Goal: Task Accomplishment & Management: Manage account settings

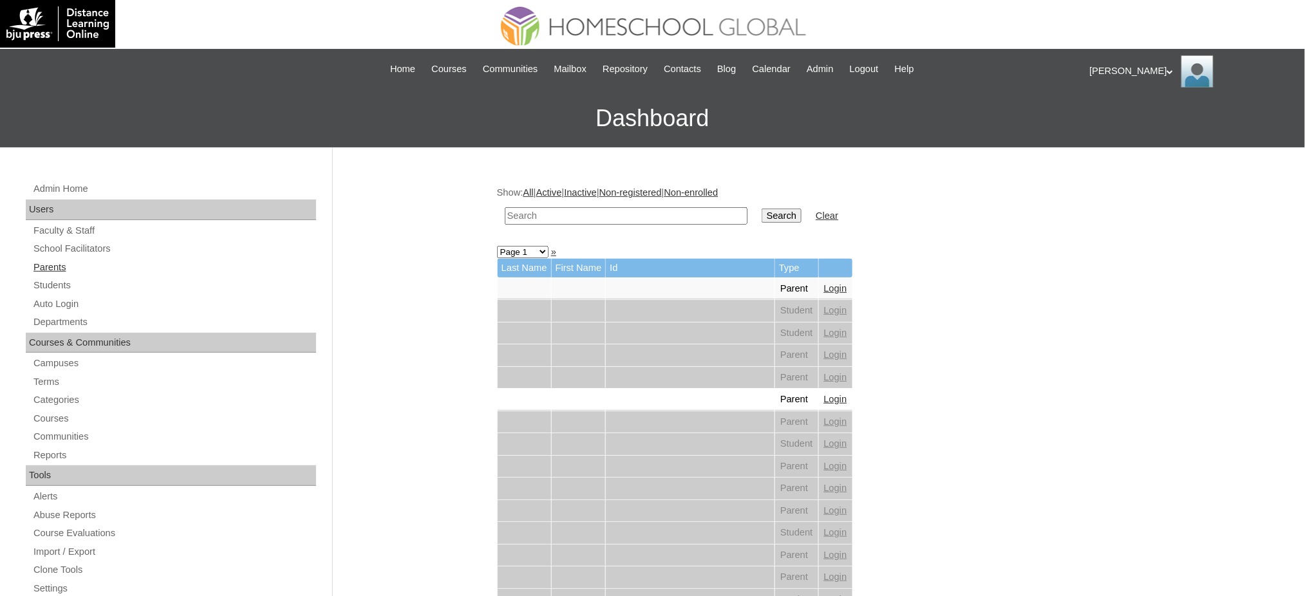
click at [45, 265] on link "Parents" at bounding box center [174, 267] width 284 height 16
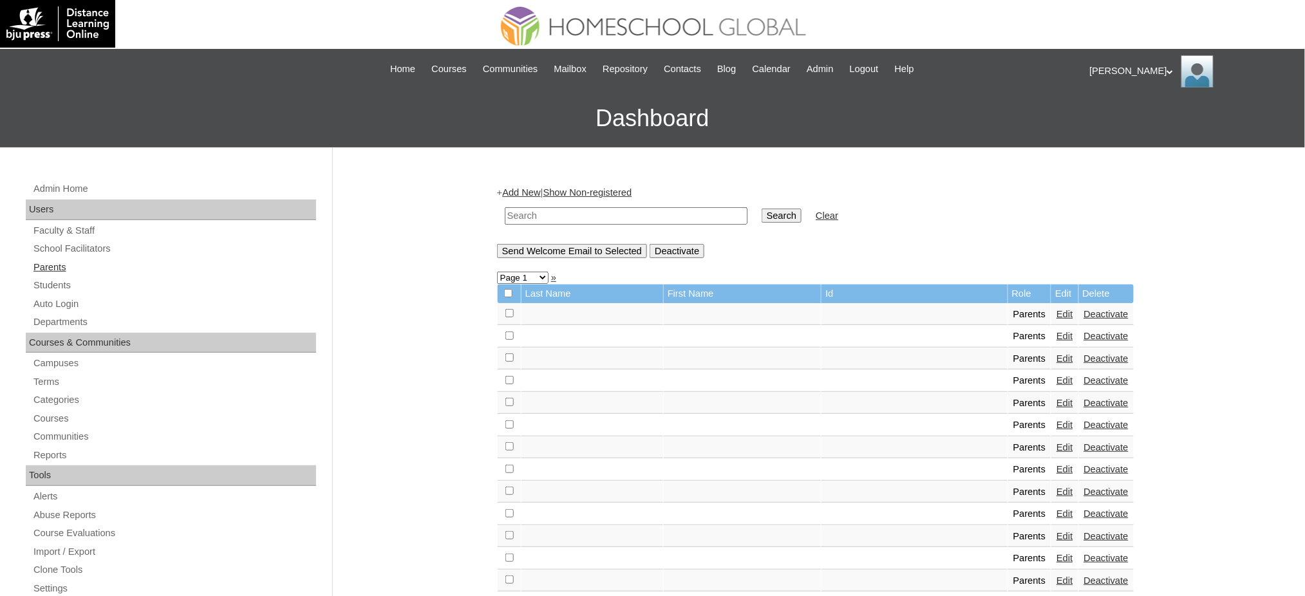
click at [59, 267] on link "Parents" at bounding box center [174, 267] width 284 height 16
drag, startPoint x: 0, startPoint y: 0, endPoint x: 623, endPoint y: 213, distance: 658.6
click at [623, 213] on input "text" at bounding box center [626, 215] width 243 height 17
paste input "MHP01019-TECHPH2020"
type input "MHP01019-TECHPH2020"
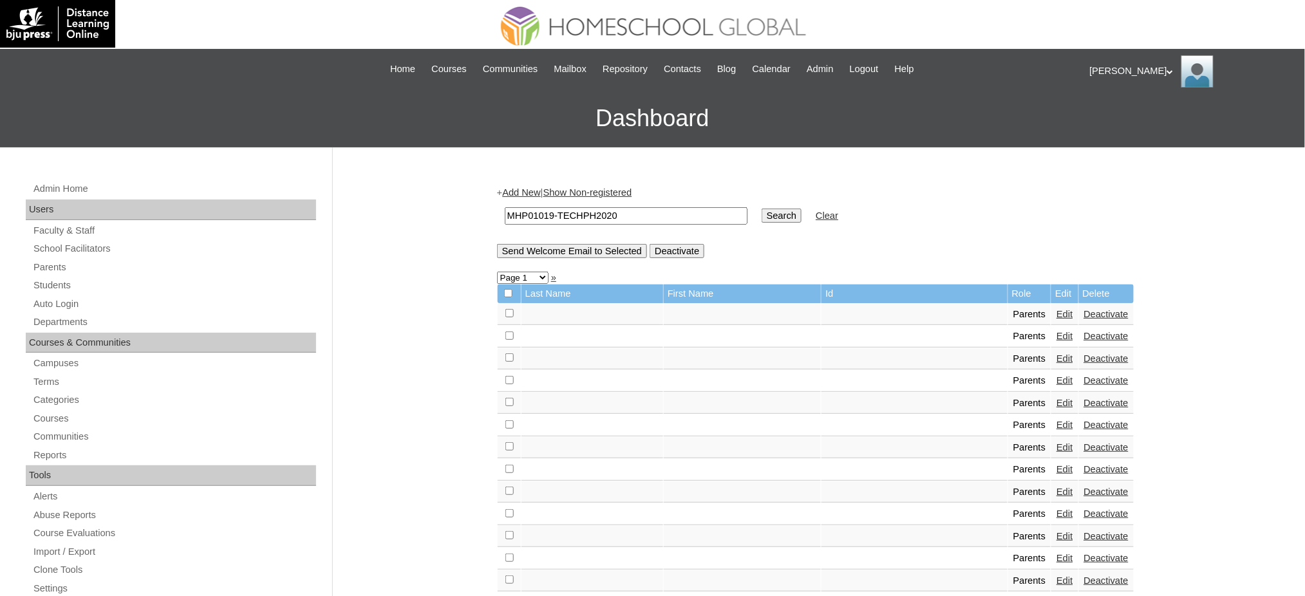
click at [762, 212] on input "Search" at bounding box center [782, 216] width 40 height 14
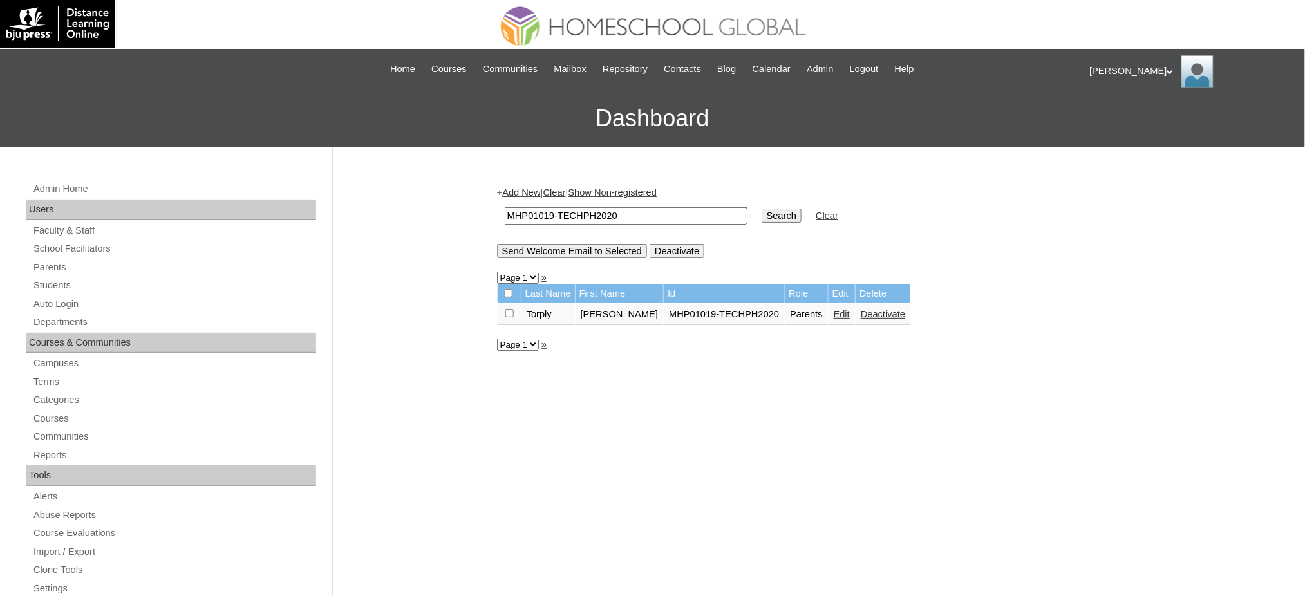
click at [834, 309] on link "Edit" at bounding box center [842, 314] width 16 height 10
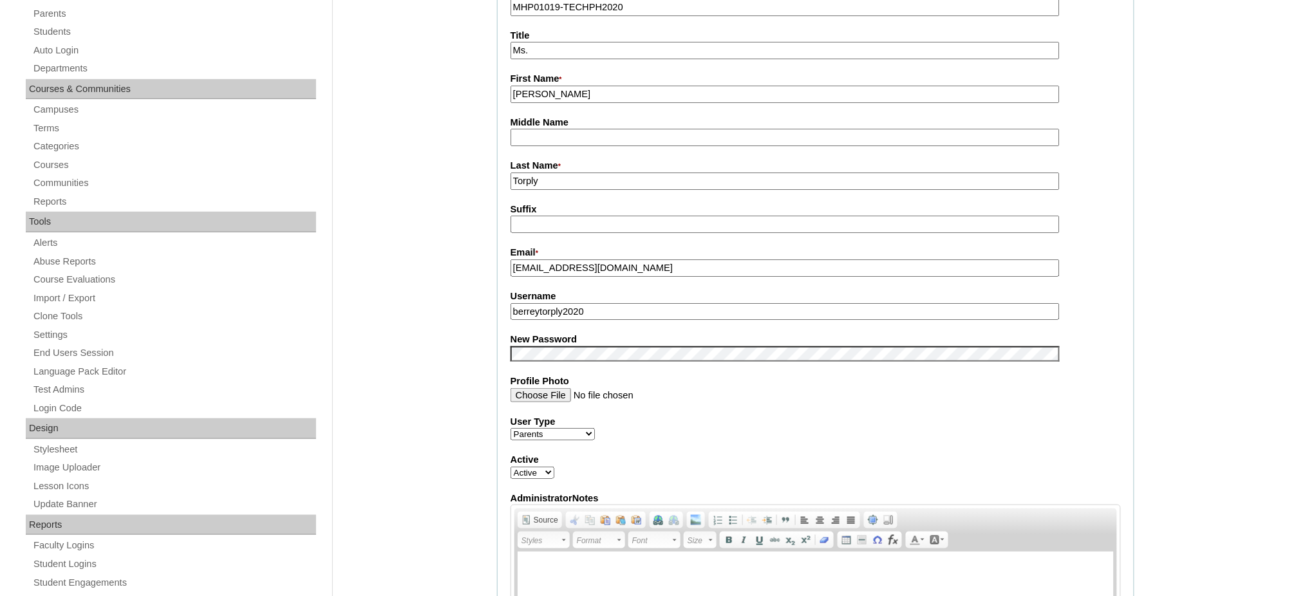
scroll to position [257, 0]
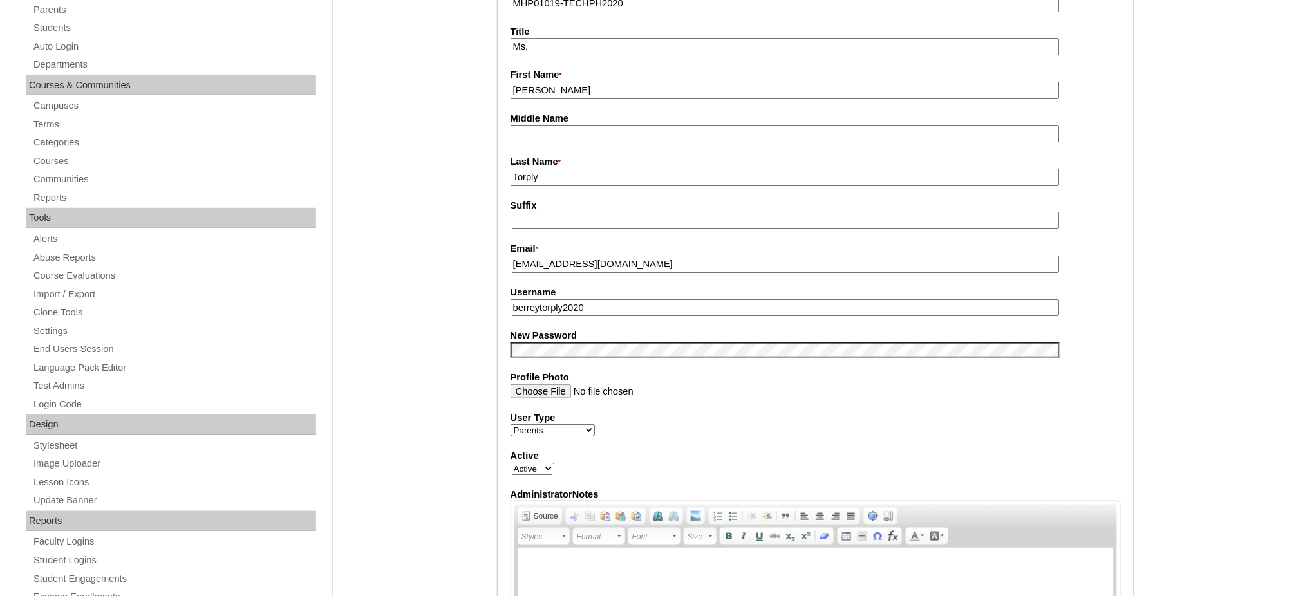
click at [564, 302] on input "berreytorply2020" at bounding box center [784, 307] width 549 height 17
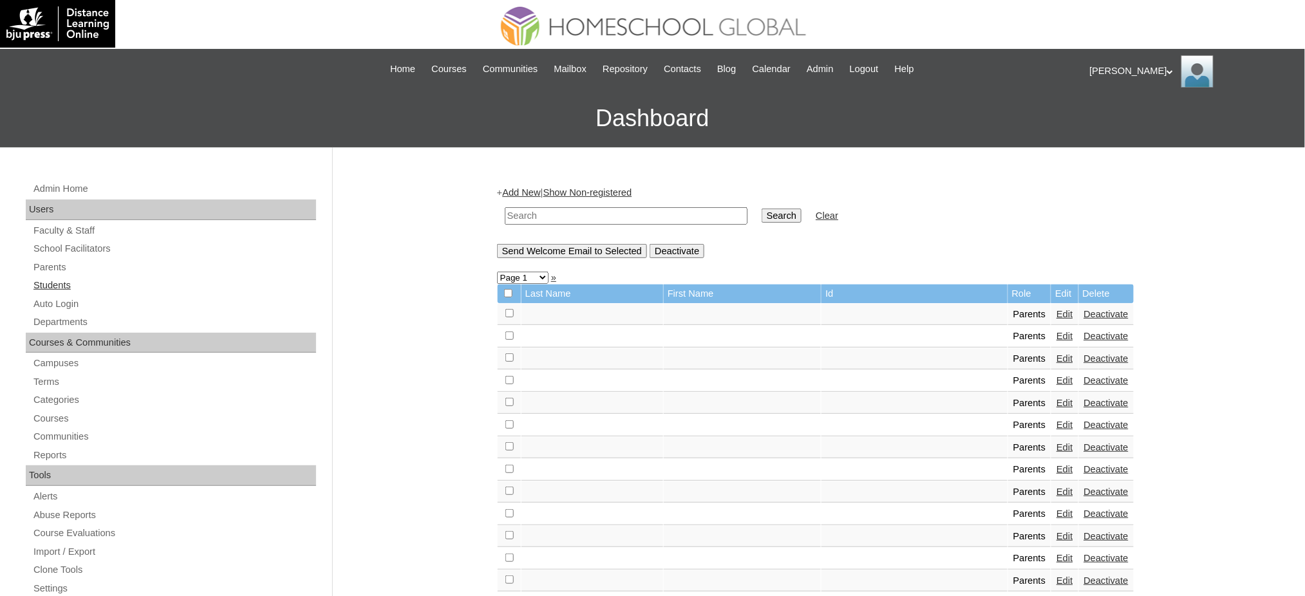
click at [57, 283] on link "Students" at bounding box center [174, 285] width 284 height 16
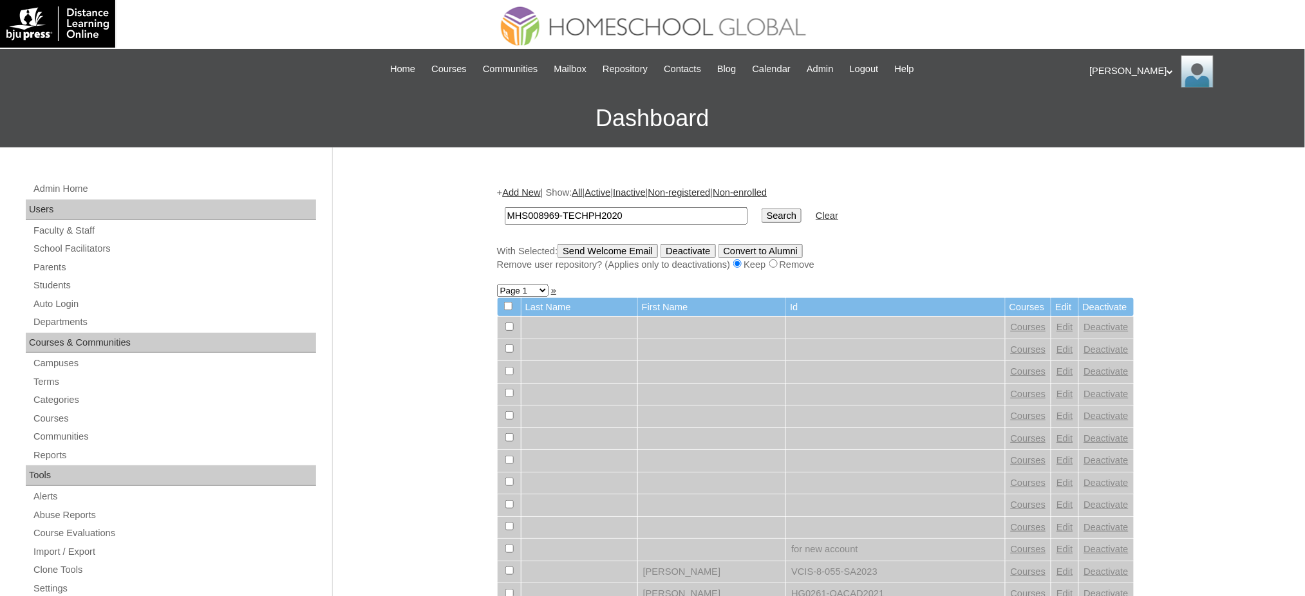
type input "MHS008969-TECHPH2020"
click at [762, 212] on input "Search" at bounding box center [782, 216] width 40 height 14
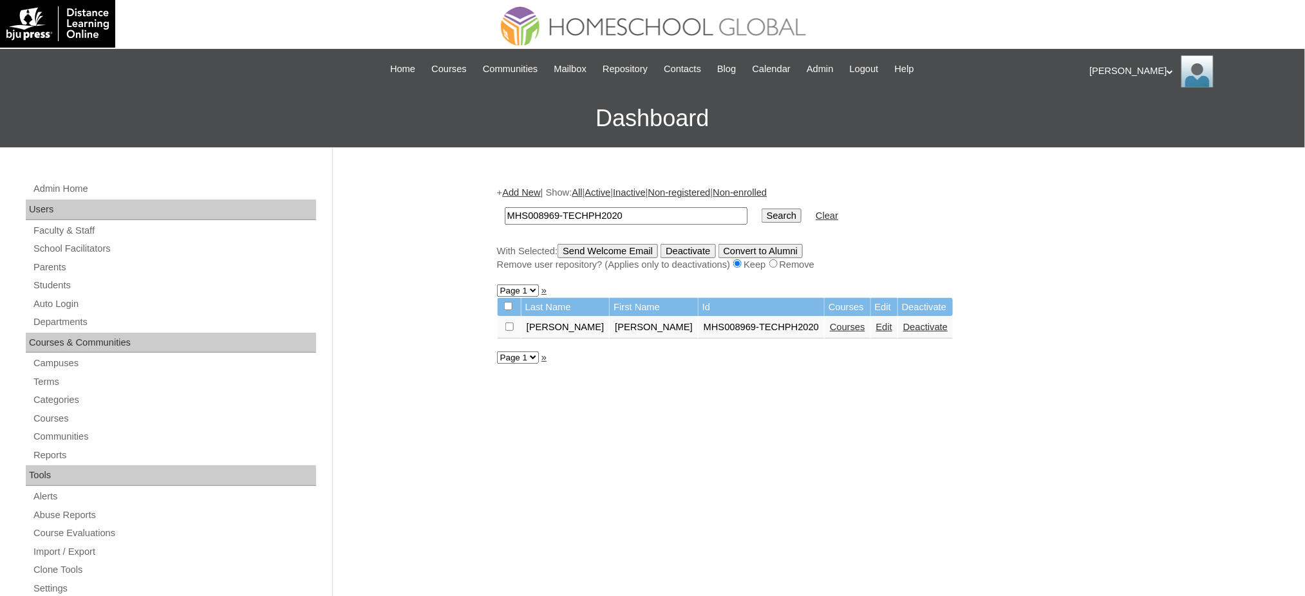
click at [876, 323] on link "Edit" at bounding box center [884, 327] width 16 height 10
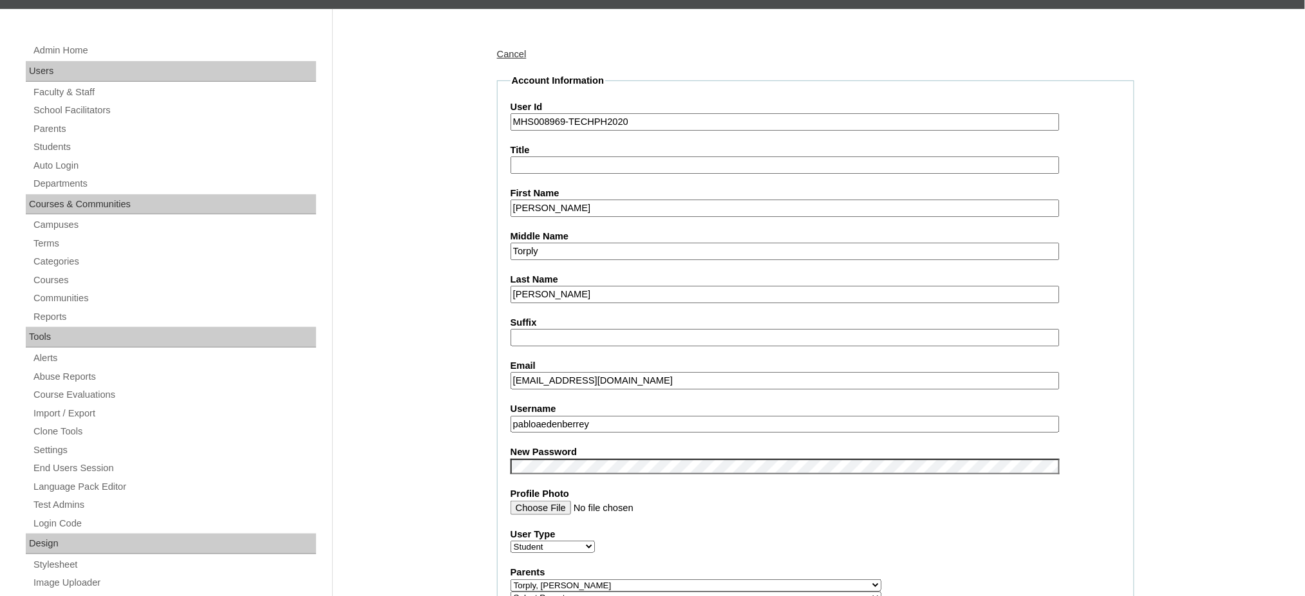
scroll to position [171, 0]
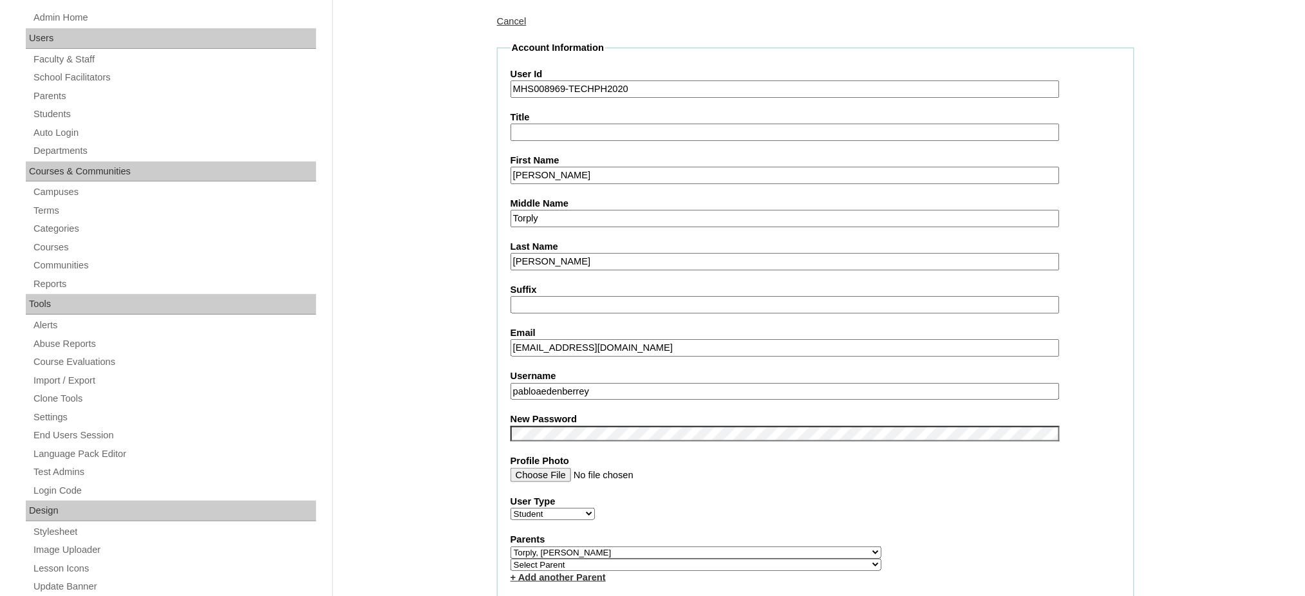
click at [612, 388] on input "pabloaedenberrey" at bounding box center [784, 391] width 549 height 17
click at [595, 173] on input "Pablo Aeden" at bounding box center [784, 175] width 549 height 17
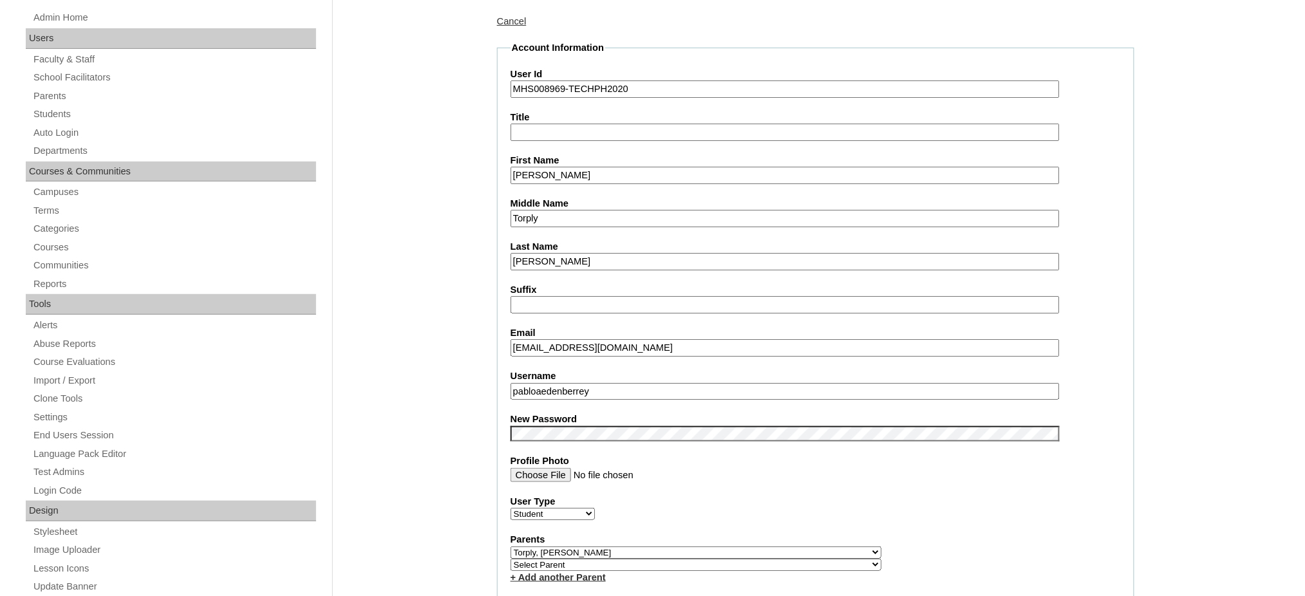
click at [595, 173] on input "Pablo Aeden" at bounding box center [784, 175] width 549 height 17
click at [601, 171] on input "Pablo Aeden" at bounding box center [784, 175] width 549 height 17
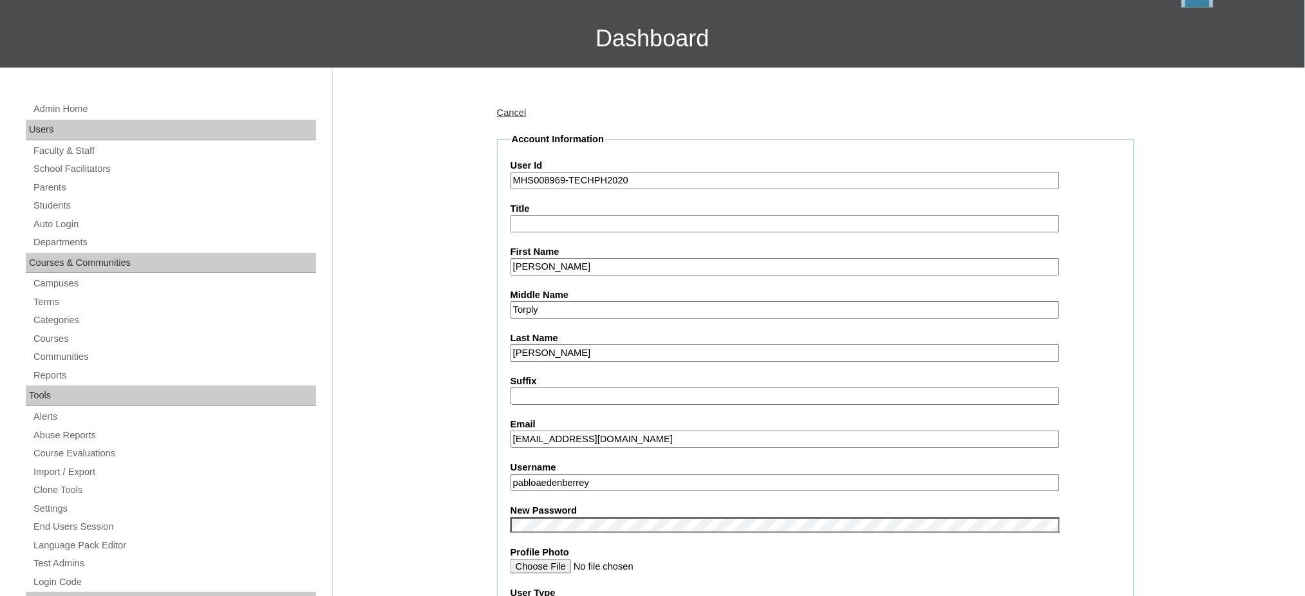
scroll to position [86, 0]
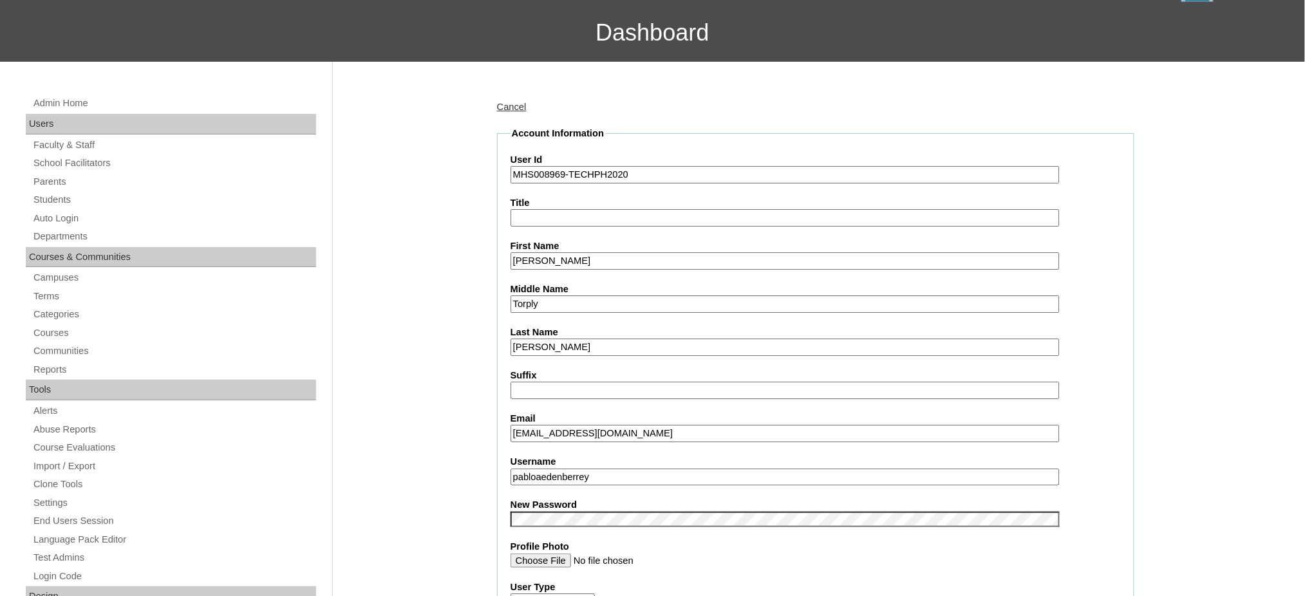
click at [532, 257] on input "Pablo Aeden" at bounding box center [784, 260] width 549 height 17
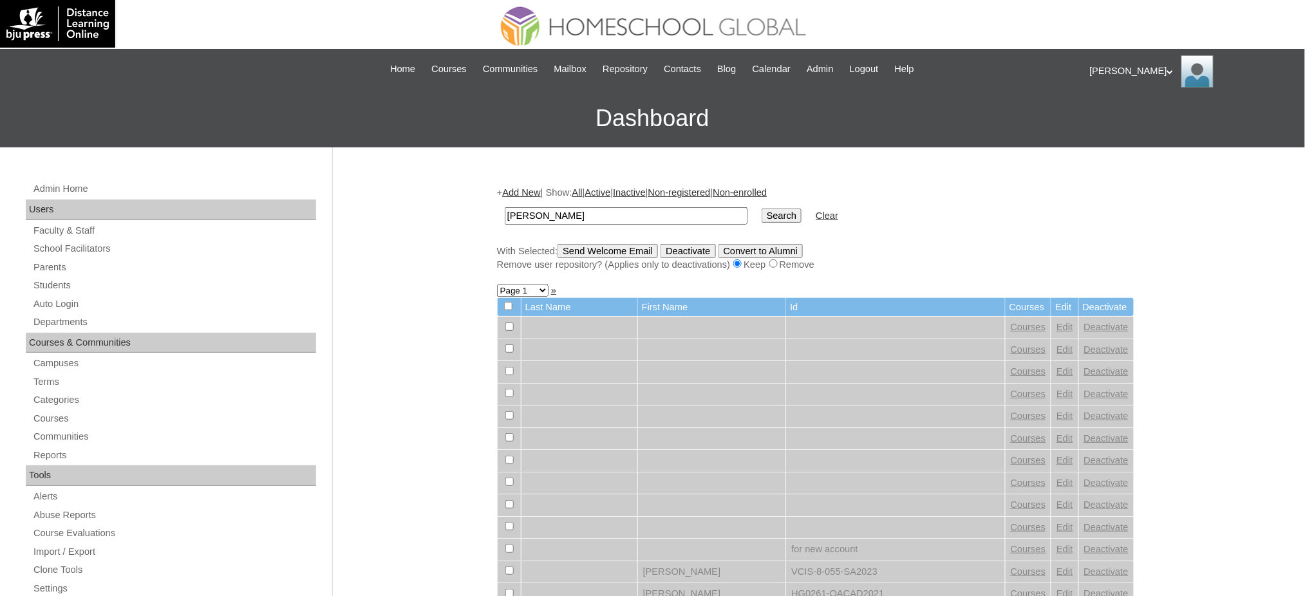
type input "Pablo Aeden"
click at [762, 210] on input "Search" at bounding box center [782, 216] width 40 height 14
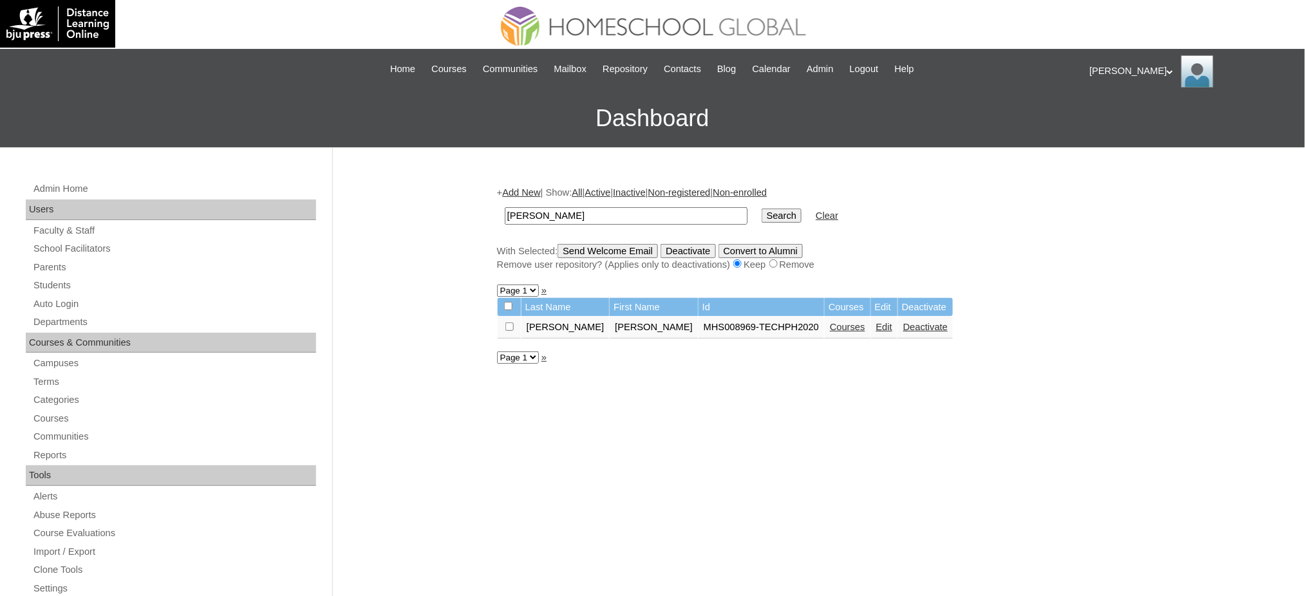
click at [830, 322] on link "Courses" at bounding box center [847, 327] width 35 height 10
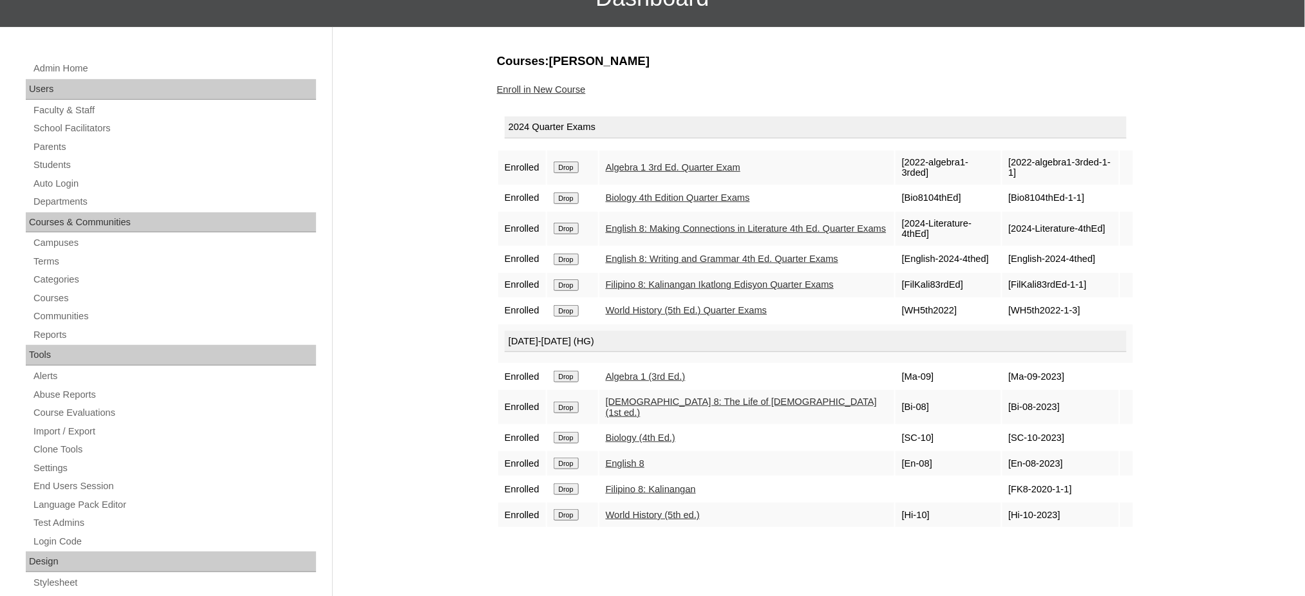
scroll to position [171, 0]
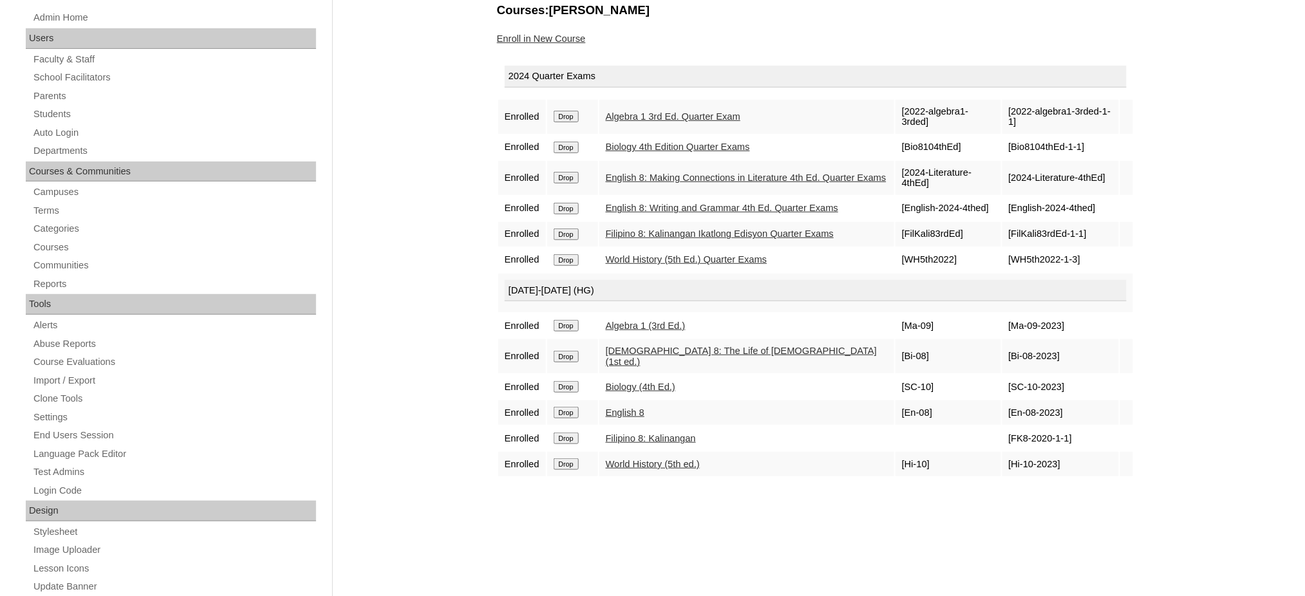
click at [558, 111] on input "Drop" at bounding box center [566, 117] width 25 height 12
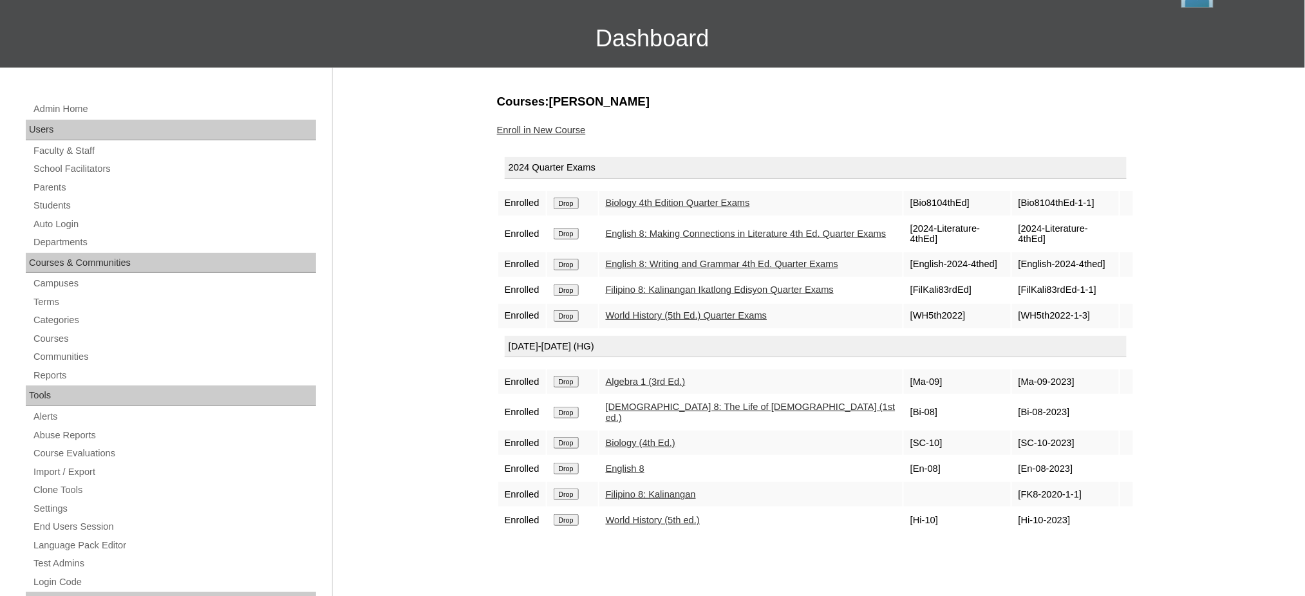
scroll to position [86, 0]
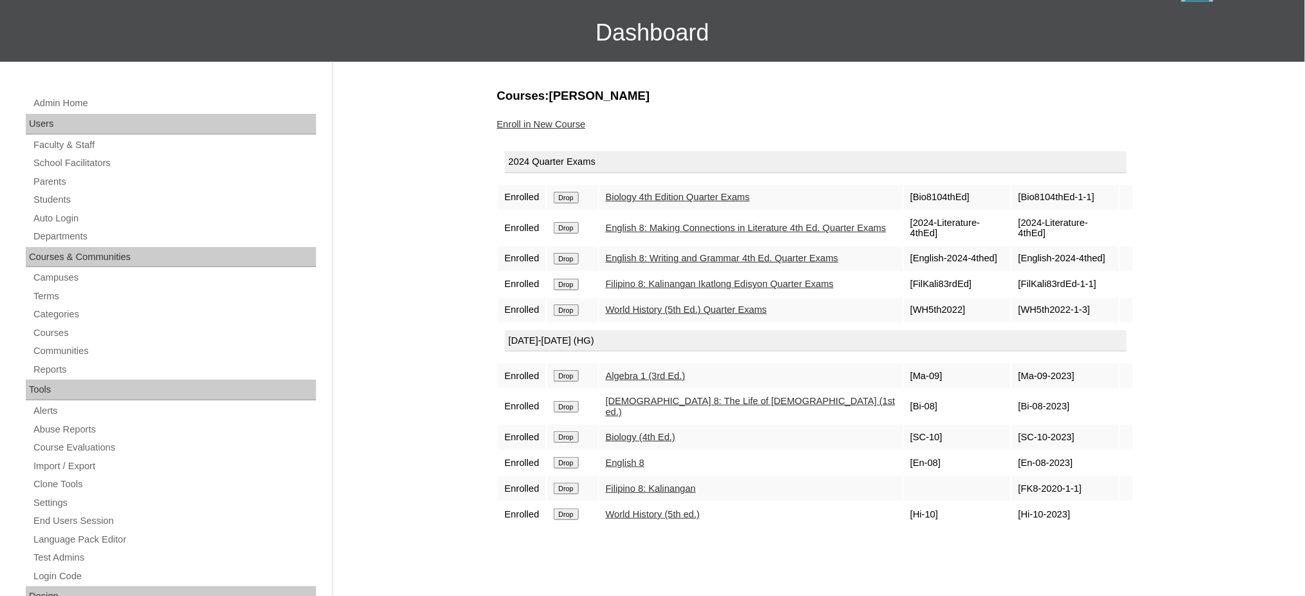
click at [565, 196] on input "Drop" at bounding box center [566, 198] width 25 height 12
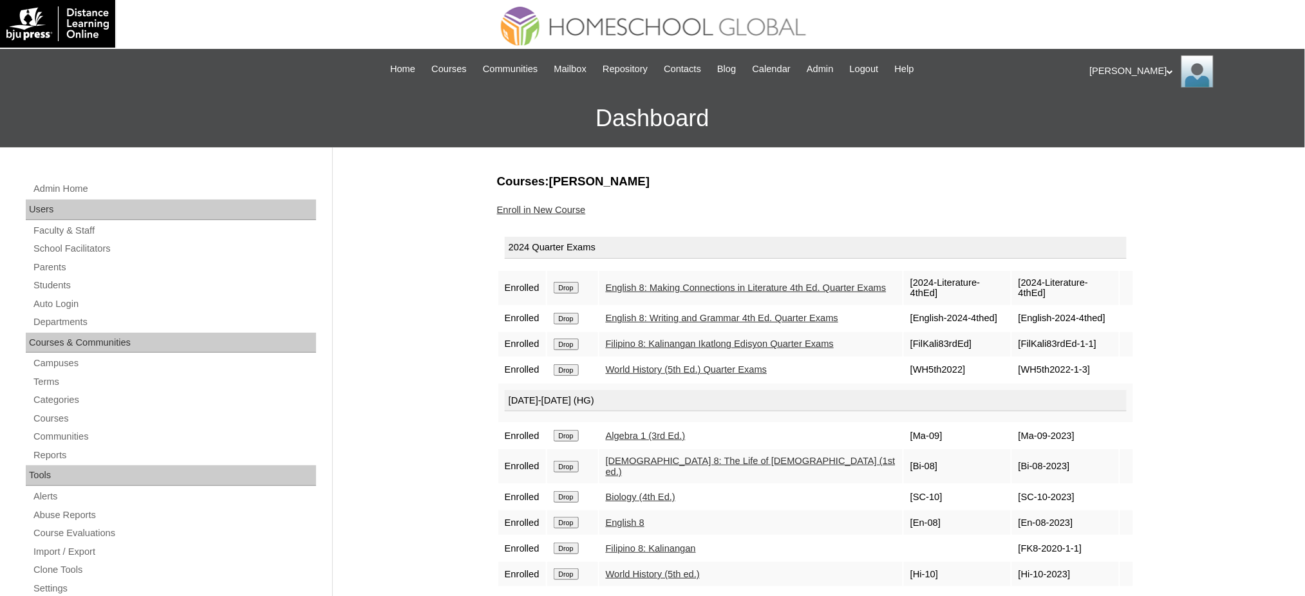
click at [565, 282] on form "Drop" at bounding box center [573, 287] width 38 height 10
click at [566, 283] on input "Drop" at bounding box center [566, 288] width 25 height 12
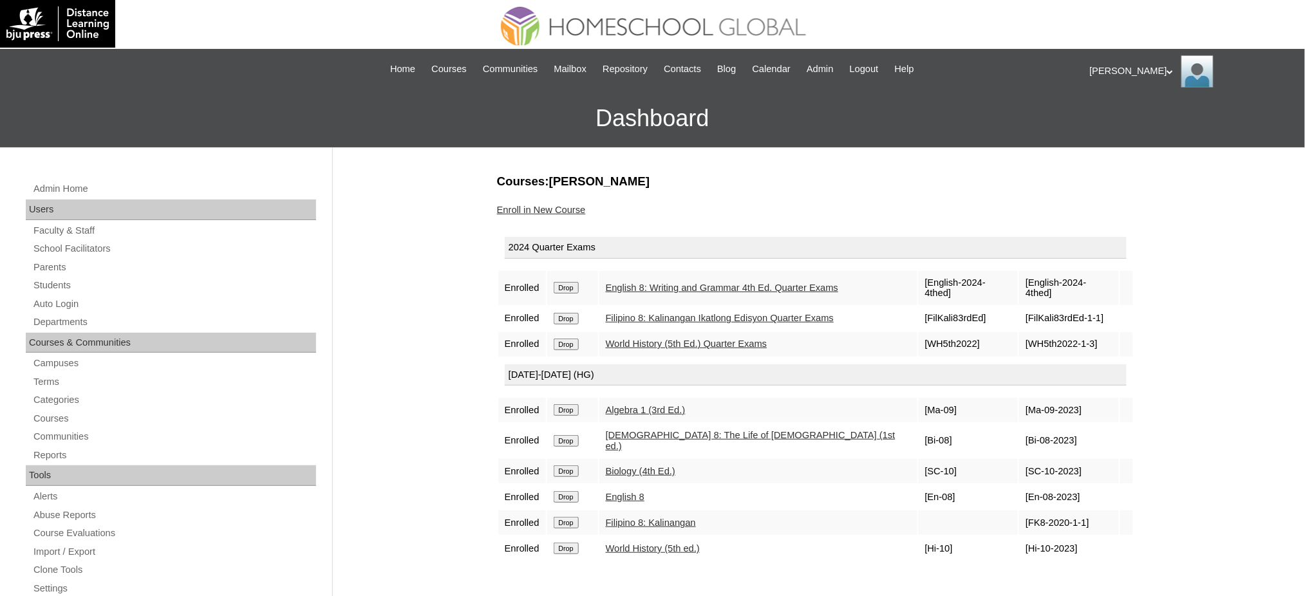
click at [577, 282] on input "Drop" at bounding box center [566, 288] width 25 height 12
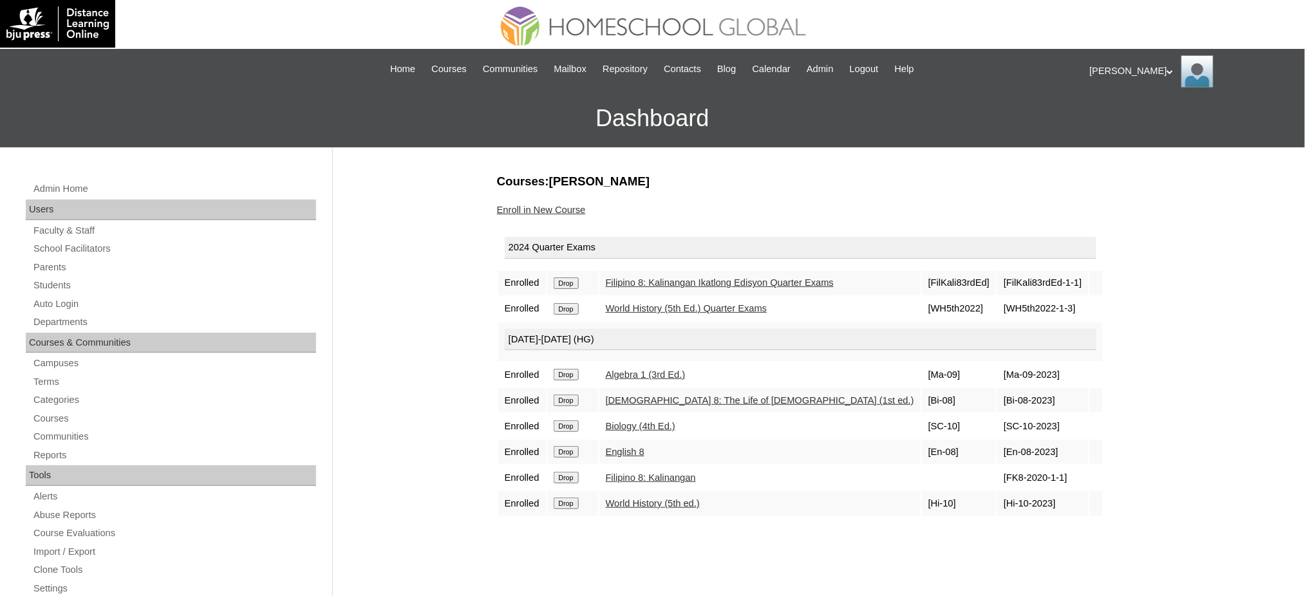
click at [576, 288] on td "Drop" at bounding box center [572, 283] width 51 height 24
click at [572, 277] on input "Drop" at bounding box center [566, 283] width 25 height 12
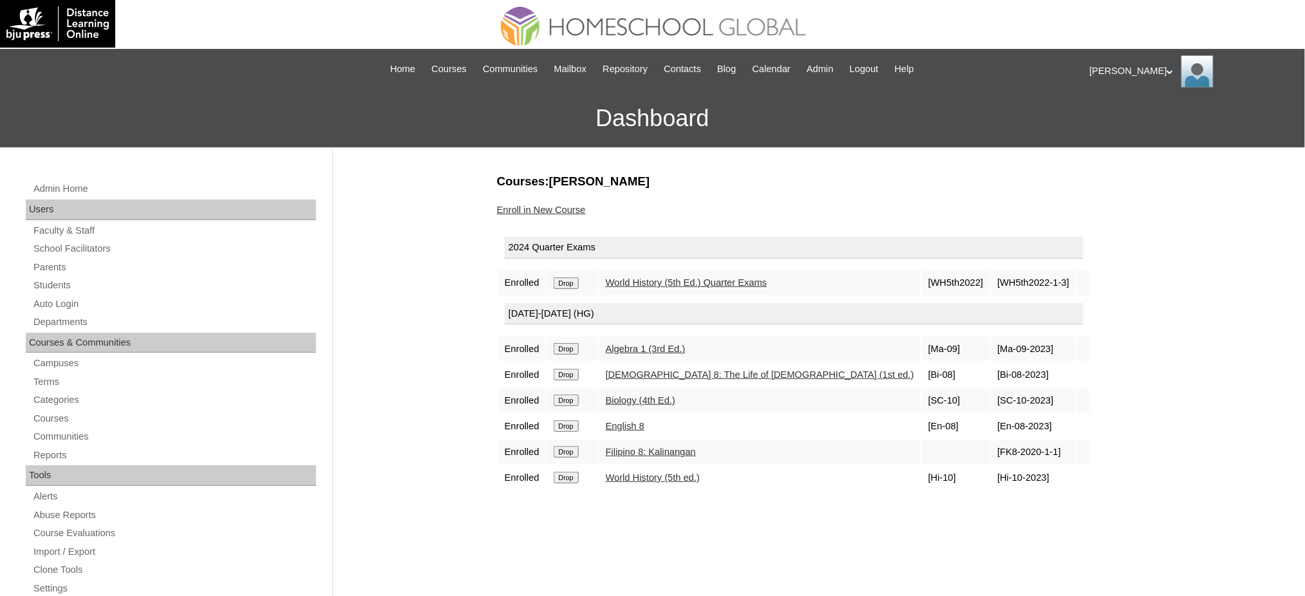
click at [567, 277] on input "Drop" at bounding box center [566, 283] width 25 height 12
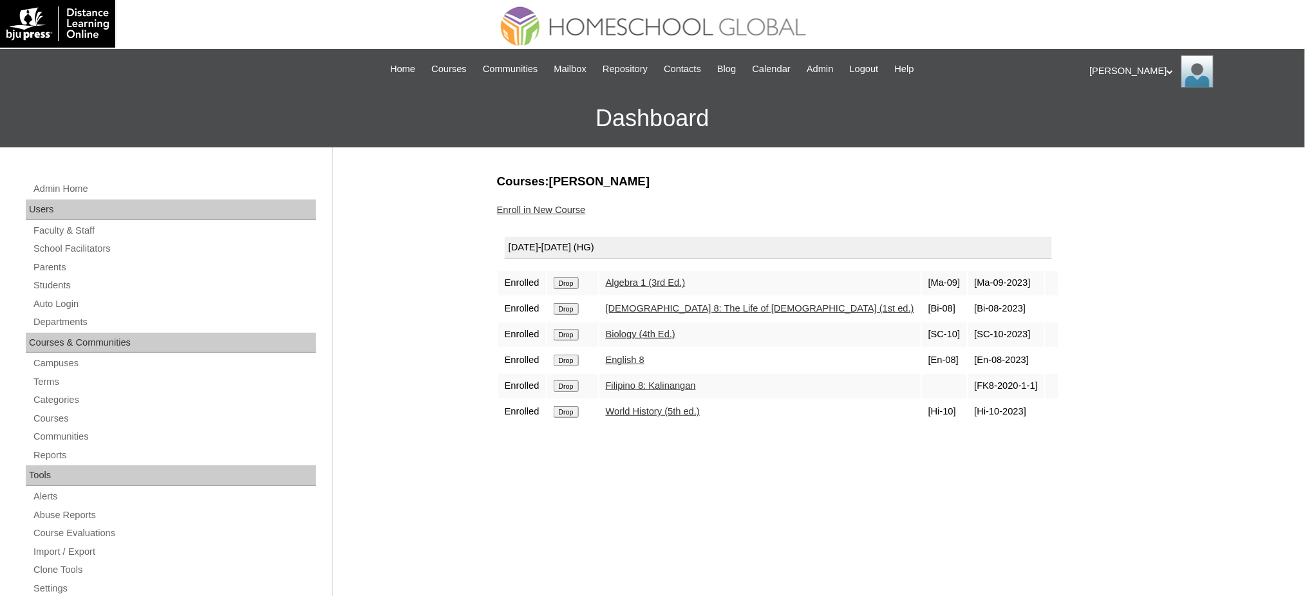
click at [574, 278] on input "Drop" at bounding box center [566, 283] width 25 height 12
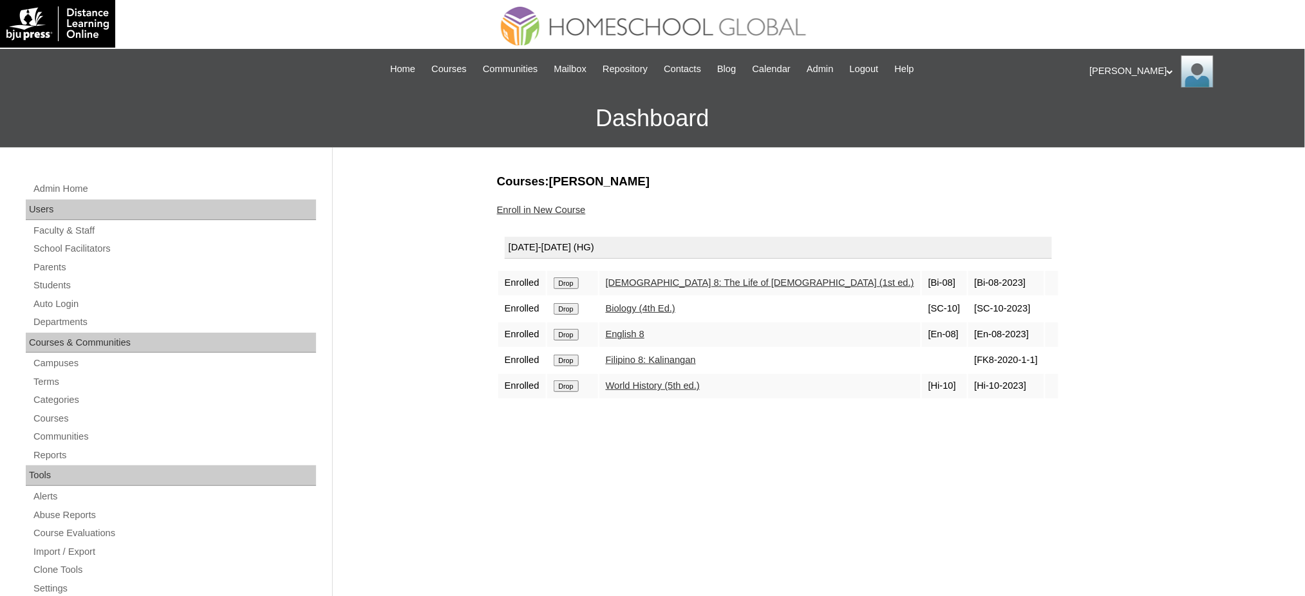
click at [568, 277] on form "Drop" at bounding box center [573, 282] width 38 height 10
click at [571, 279] on input "Drop" at bounding box center [566, 283] width 25 height 12
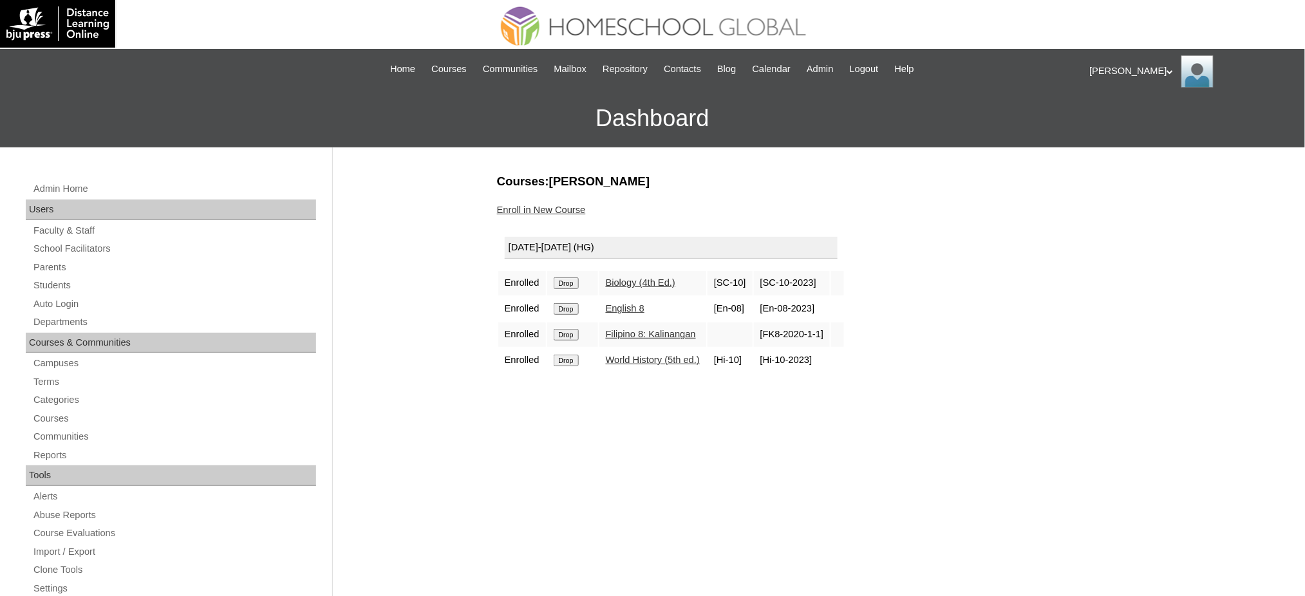
click at [565, 285] on input "Drop" at bounding box center [566, 283] width 25 height 12
click at [561, 283] on input "Drop" at bounding box center [566, 283] width 25 height 12
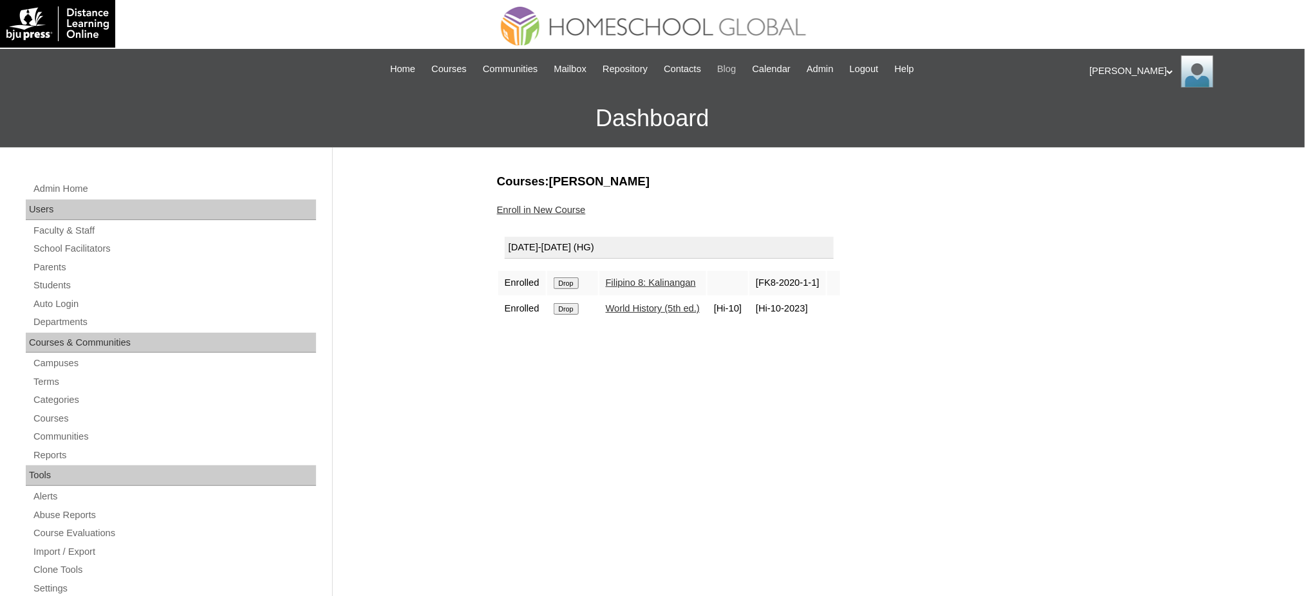
click at [570, 284] on input "Drop" at bounding box center [566, 283] width 25 height 12
click at [574, 279] on input "Drop" at bounding box center [566, 283] width 25 height 12
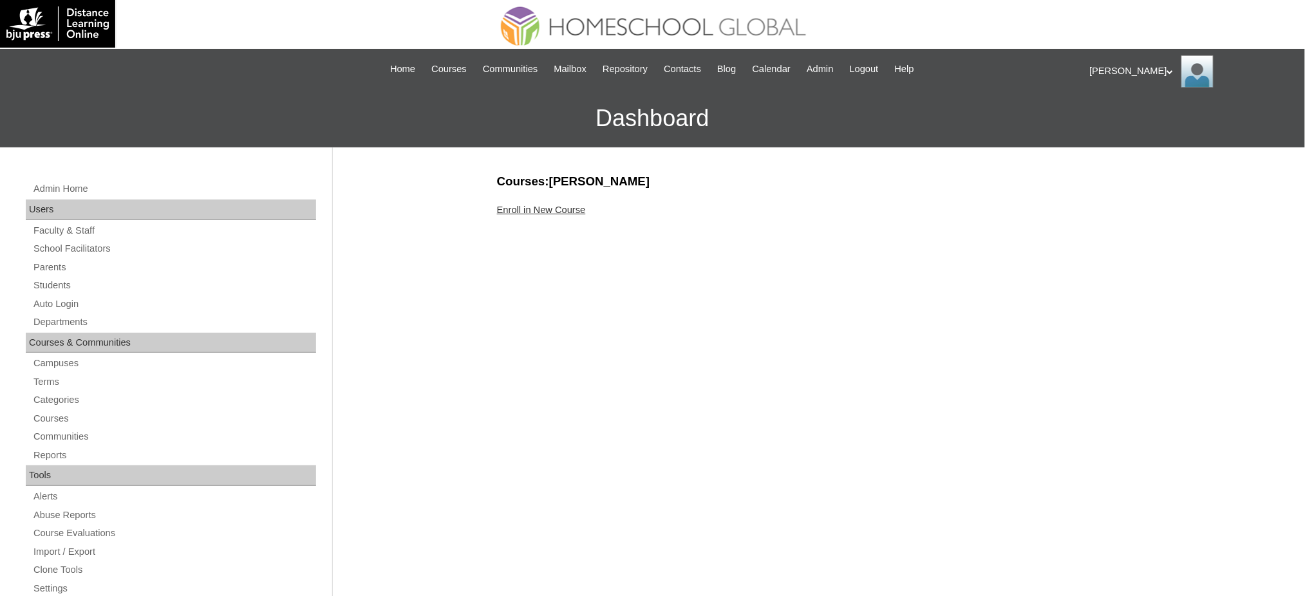
click at [538, 211] on link "Enroll in New Course" at bounding box center [541, 210] width 89 height 10
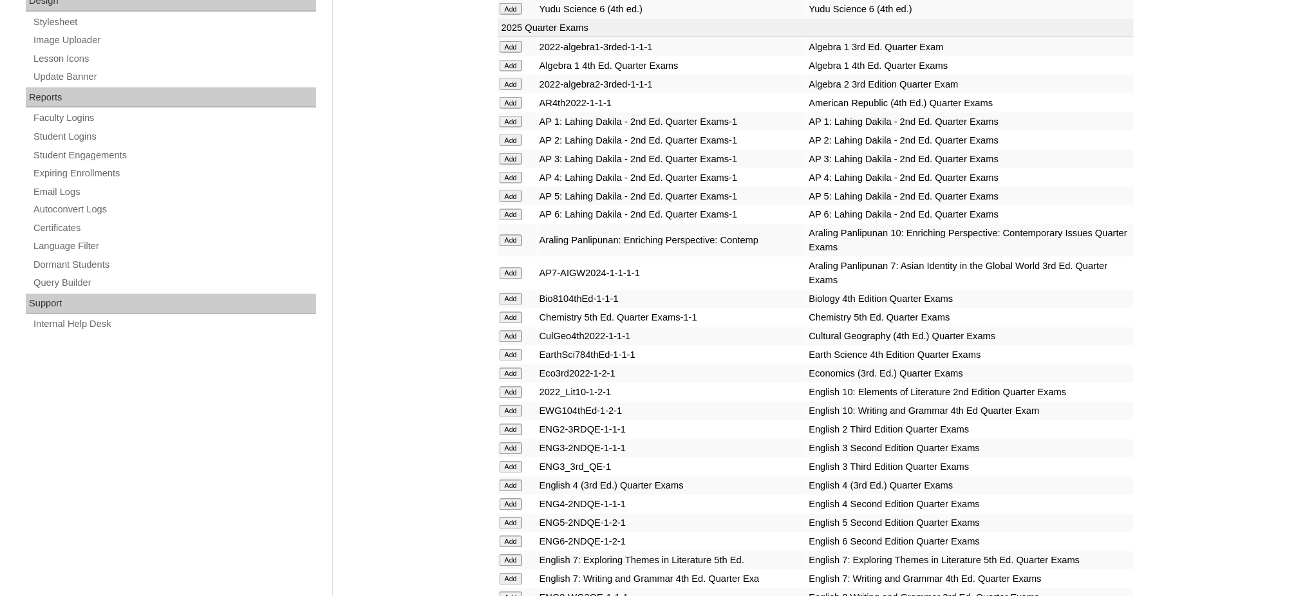
scroll to position [686, 0]
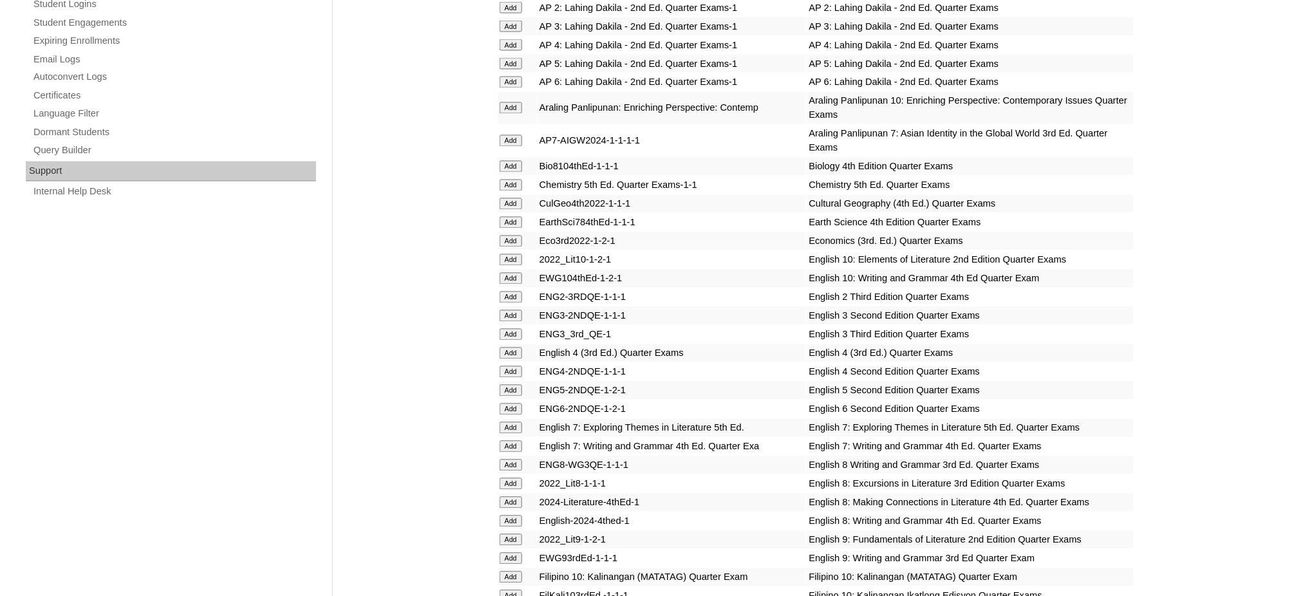
scroll to position [858, 0]
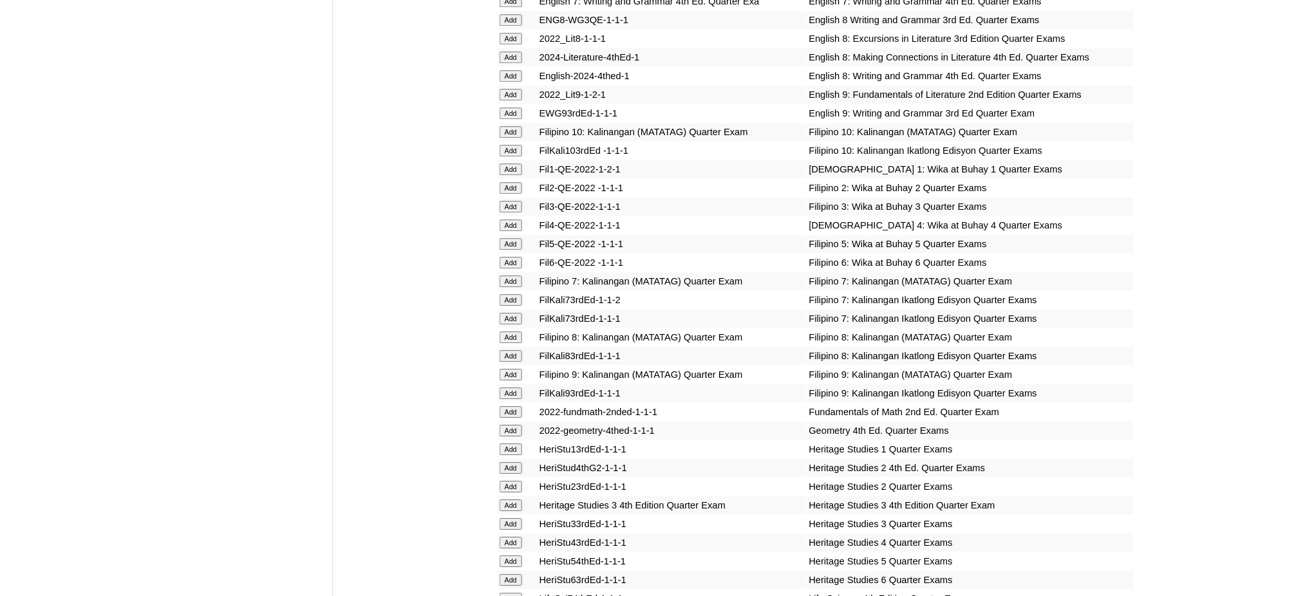
scroll to position [1287, 0]
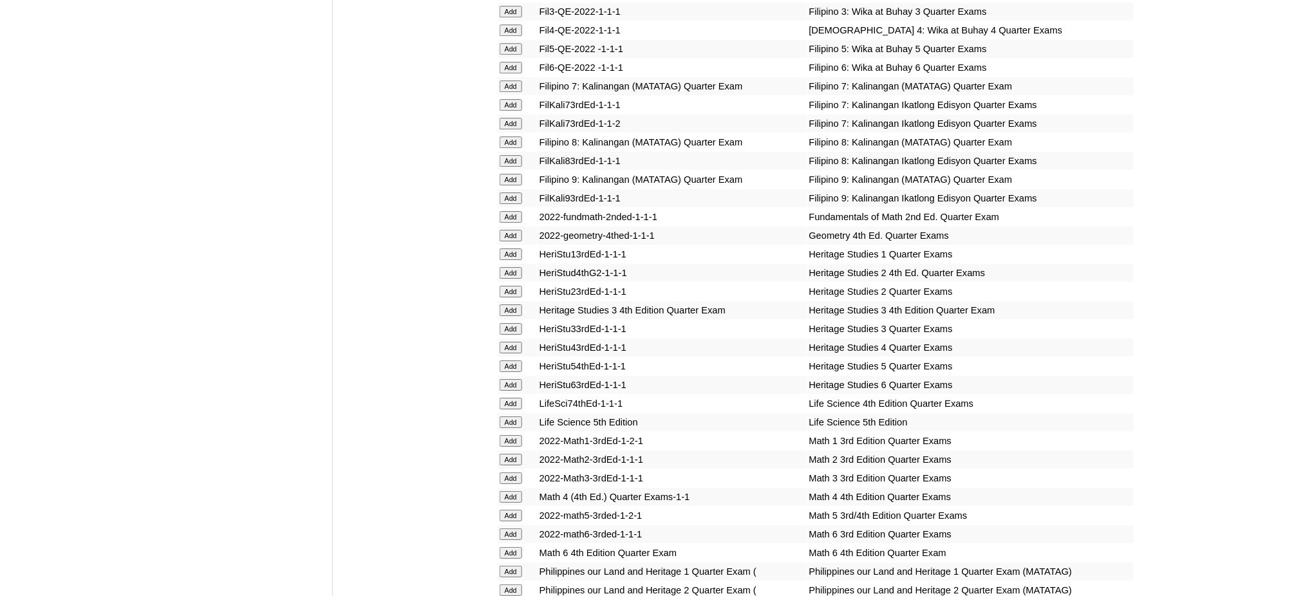
scroll to position [1459, 0]
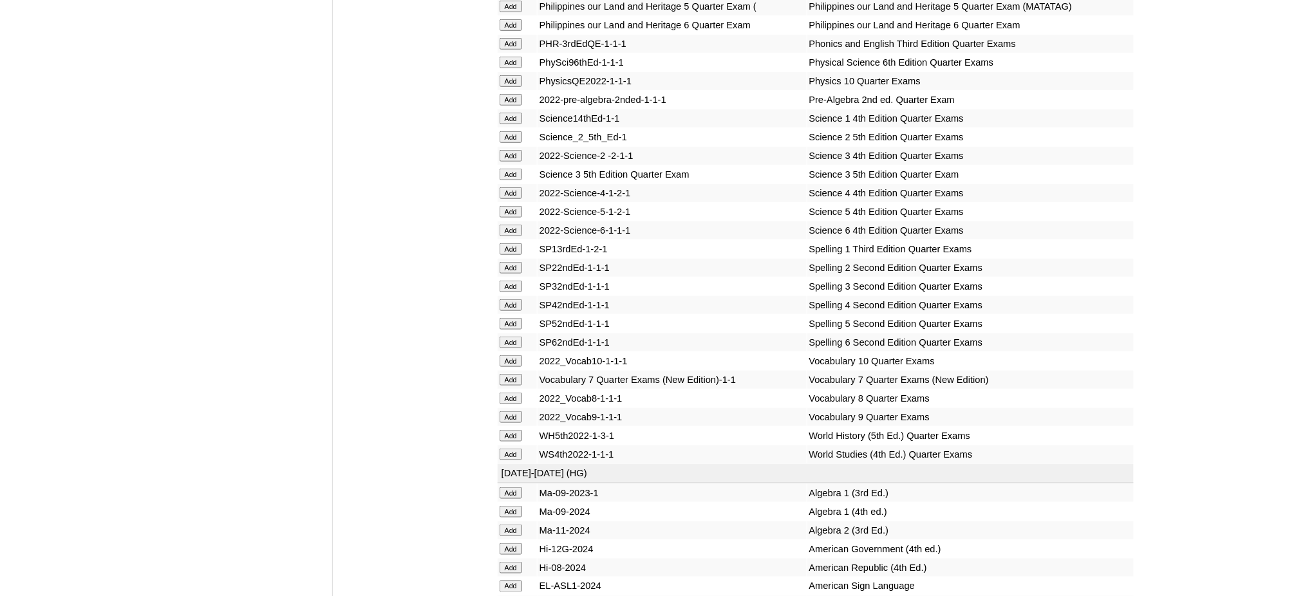
scroll to position [2146, 0]
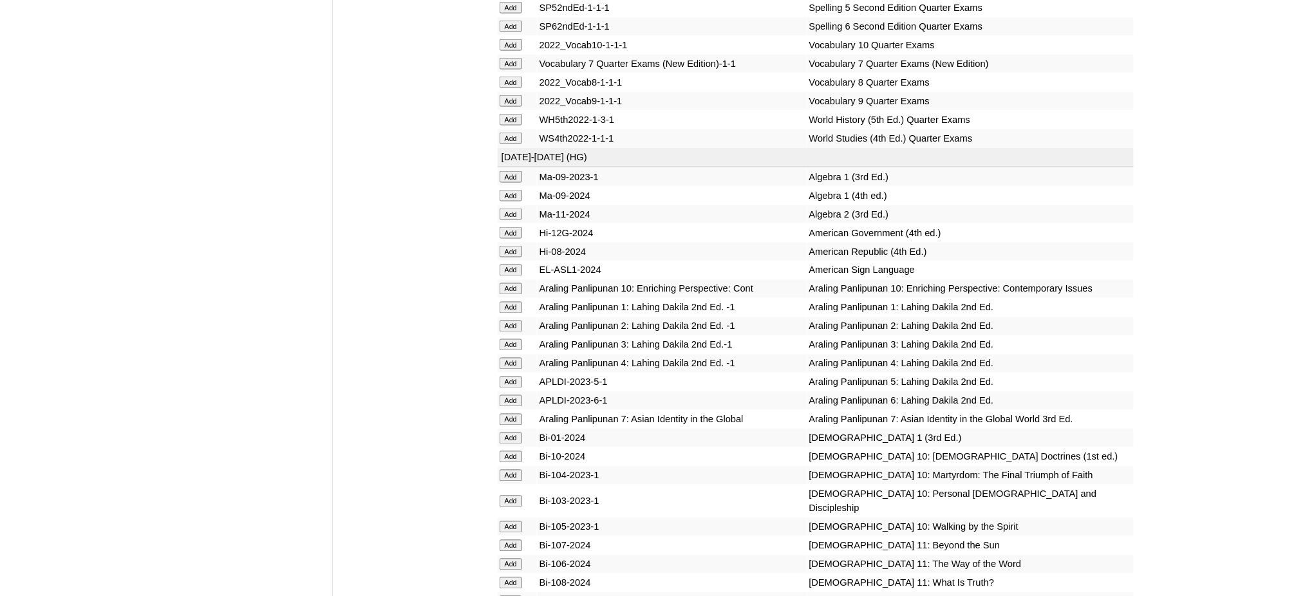
scroll to position [2403, 0]
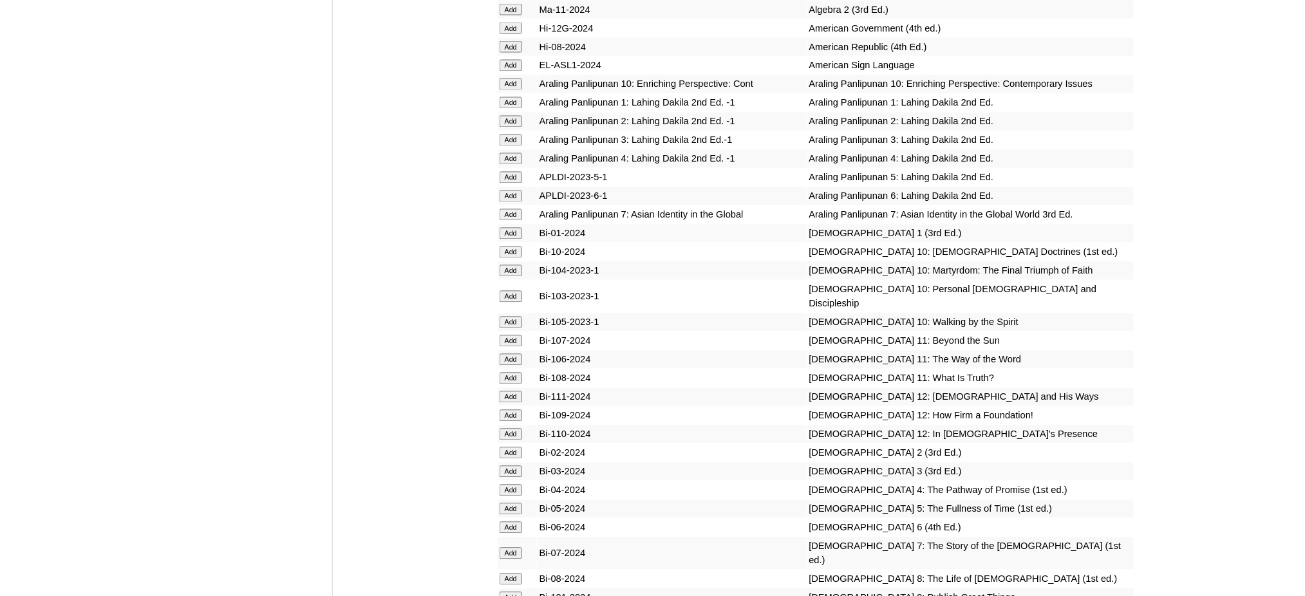
scroll to position [2832, 0]
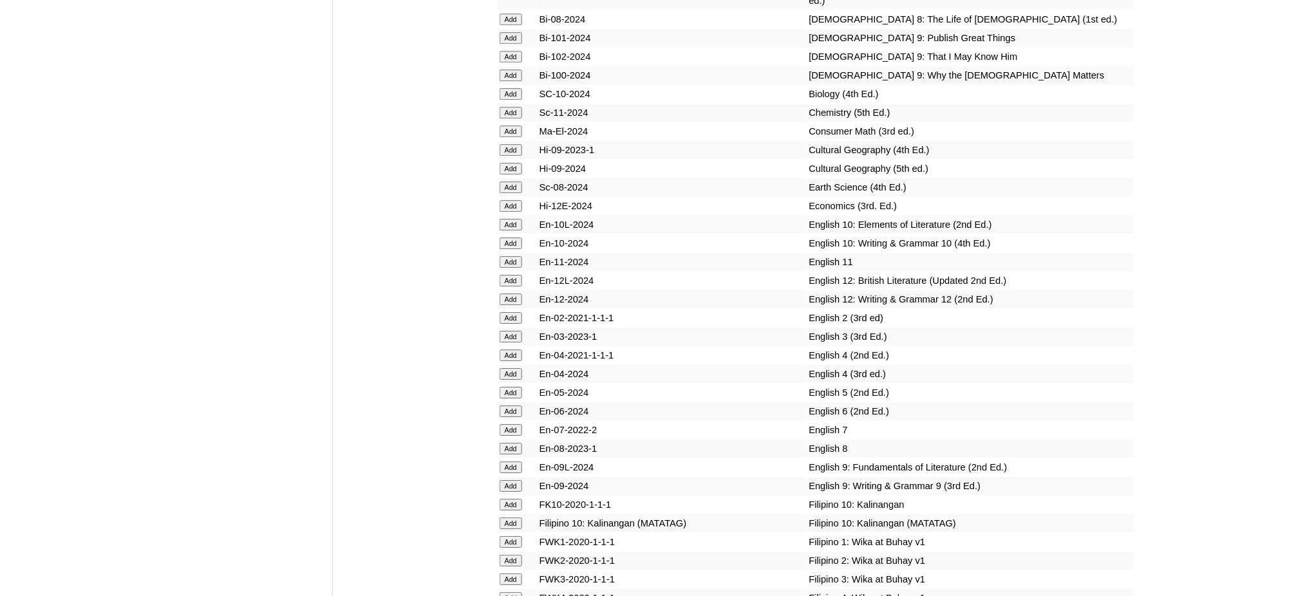
scroll to position [3176, 0]
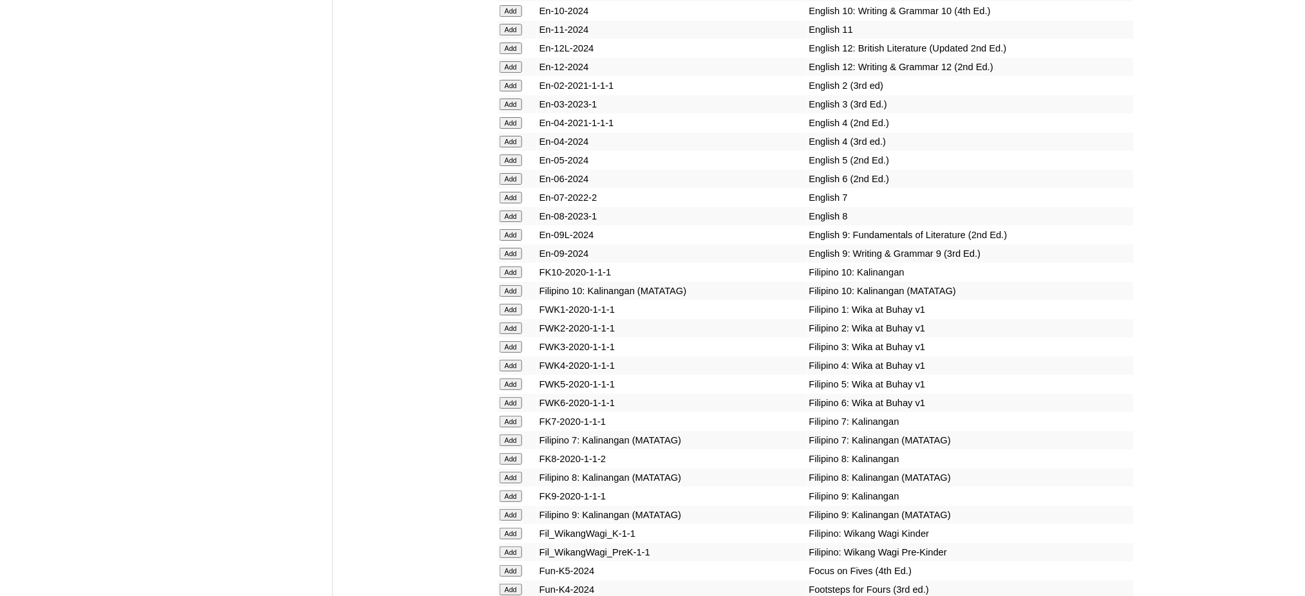
scroll to position [3433, 0]
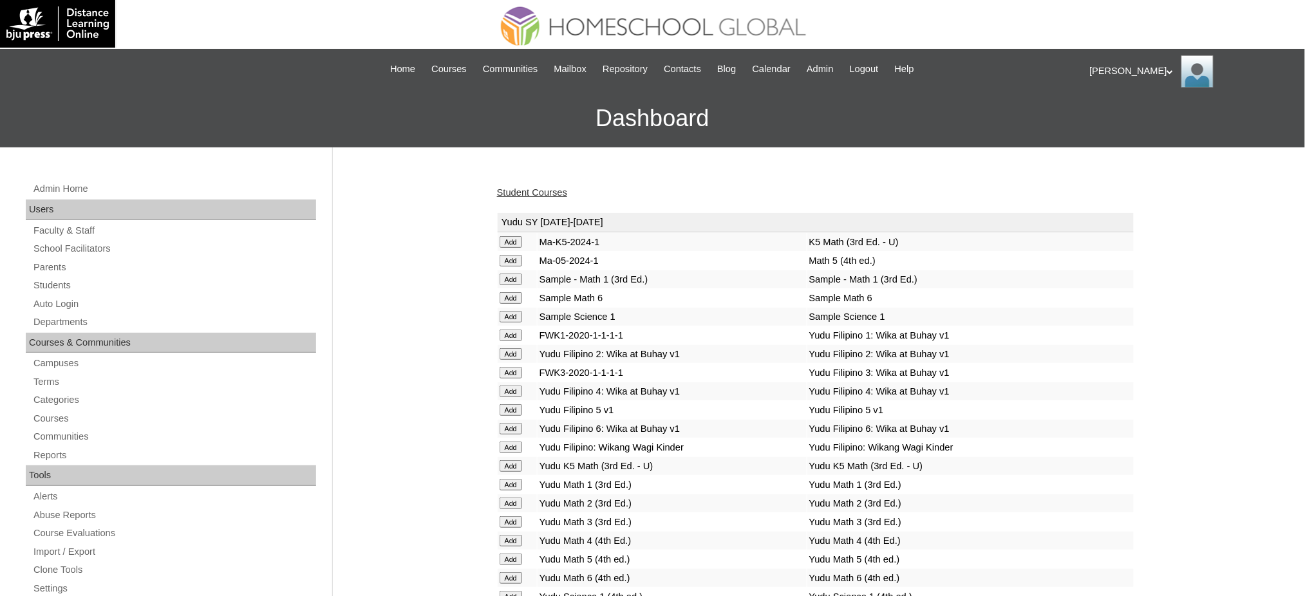
click at [528, 194] on link "Student Courses" at bounding box center [532, 192] width 70 height 10
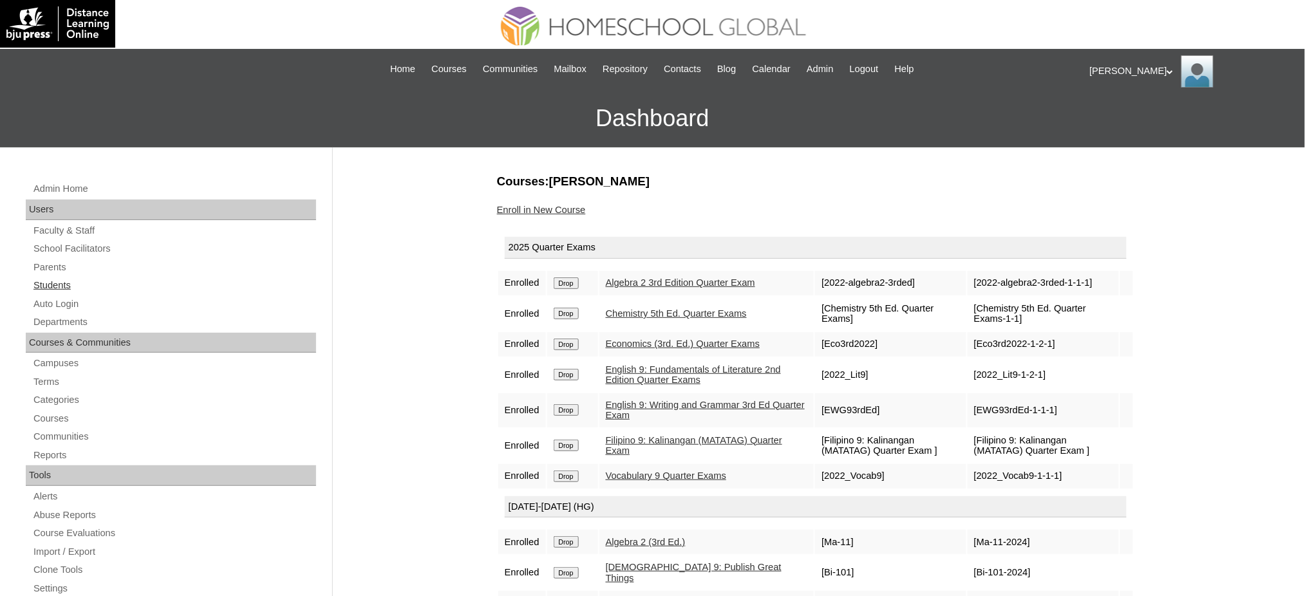
click at [44, 284] on link "Students" at bounding box center [174, 285] width 284 height 16
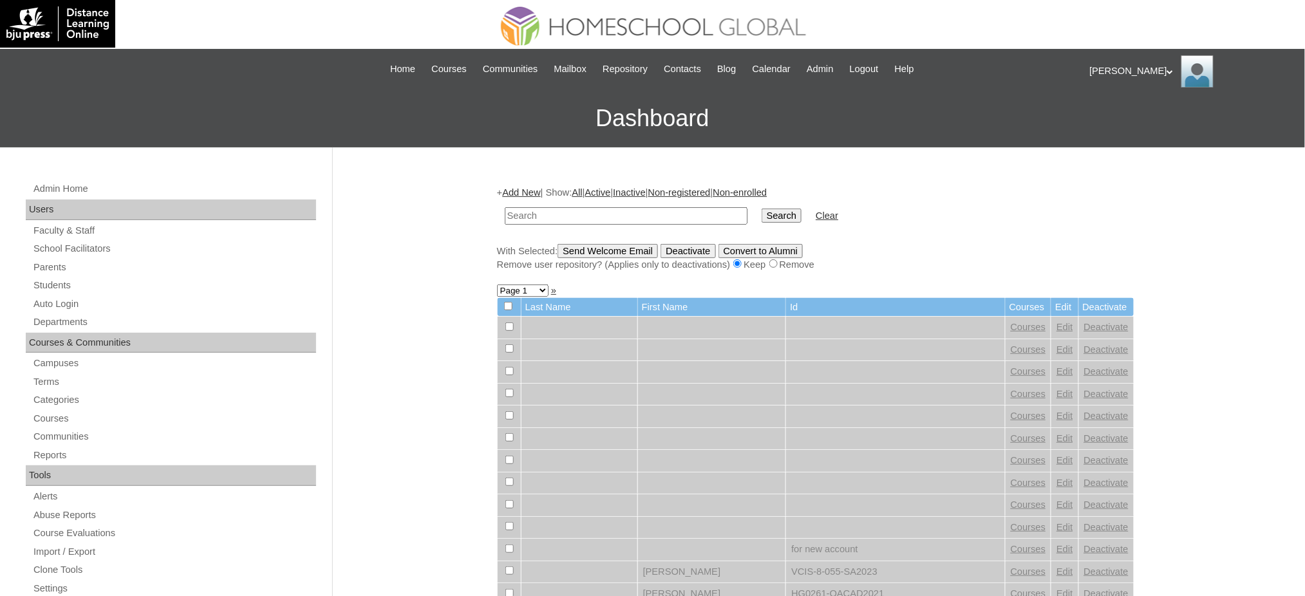
paste input "MHS008970-TECHPH2020"
type input "MHS008970-TECHPH2020"
click at [762, 211] on input "Search" at bounding box center [782, 216] width 40 height 14
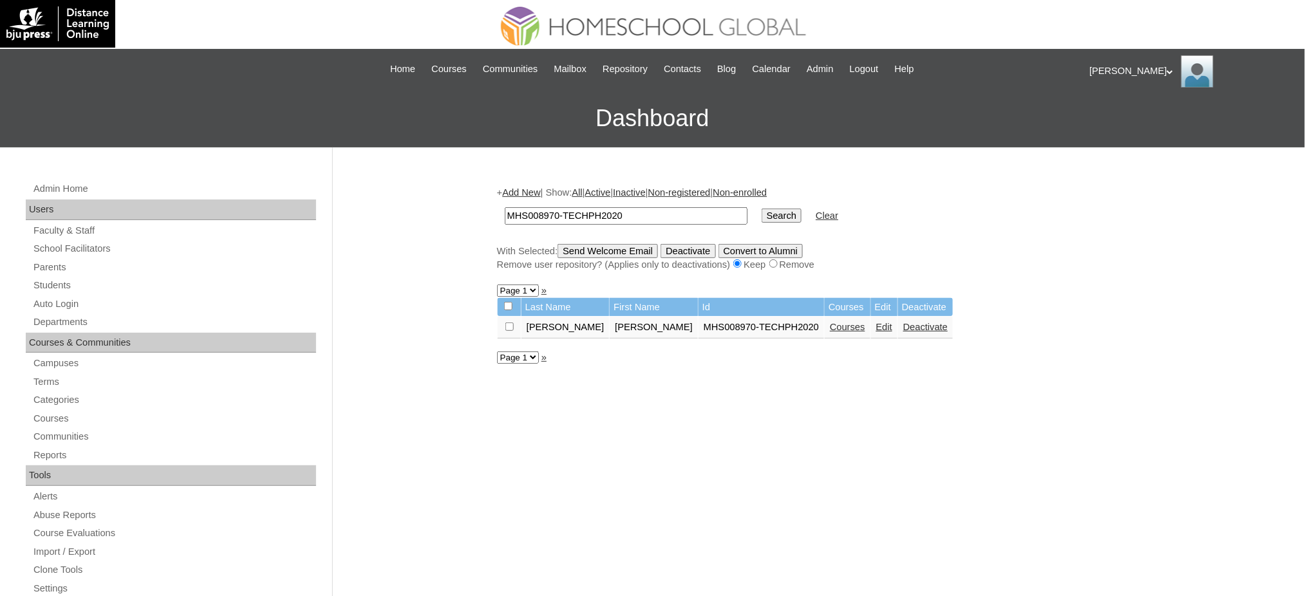
click at [876, 323] on link "Edit" at bounding box center [884, 327] width 16 height 10
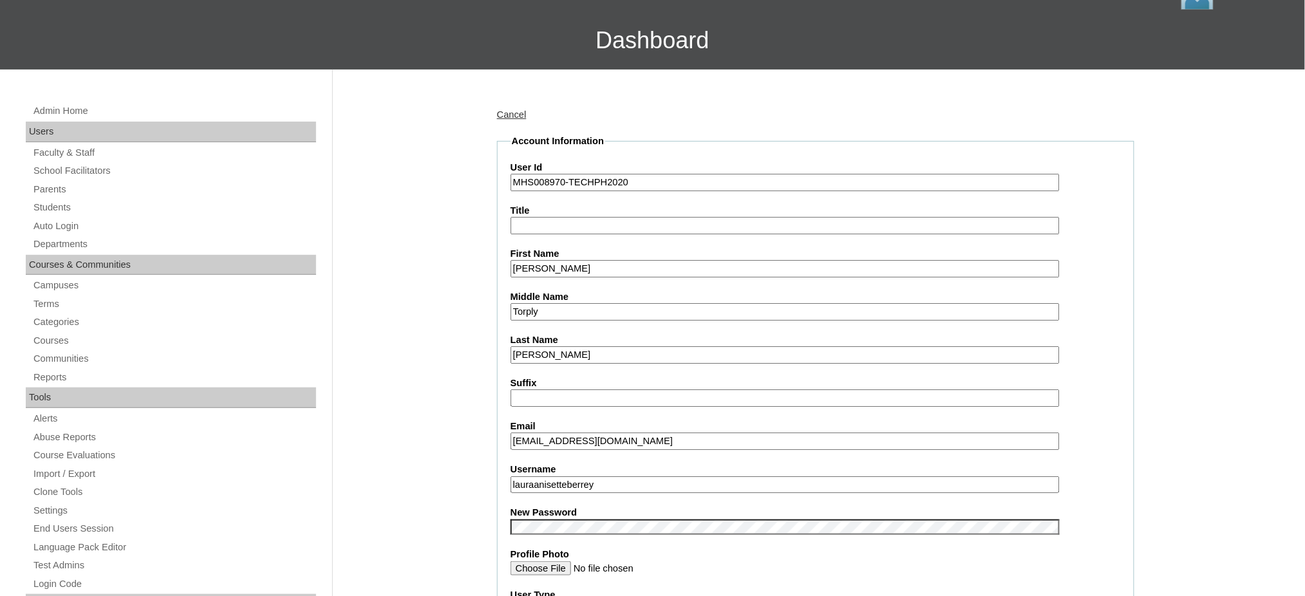
scroll to position [86, 0]
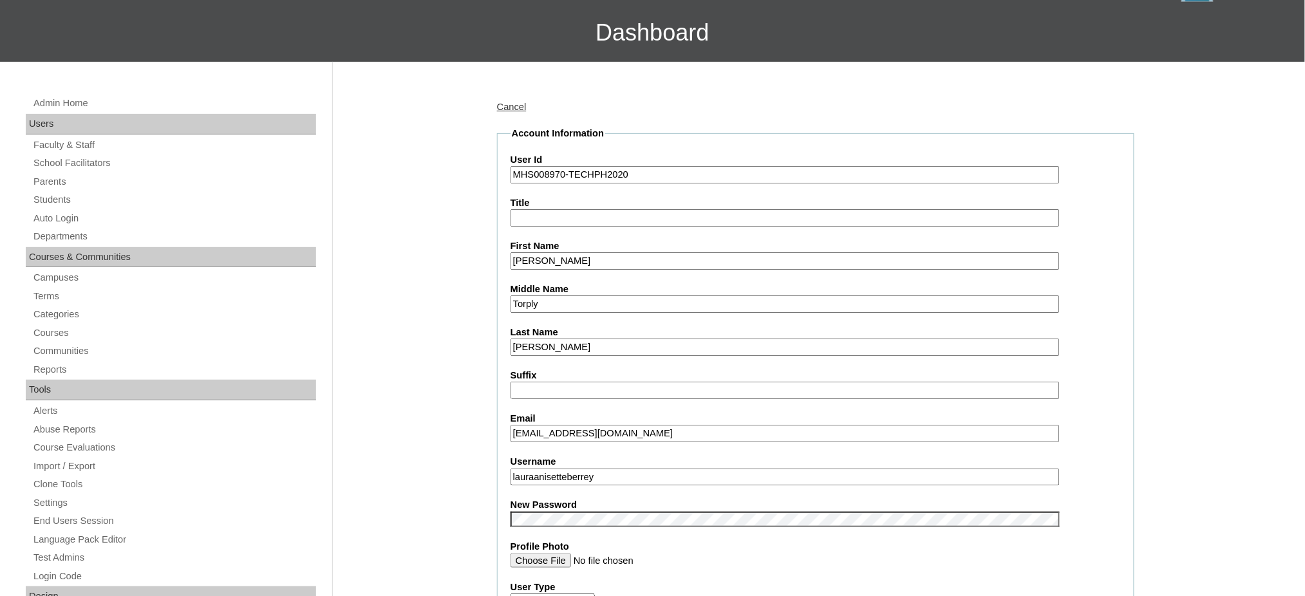
click at [590, 469] on input "lauraanisetteberrey" at bounding box center [784, 477] width 549 height 17
click at [553, 262] on input "Laura Anisette" at bounding box center [784, 260] width 549 height 17
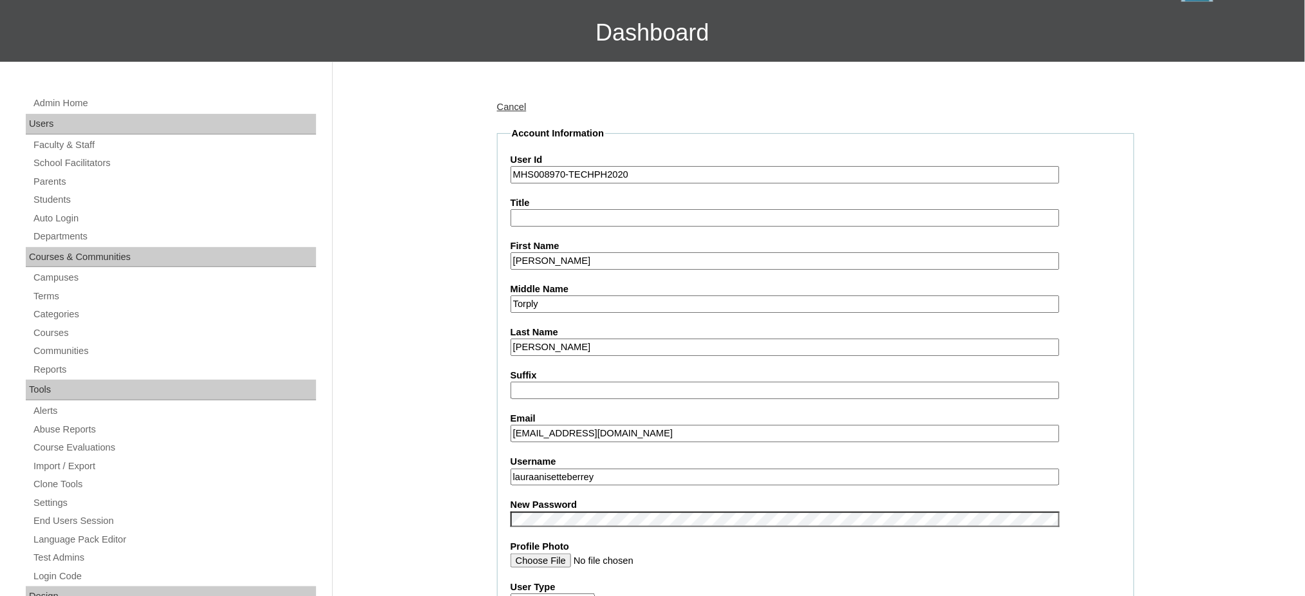
click at [553, 262] on input "Laura Anisette" at bounding box center [784, 260] width 549 height 17
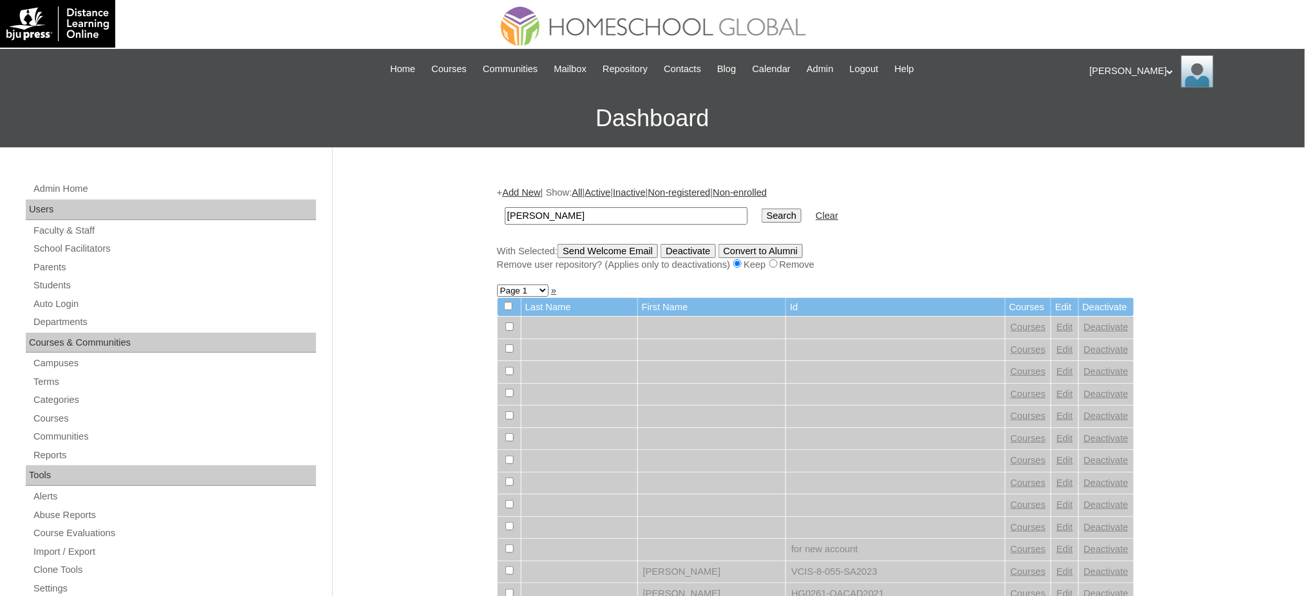
type input "[PERSON_NAME]"
click at [762, 216] on input "Search" at bounding box center [782, 216] width 40 height 14
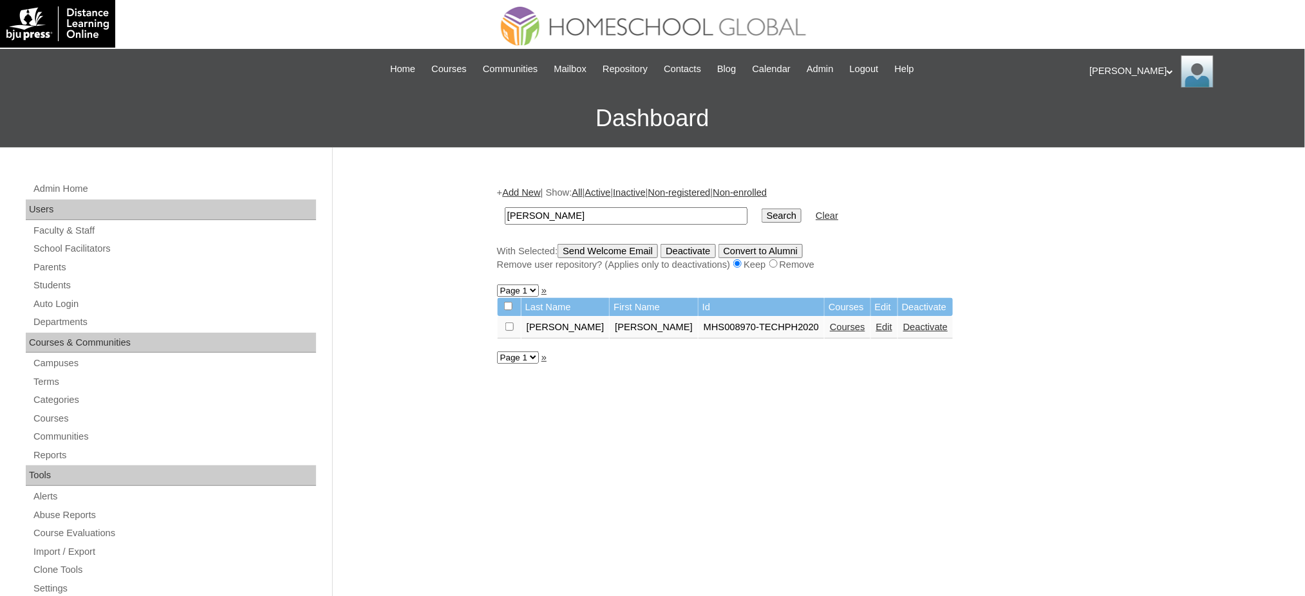
click at [825, 328] on td "Courses" at bounding box center [848, 328] width 46 height 22
click at [830, 324] on link "Courses" at bounding box center [847, 327] width 35 height 10
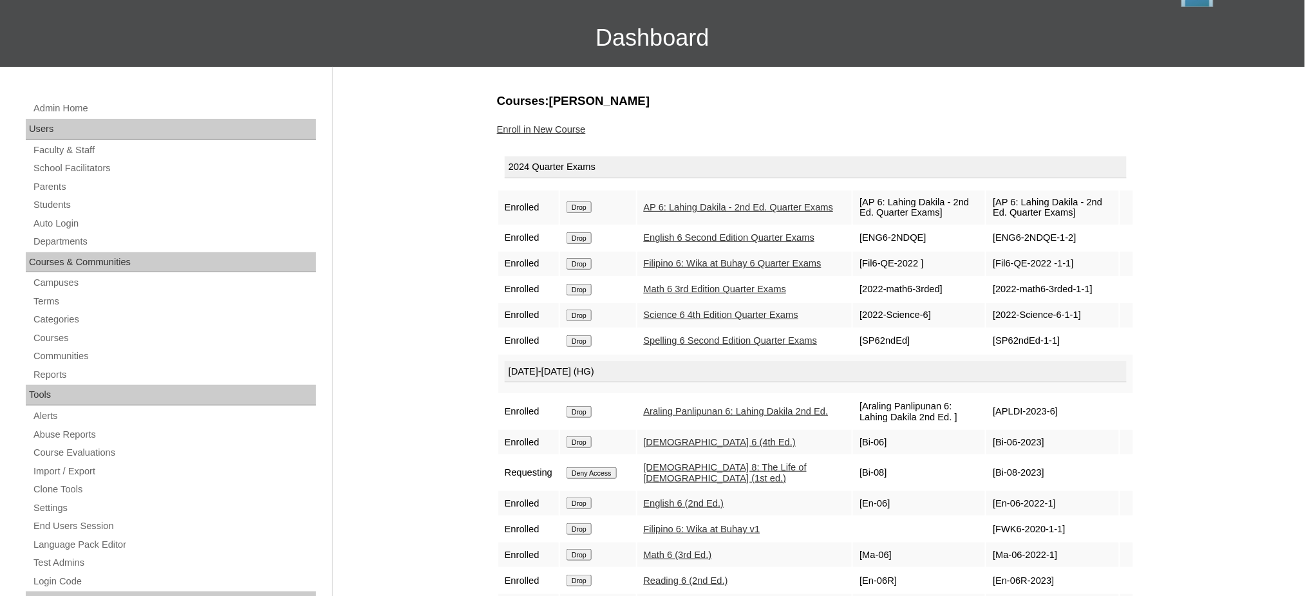
scroll to position [86, 0]
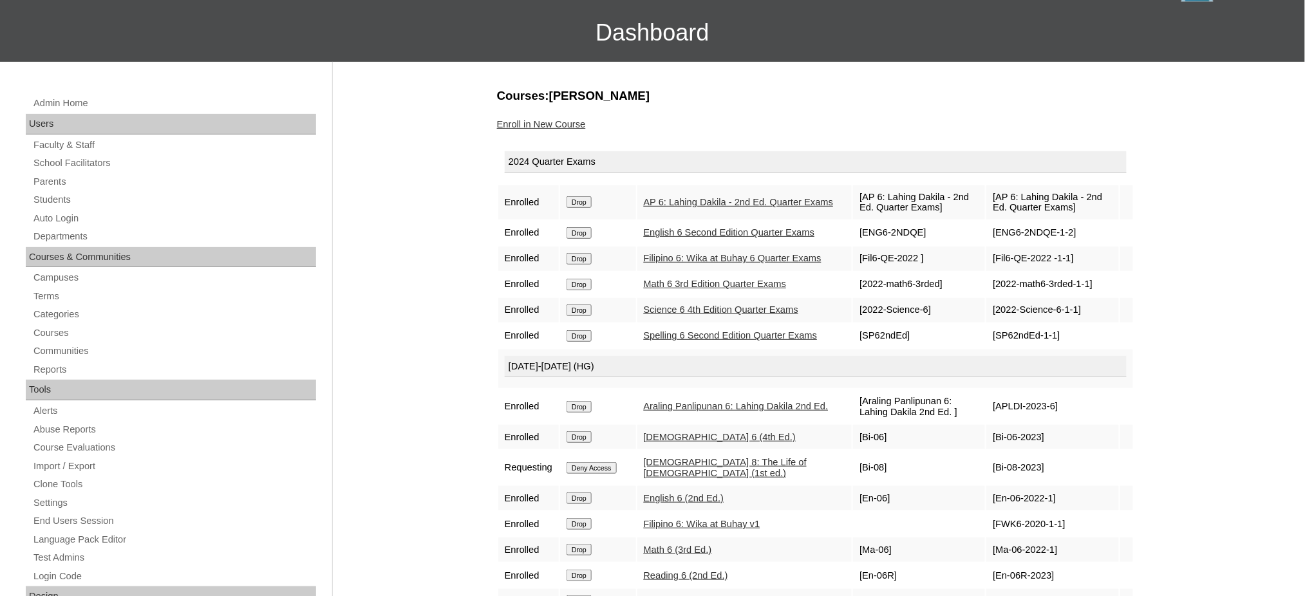
click at [584, 197] on input "Drop" at bounding box center [578, 202] width 25 height 12
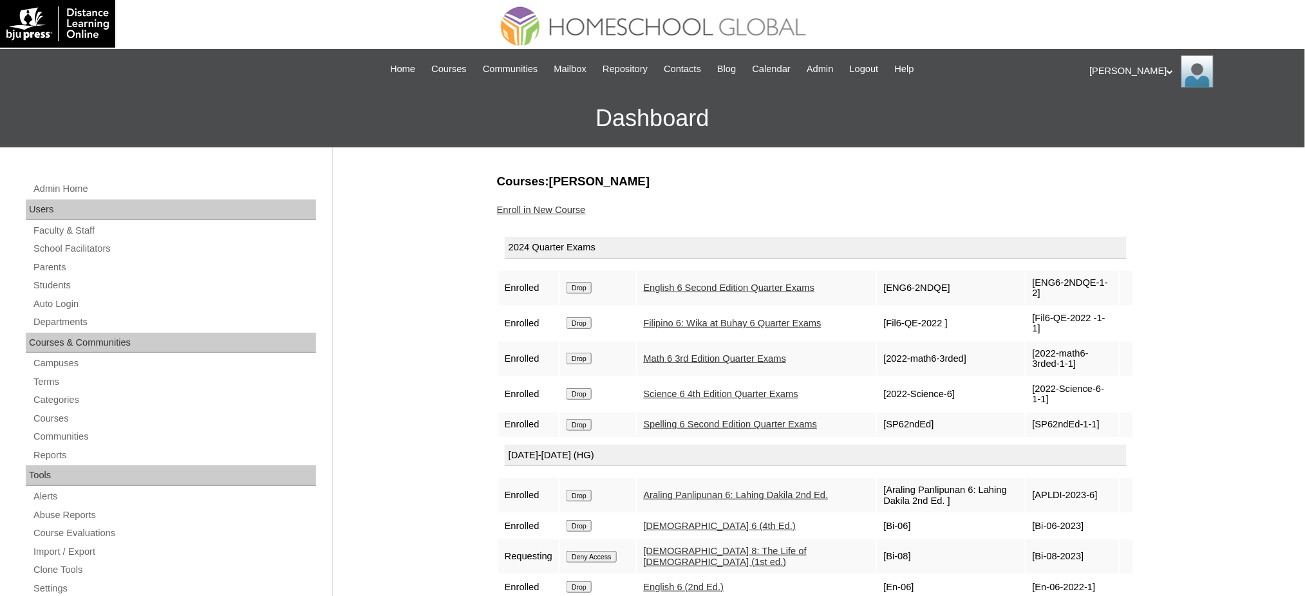
click at [576, 283] on input "Drop" at bounding box center [578, 288] width 25 height 12
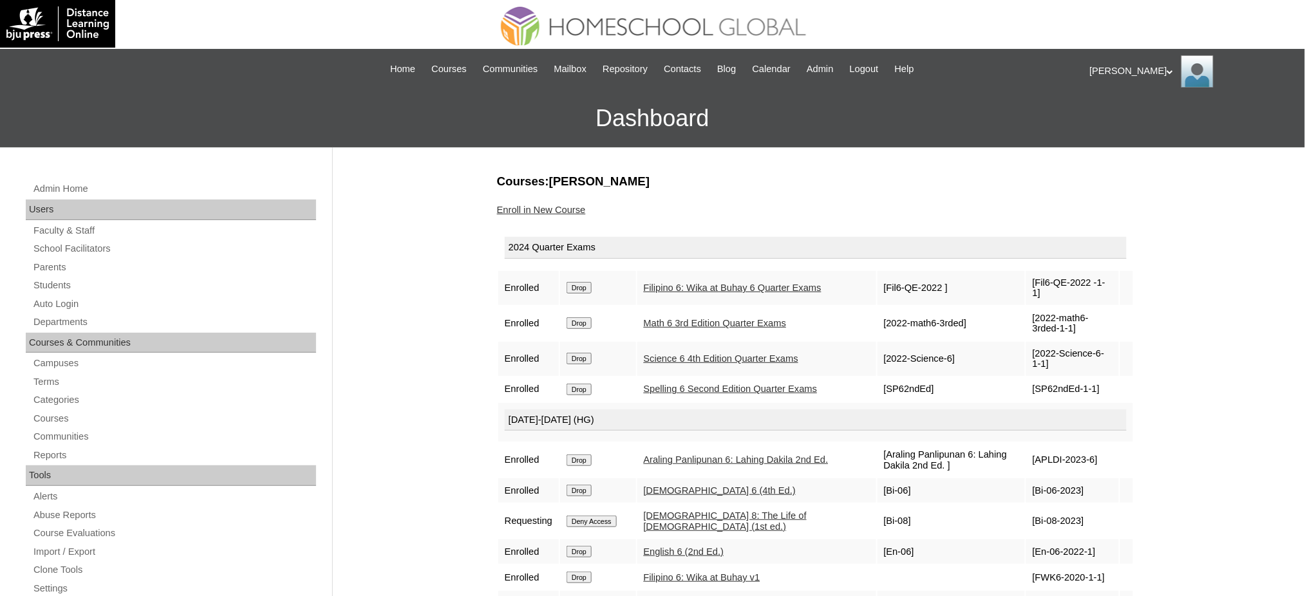
click at [588, 282] on input "Drop" at bounding box center [578, 288] width 25 height 12
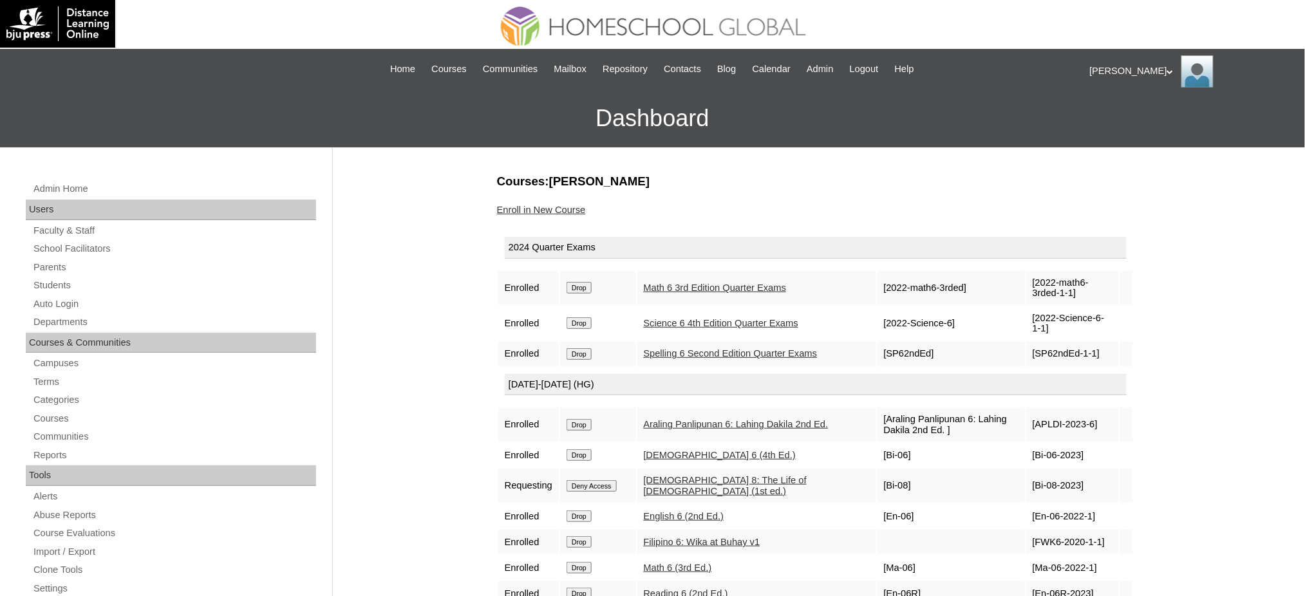
click at [582, 284] on input "Drop" at bounding box center [578, 288] width 25 height 12
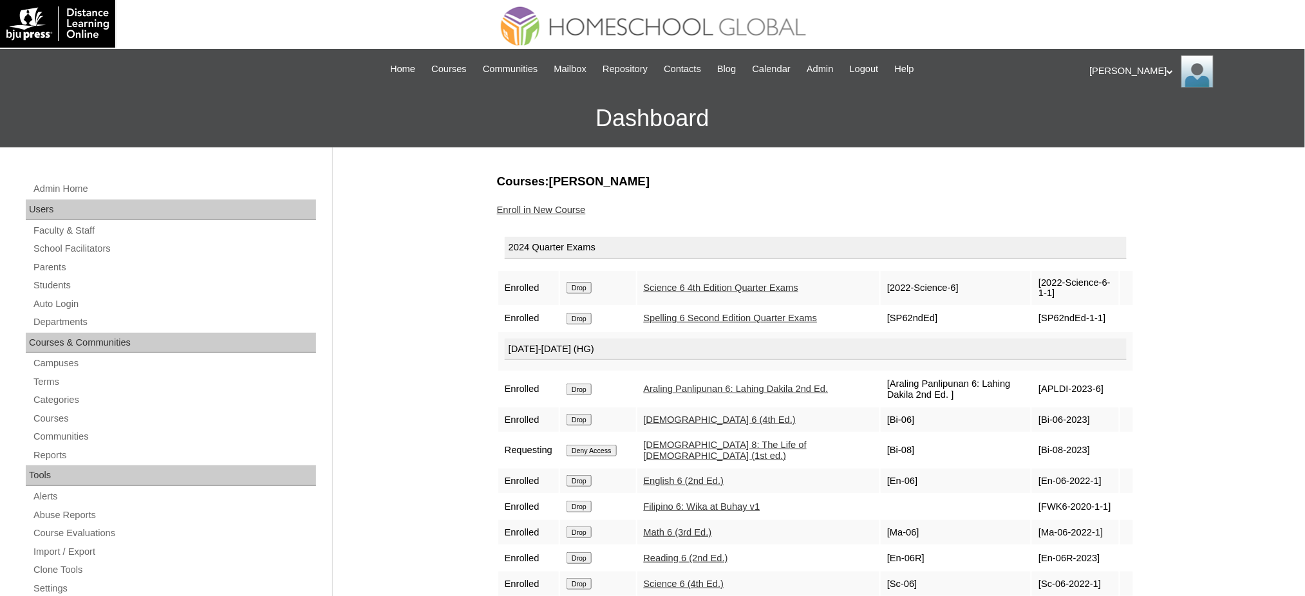
click at [590, 283] on input "Drop" at bounding box center [578, 288] width 25 height 12
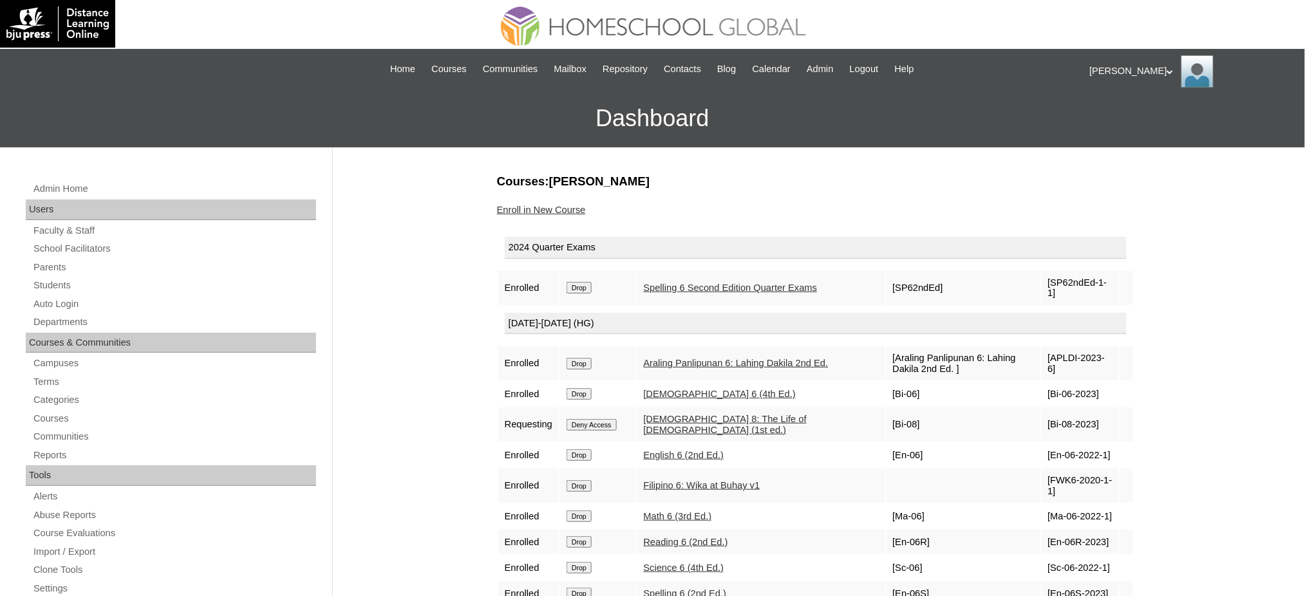
click at [572, 288] on input "Drop" at bounding box center [578, 288] width 25 height 12
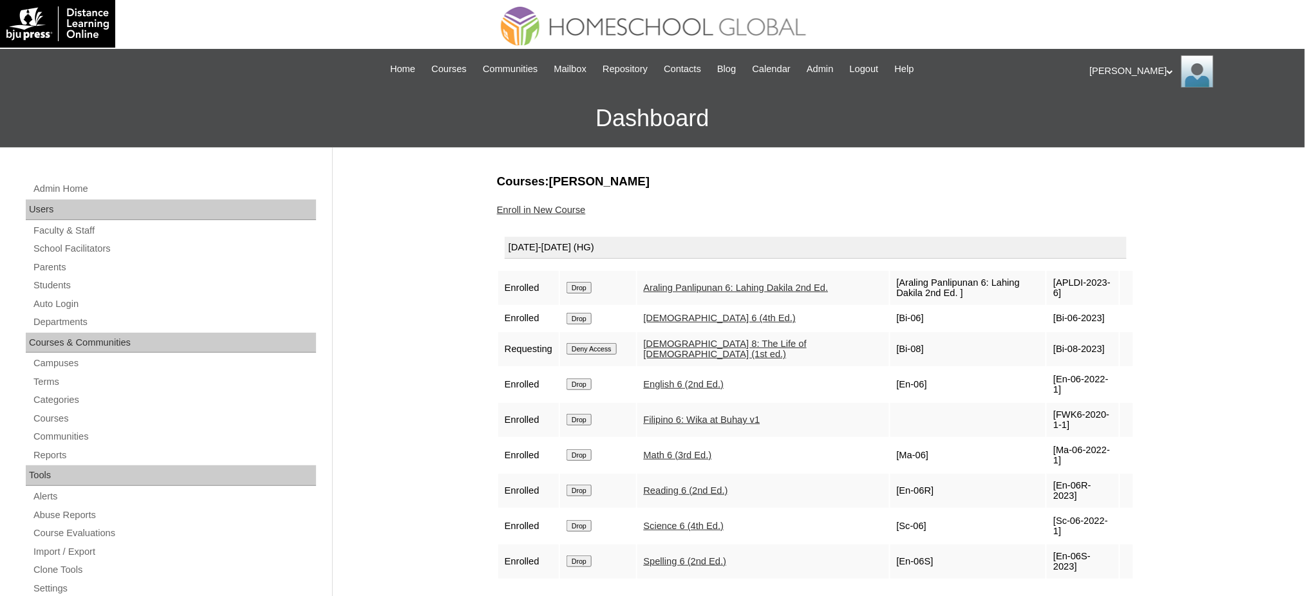
click at [587, 290] on input "Drop" at bounding box center [578, 288] width 25 height 12
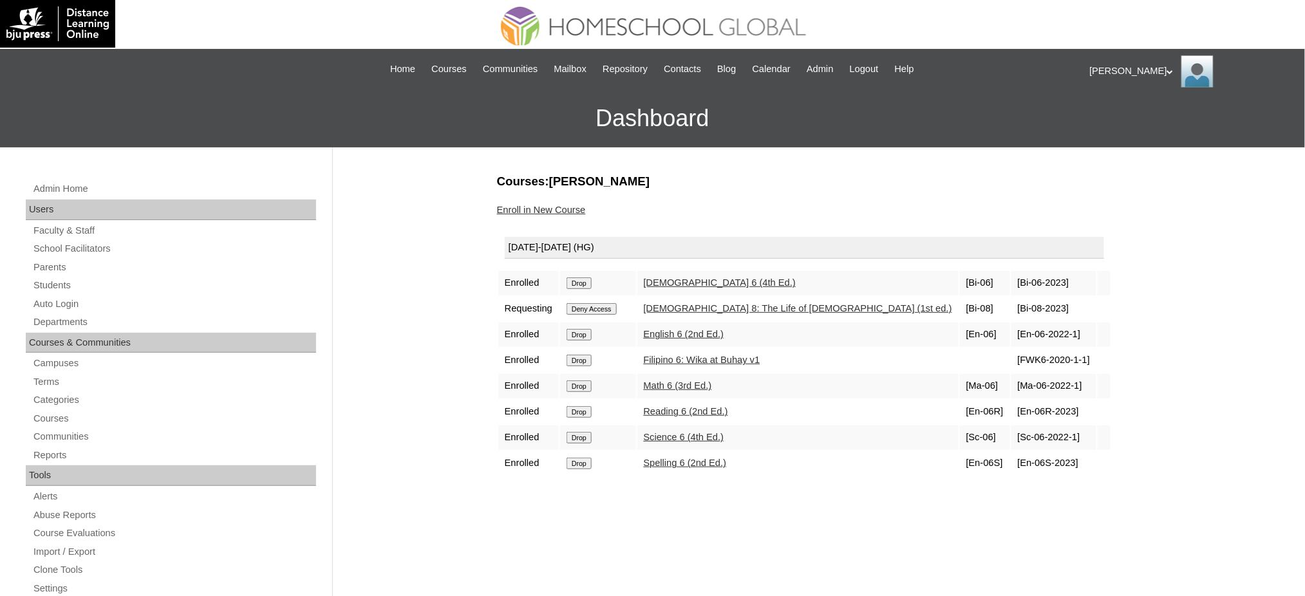
click at [590, 281] on input "Drop" at bounding box center [578, 283] width 25 height 12
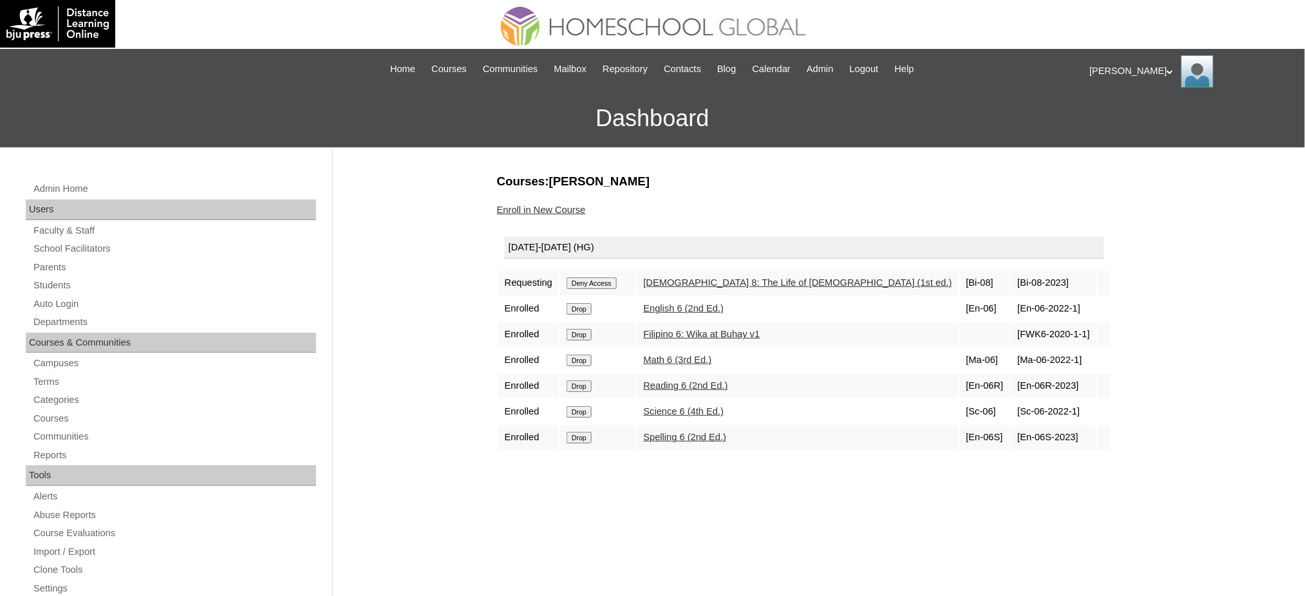
click at [596, 277] on input "Deny Access" at bounding box center [591, 283] width 50 height 12
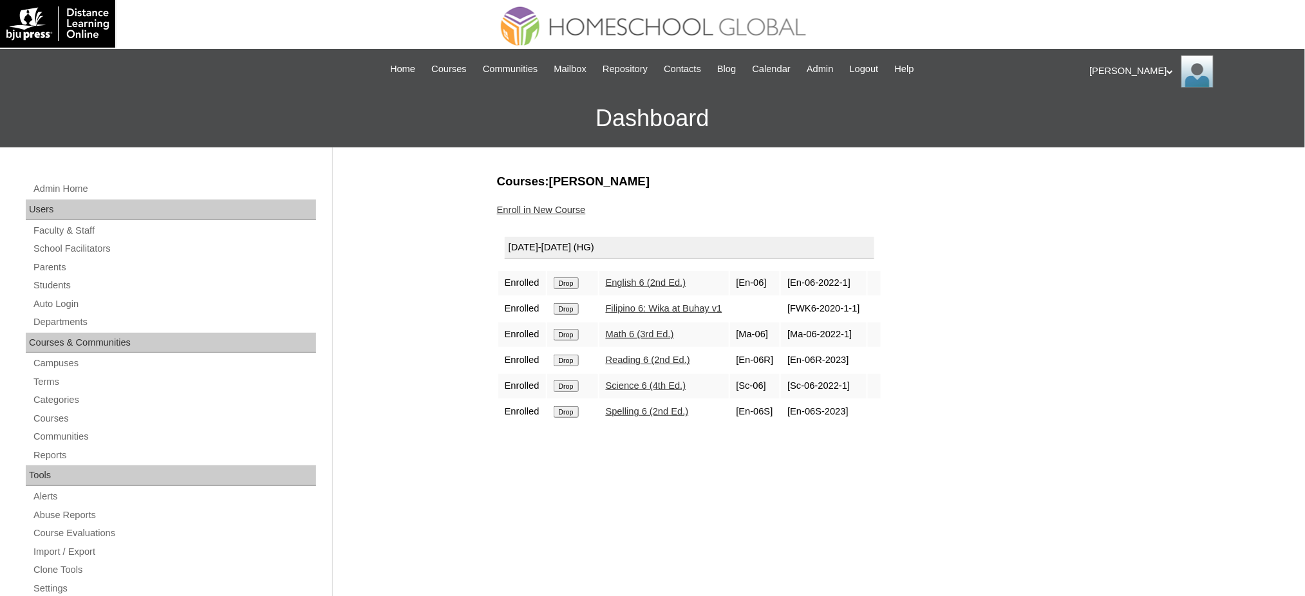
click at [572, 283] on input "Drop" at bounding box center [566, 283] width 25 height 12
click at [570, 279] on input "Drop" at bounding box center [566, 283] width 25 height 12
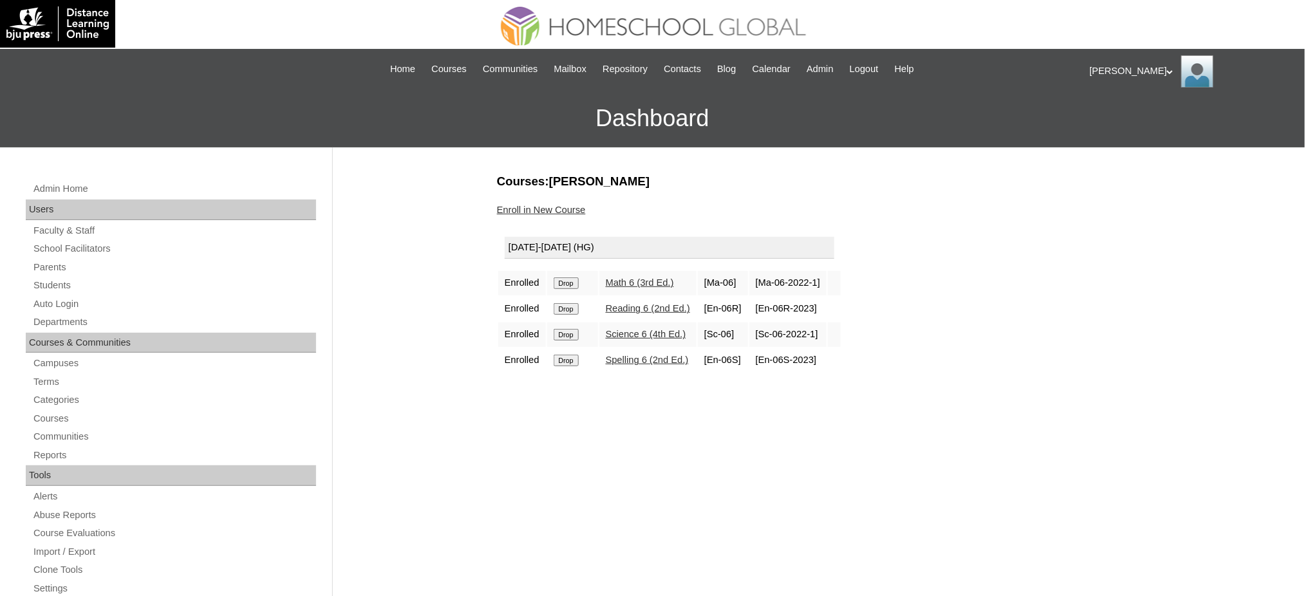
click at [570, 282] on input "Drop" at bounding box center [566, 283] width 25 height 12
click at [577, 277] on input "Drop" at bounding box center [566, 283] width 25 height 12
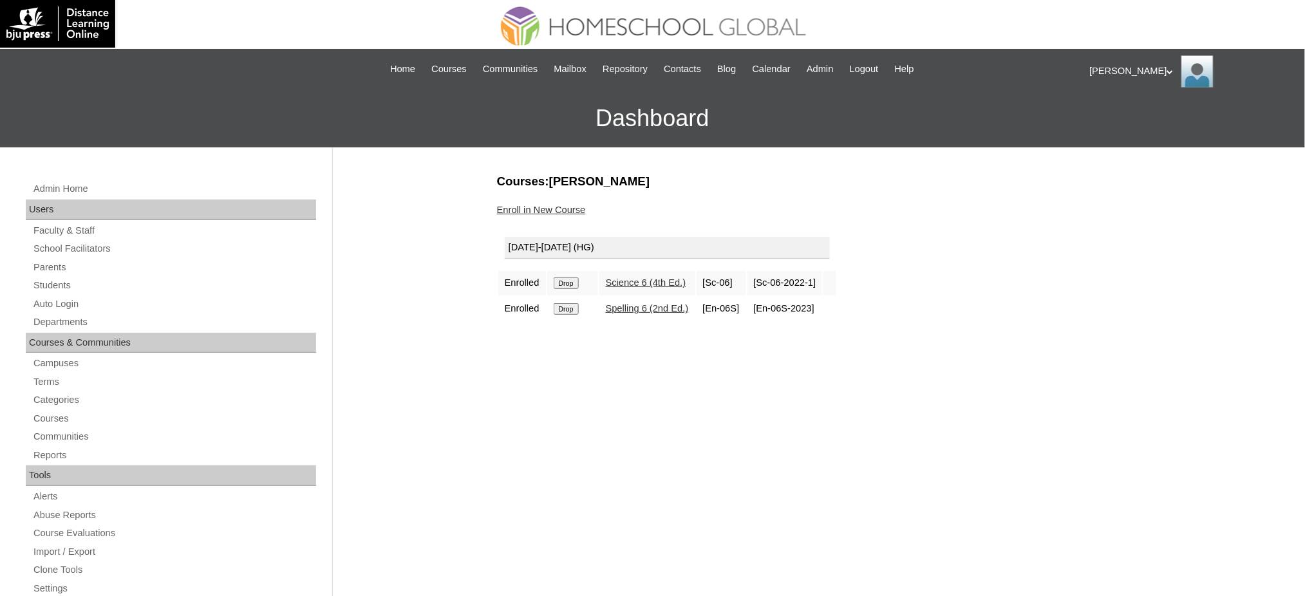
click at [573, 283] on input "Drop" at bounding box center [566, 283] width 25 height 12
click at [562, 283] on input "Drop" at bounding box center [566, 283] width 25 height 12
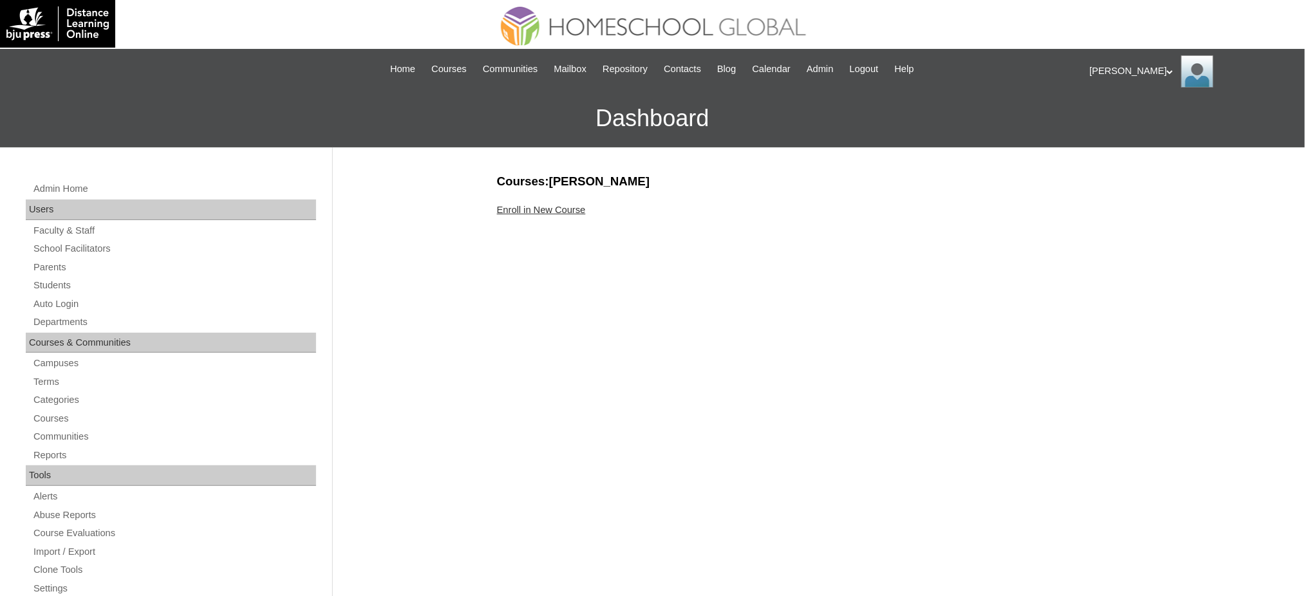
click at [539, 210] on link "Enroll in New Course" at bounding box center [541, 210] width 89 height 10
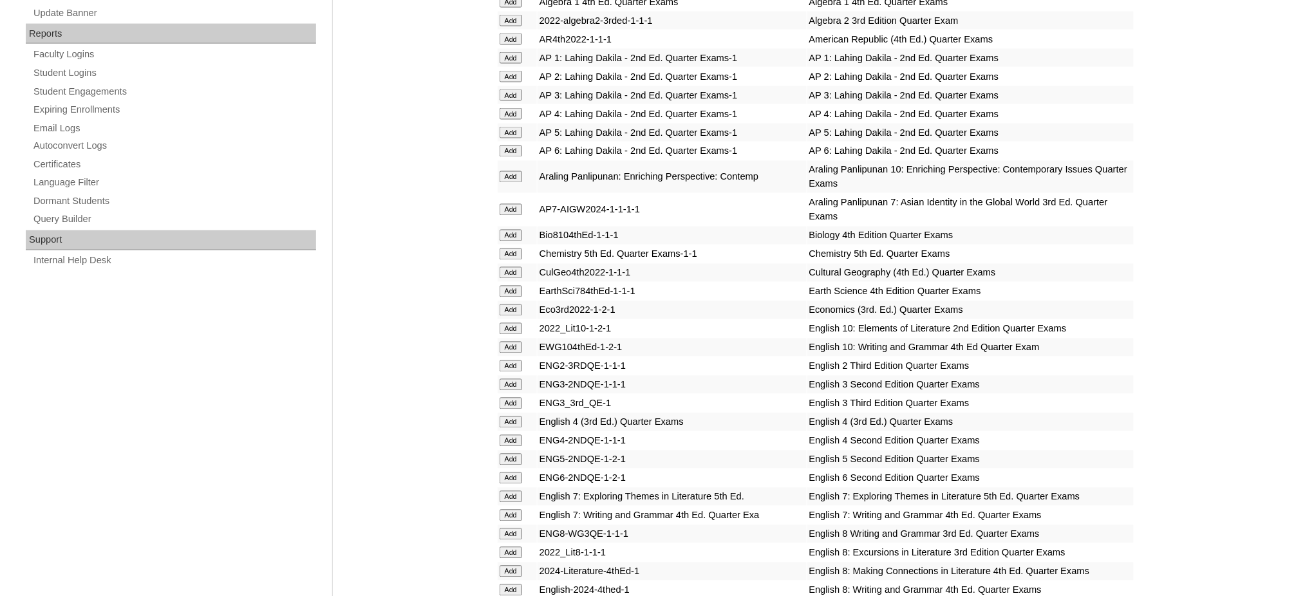
scroll to position [772, 0]
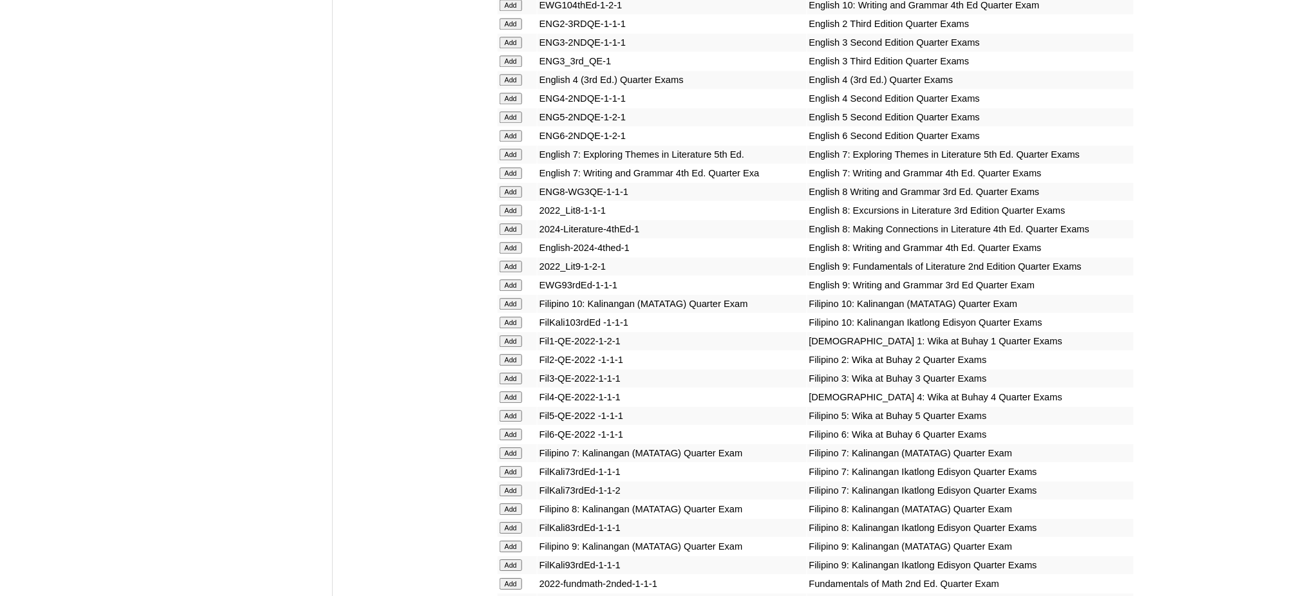
scroll to position [1116, 0]
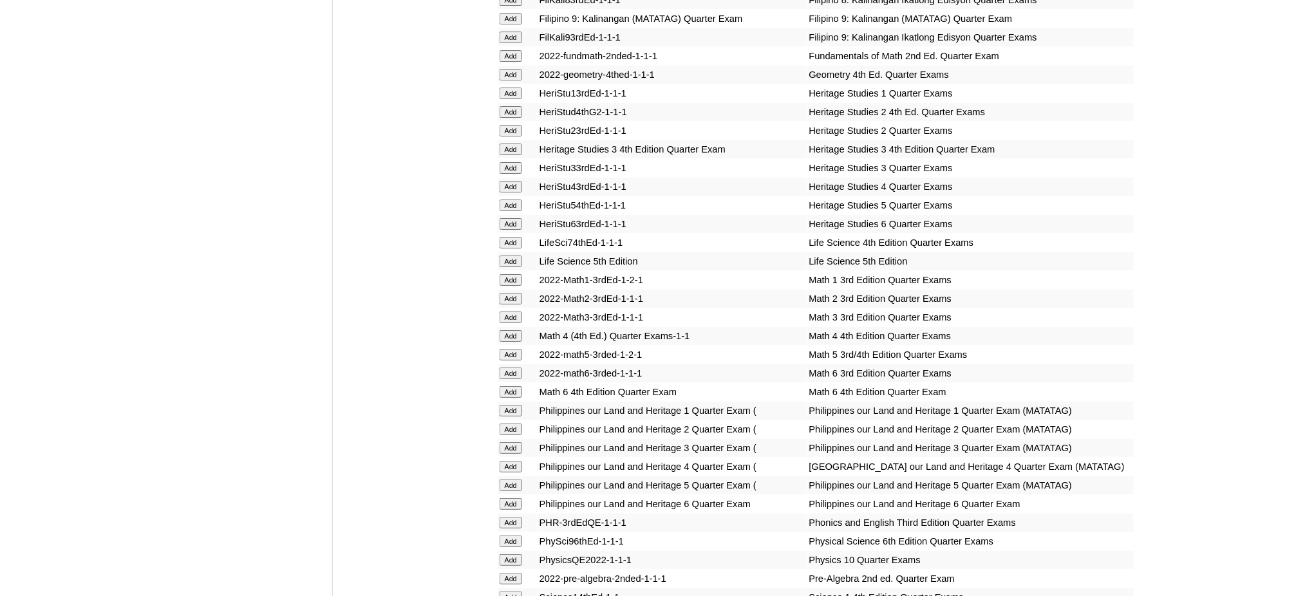
scroll to position [1716, 0]
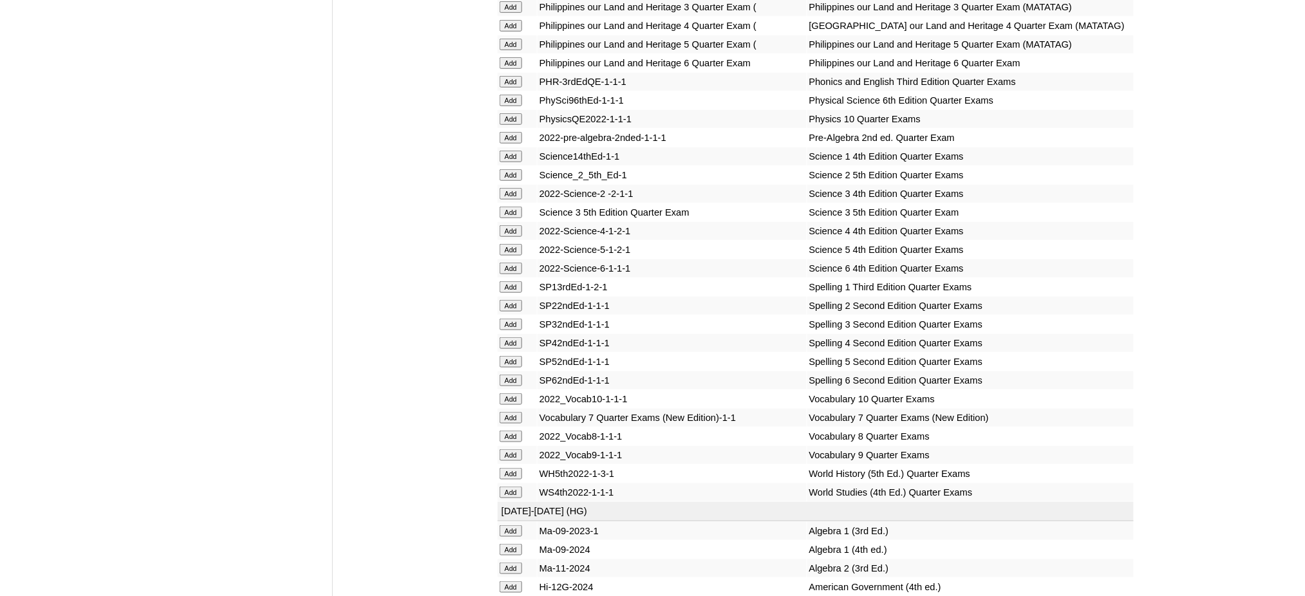
scroll to position [2060, 0]
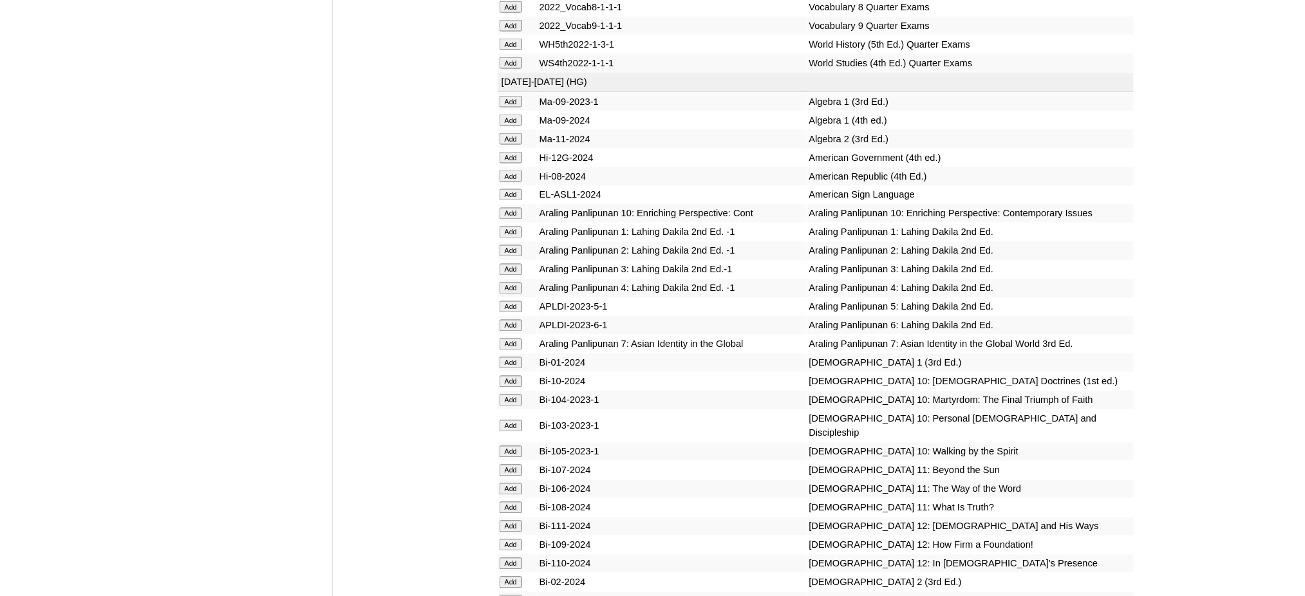
scroll to position [2489, 0]
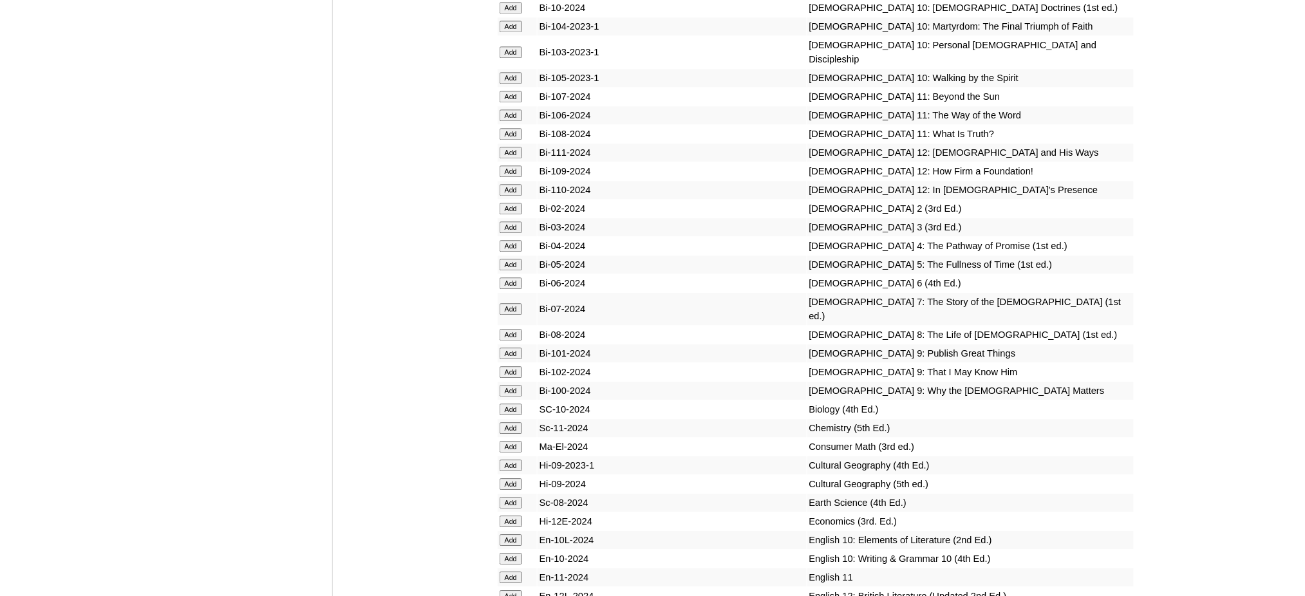
scroll to position [2918, 0]
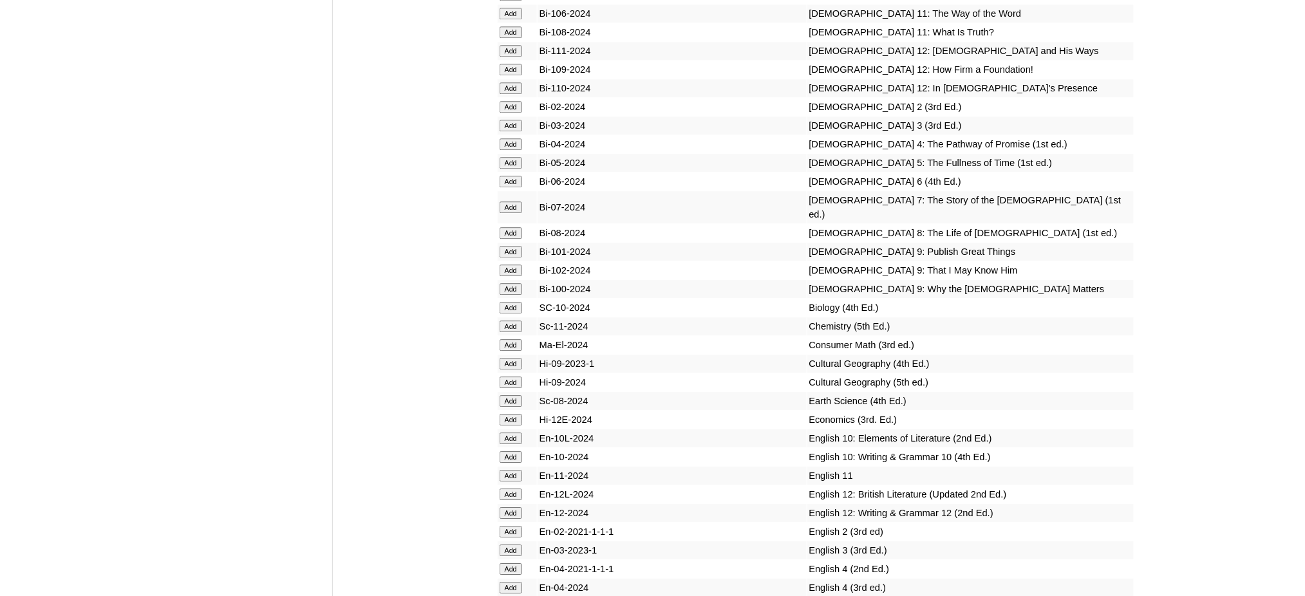
scroll to position [3004, 0]
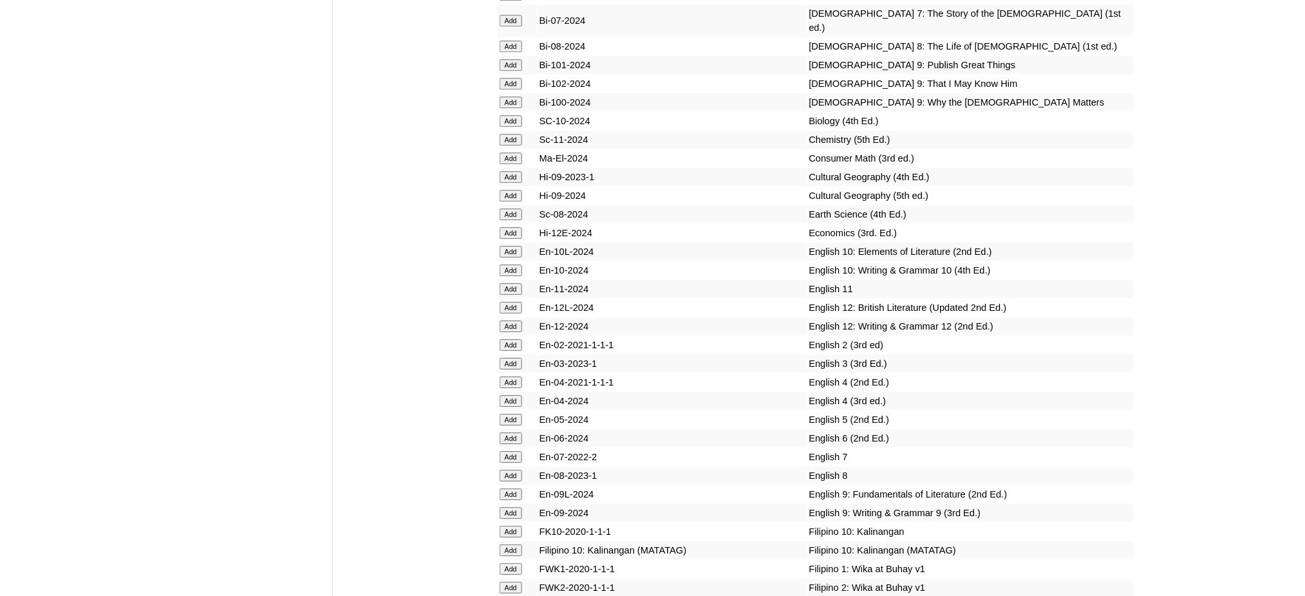
scroll to position [3347, 0]
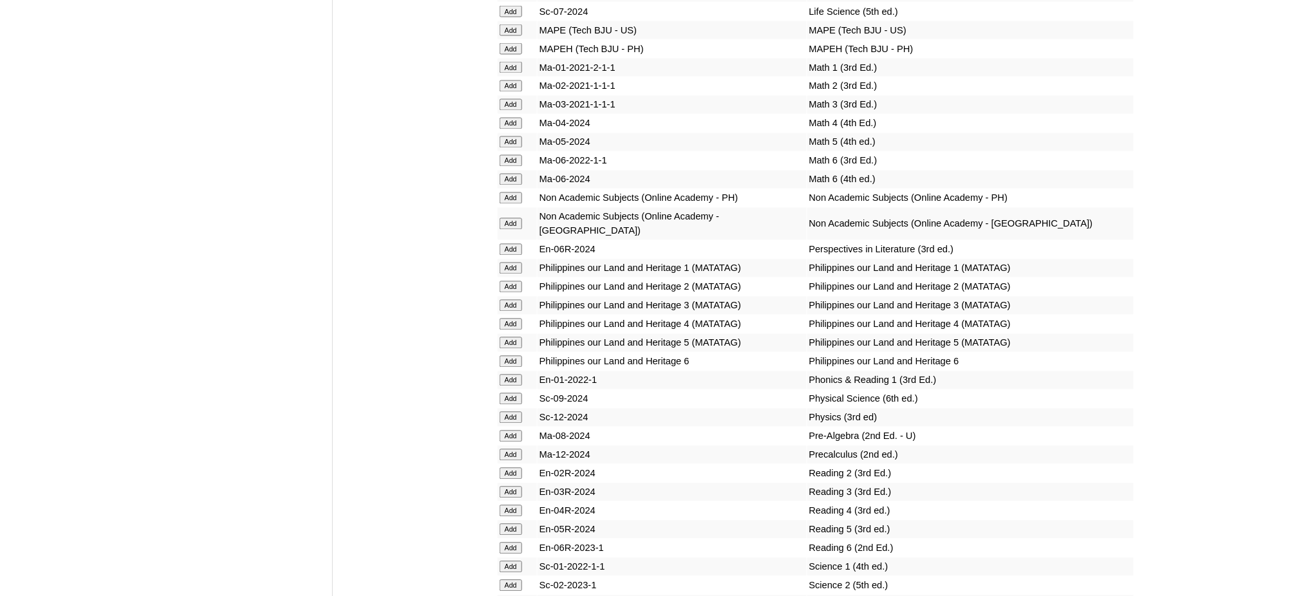
scroll to position [4463, 0]
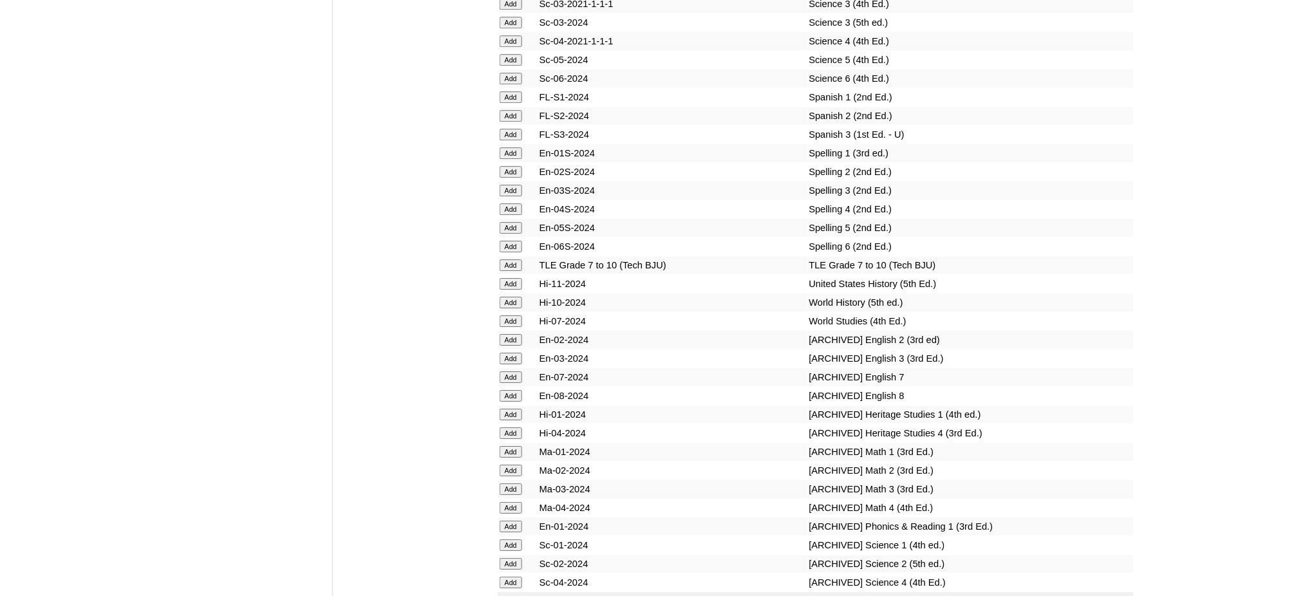
scroll to position [5064, 0]
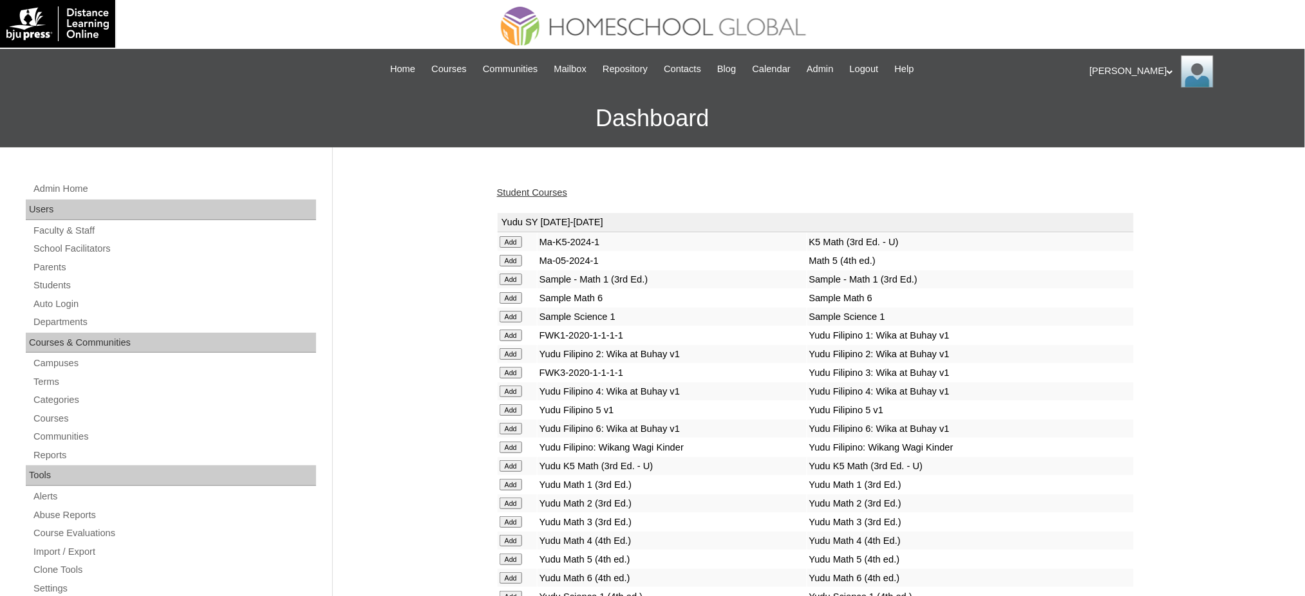
click at [546, 191] on link "Student Courses" at bounding box center [532, 192] width 70 height 10
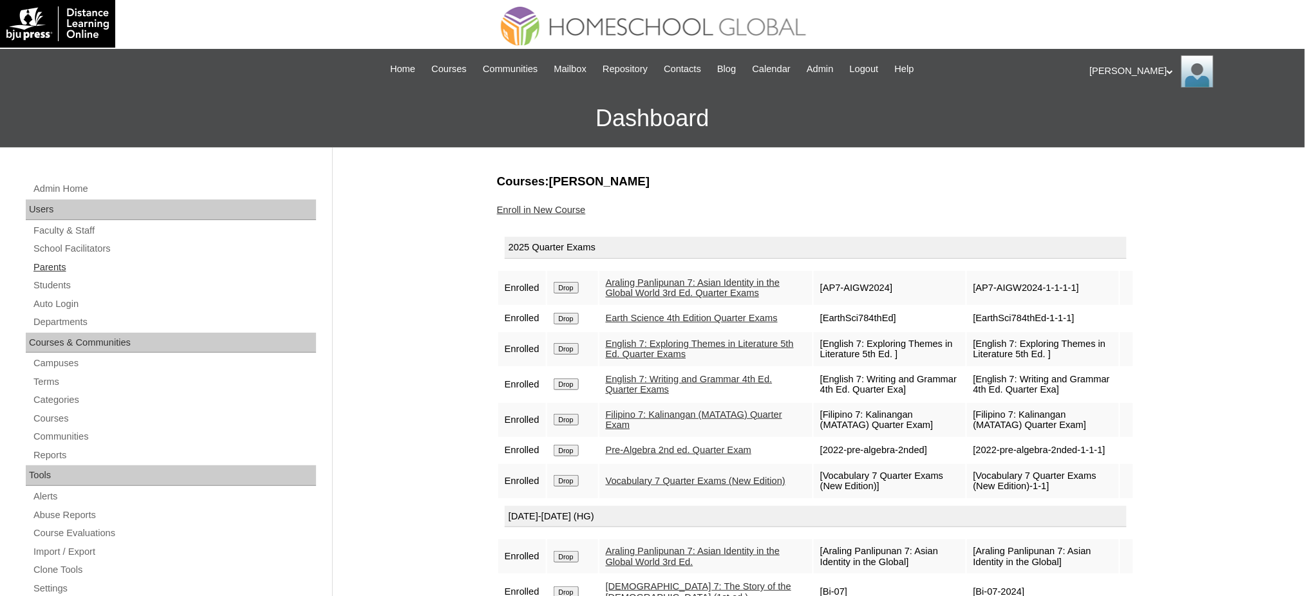
click at [57, 263] on link "Parents" at bounding box center [174, 267] width 284 height 16
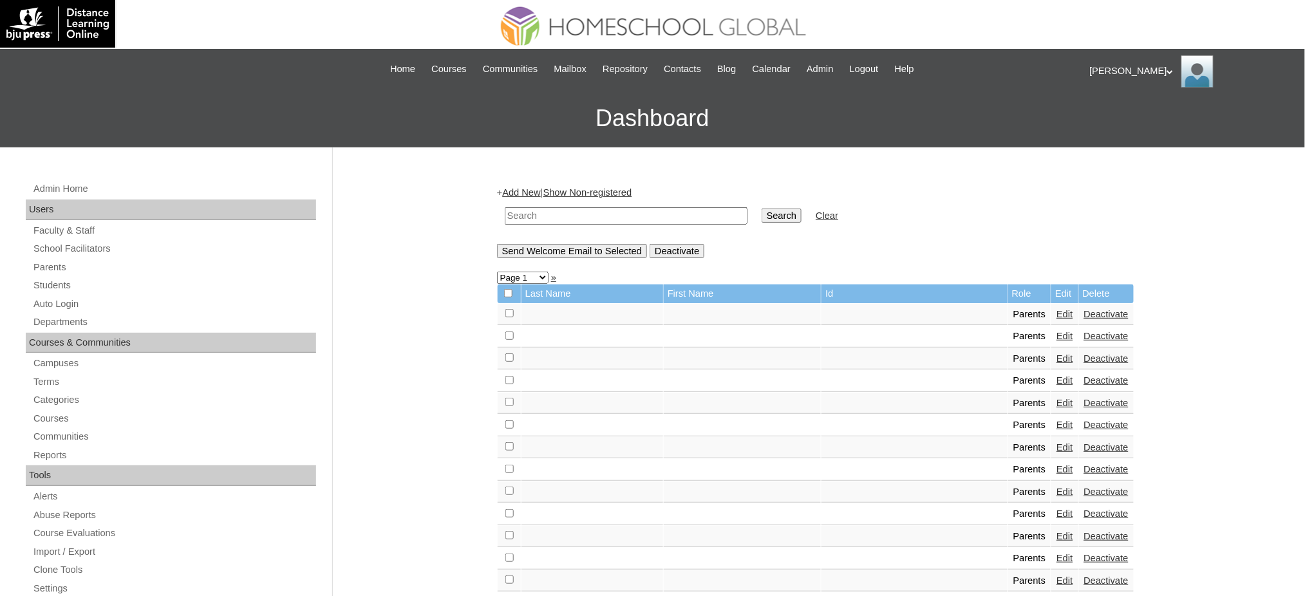
click at [630, 214] on input "text" at bounding box center [626, 215] width 243 height 17
paste input "MHP012611-TECHPH2020"
type input "MHP012611-TECHPH2020"
click at [762, 212] on input "Search" at bounding box center [782, 216] width 40 height 14
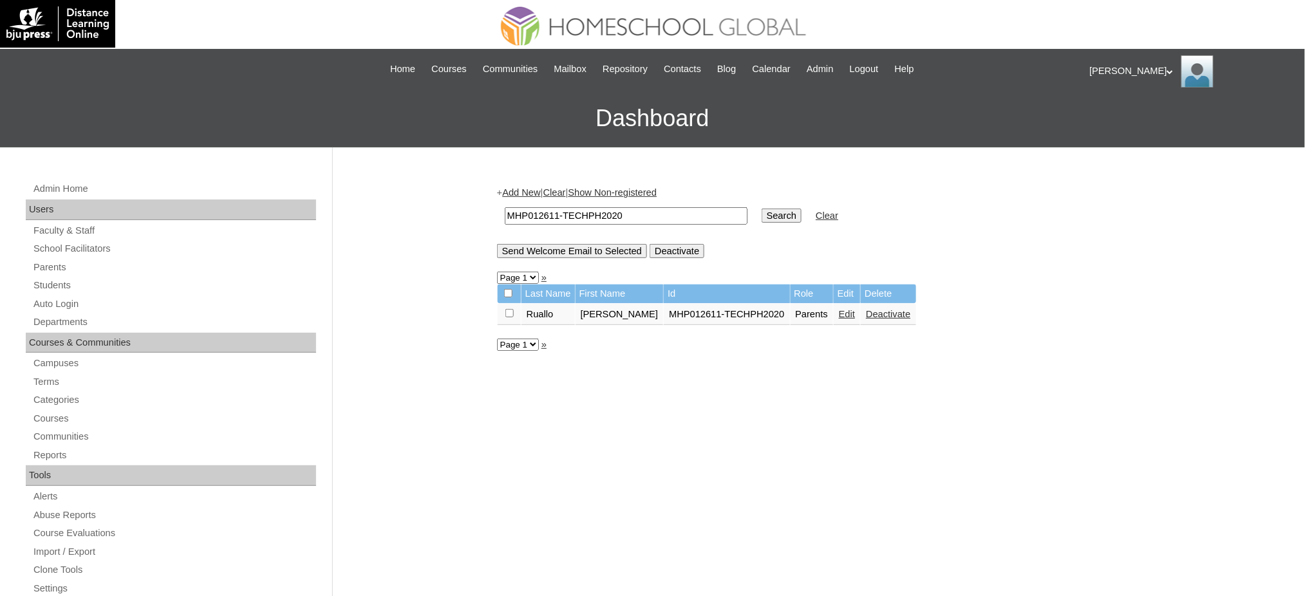
click at [839, 312] on link "Edit" at bounding box center [847, 314] width 16 height 10
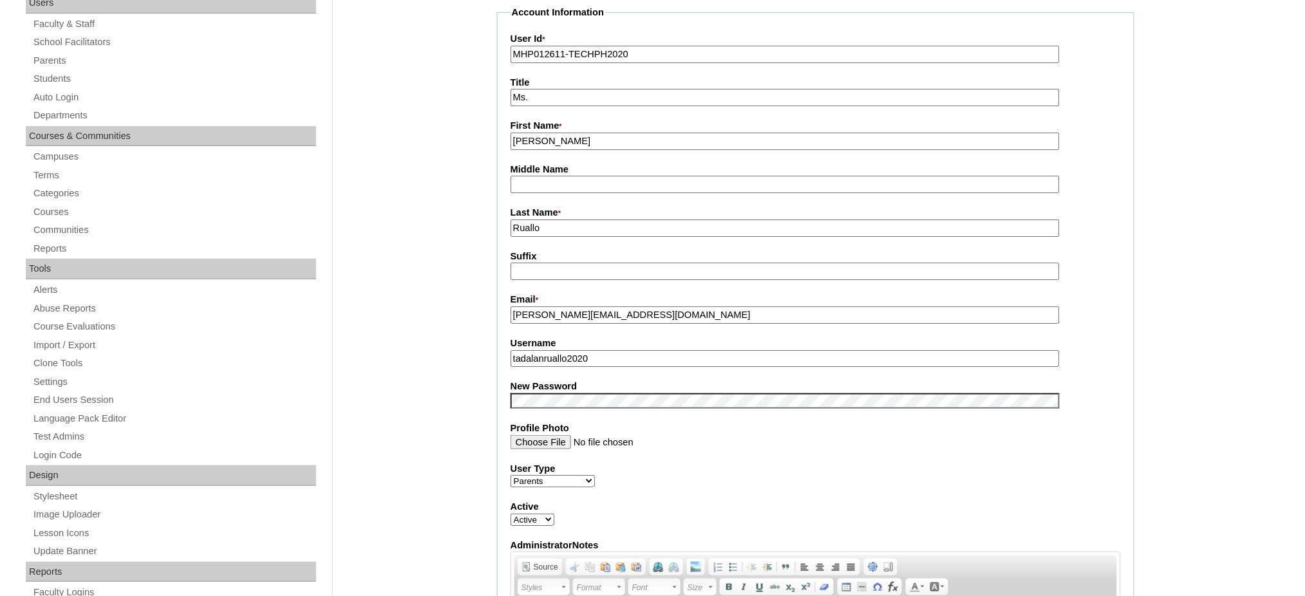
scroll to position [257, 0]
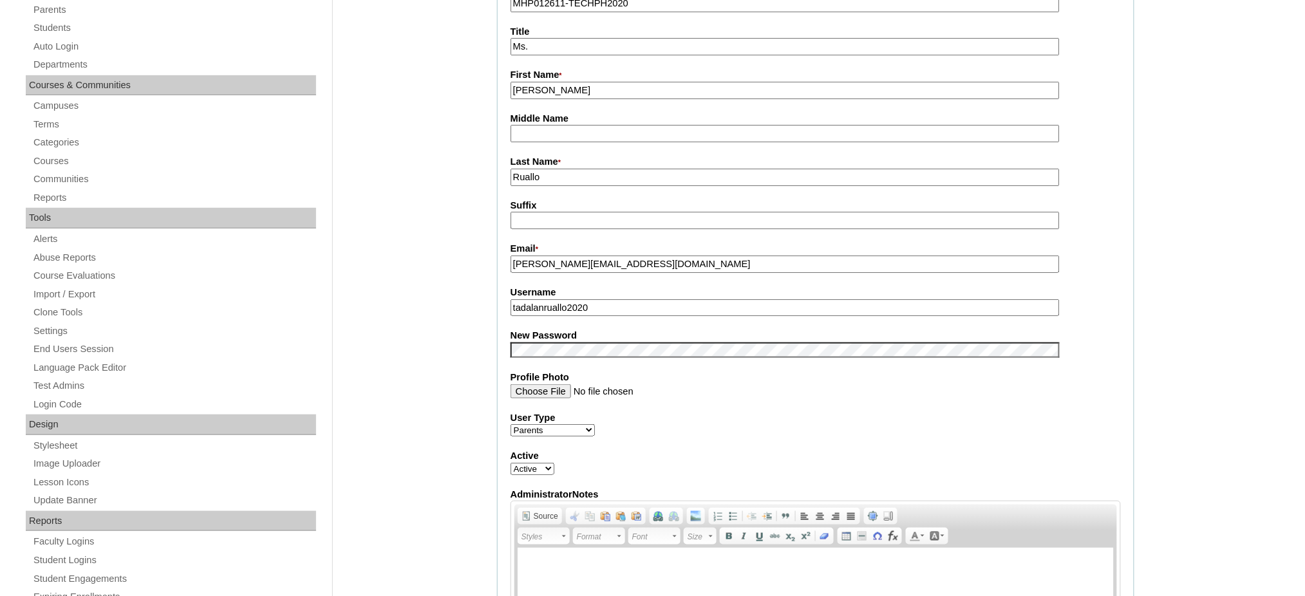
click at [587, 306] on input "tadalanruallo2020" at bounding box center [784, 307] width 549 height 17
click at [587, 304] on input "tadalanruallo2020" at bounding box center [784, 307] width 549 height 17
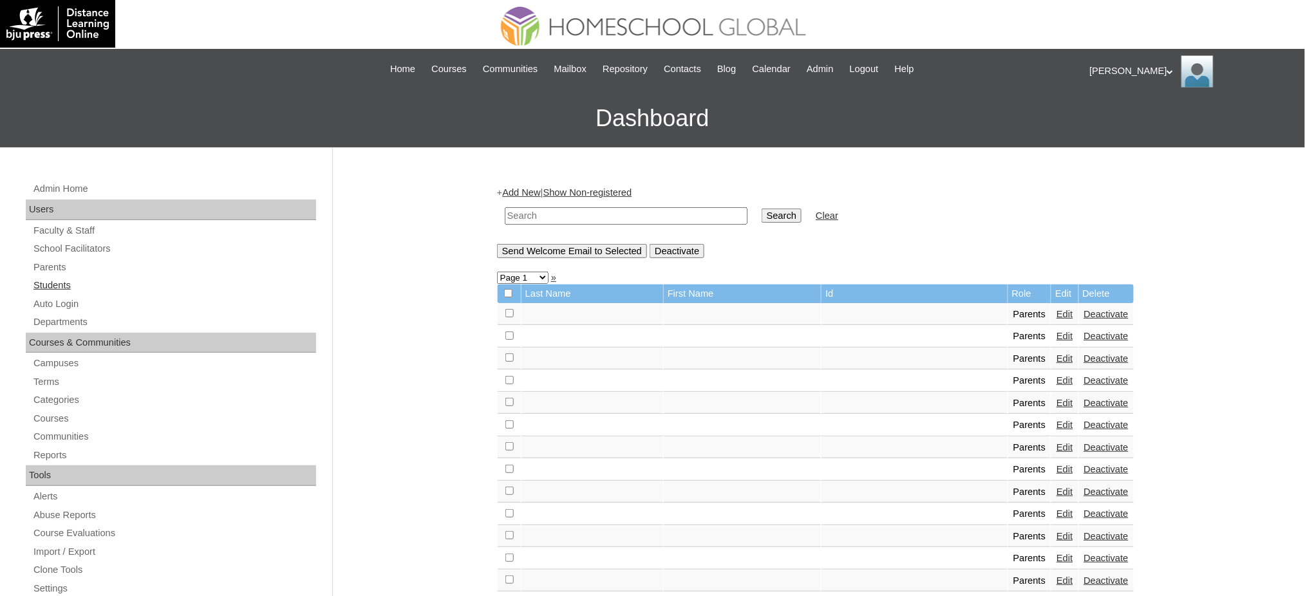
click at [56, 281] on link "Students" at bounding box center [174, 285] width 284 height 16
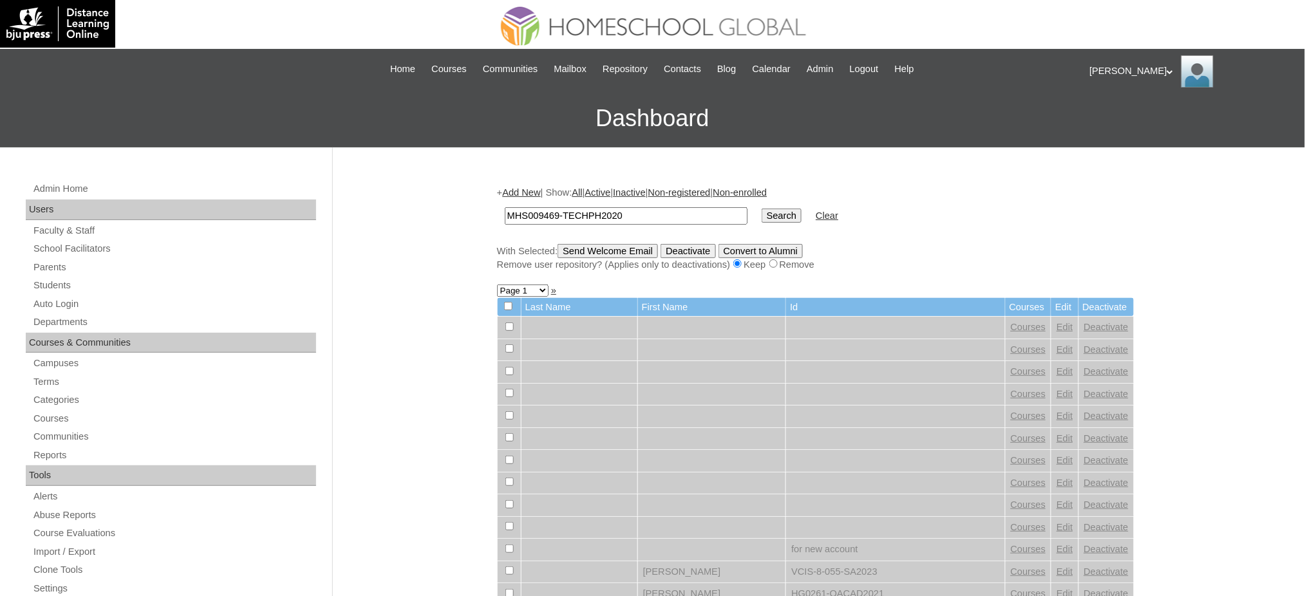
type input "MHS009469-TECHPH2020"
click at [762, 209] on input "Search" at bounding box center [782, 216] width 40 height 14
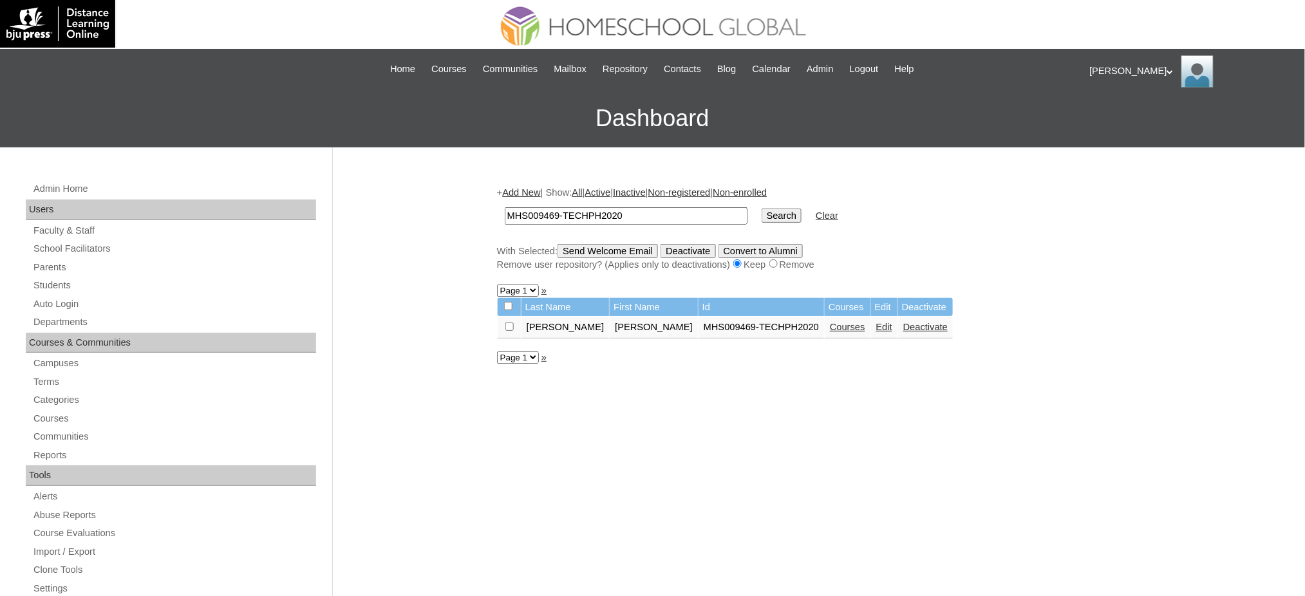
click at [876, 323] on link "Edit" at bounding box center [884, 327] width 16 height 10
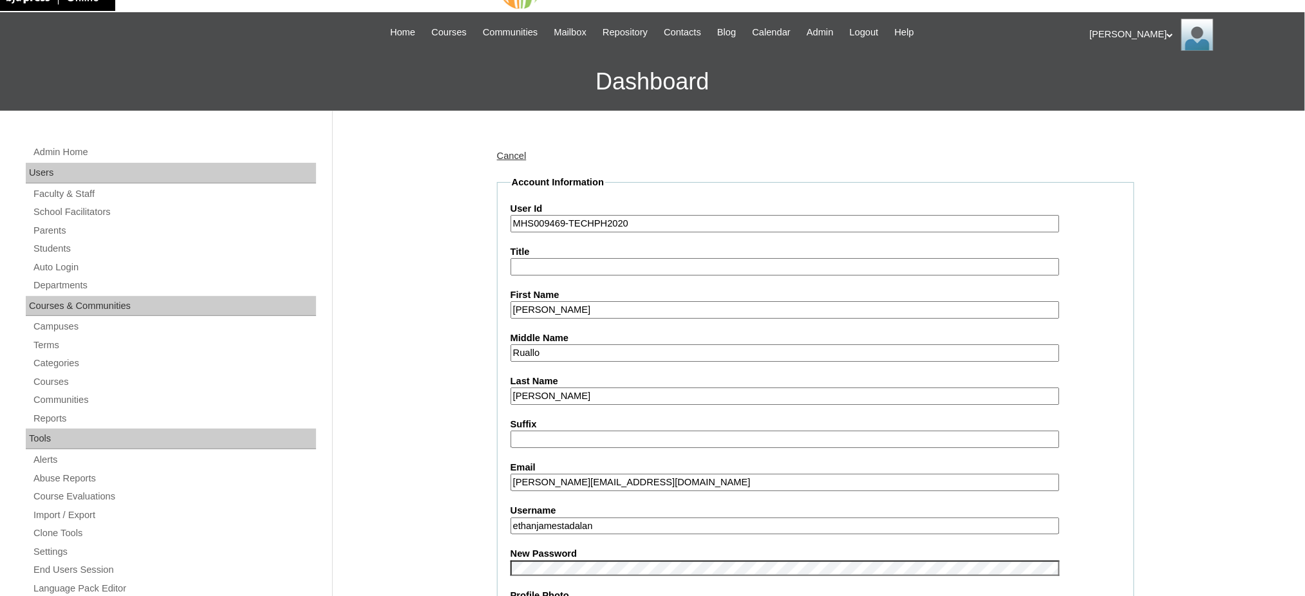
scroll to position [86, 0]
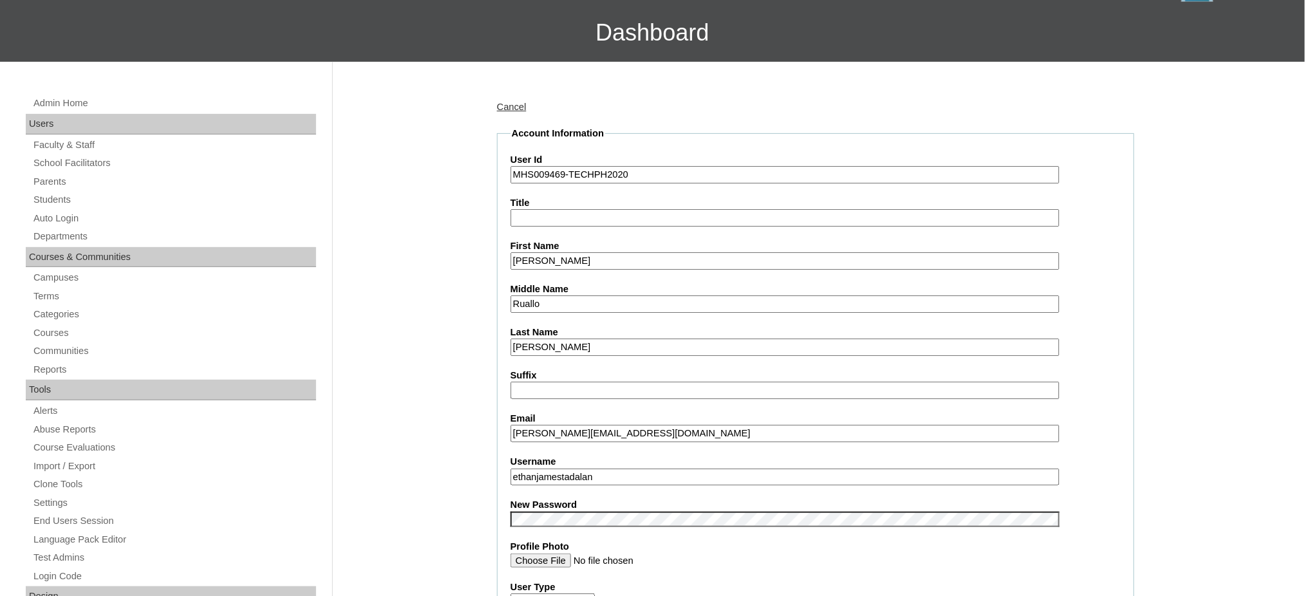
click at [564, 469] on input "ethanjamestadalan" at bounding box center [784, 477] width 549 height 17
click at [554, 252] on input "Ethan James" at bounding box center [784, 260] width 549 height 17
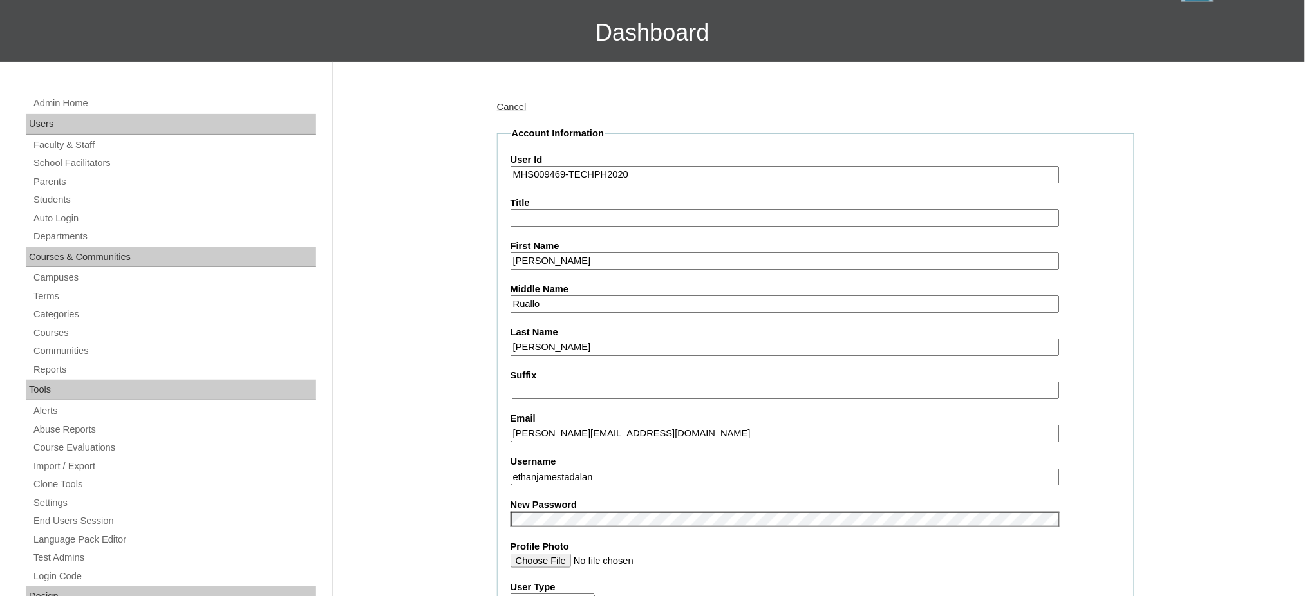
click at [554, 252] on input "Ethan James" at bounding box center [784, 260] width 549 height 17
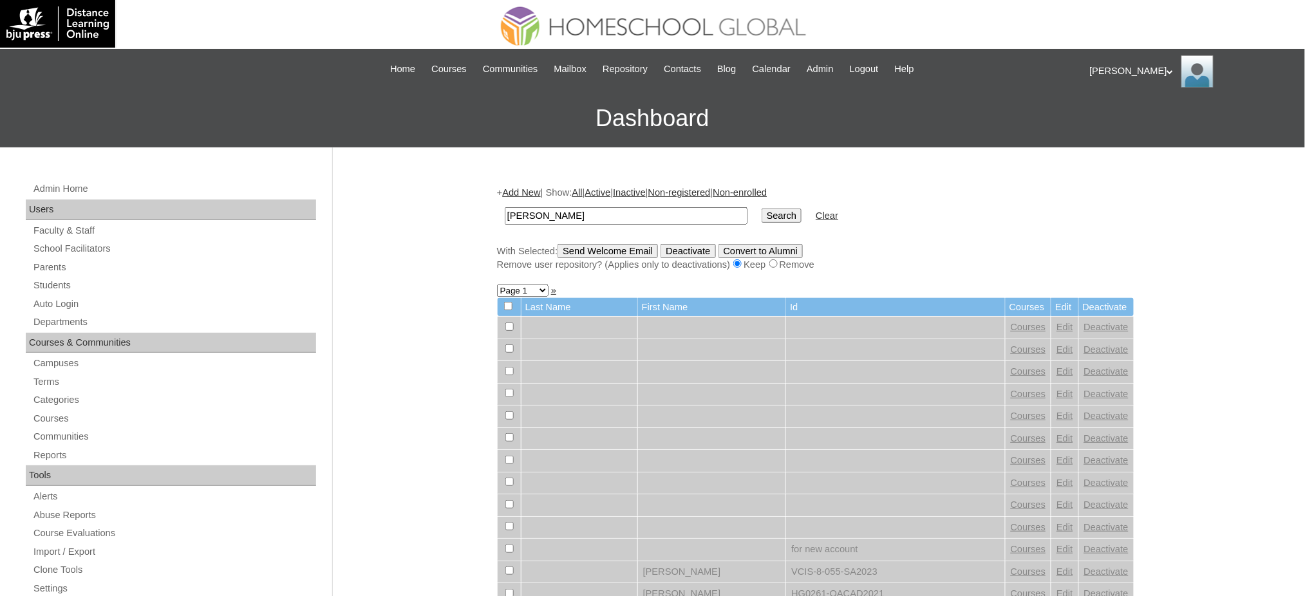
type input "[PERSON_NAME]"
click at [762, 216] on input "Search" at bounding box center [782, 216] width 40 height 14
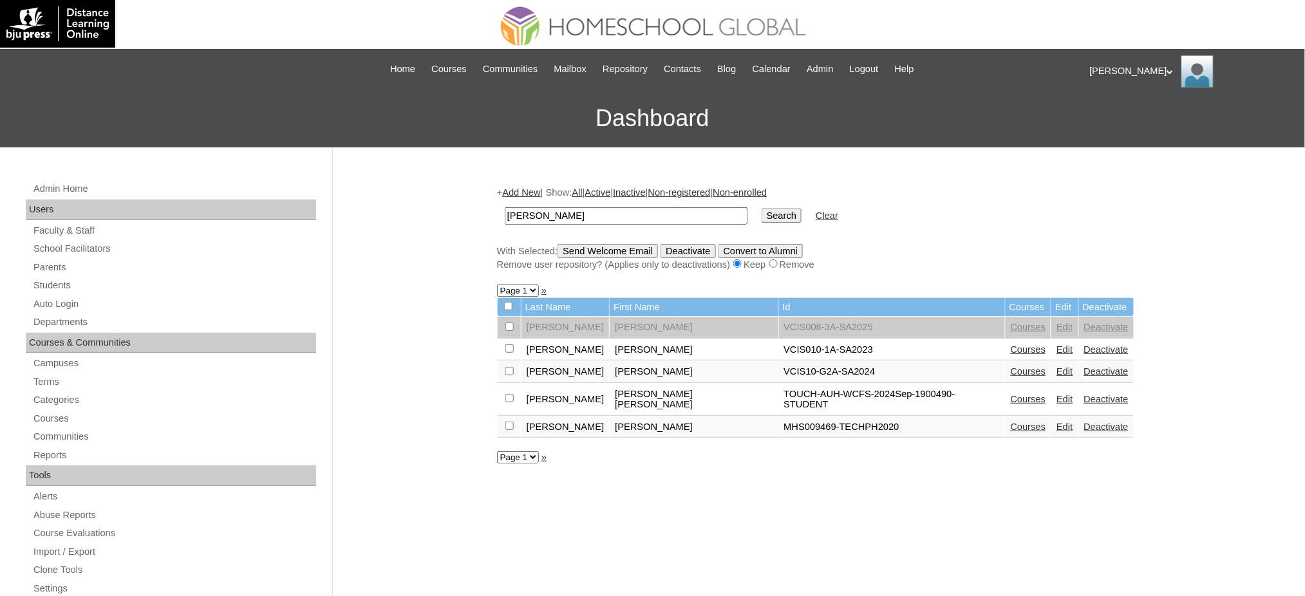
click at [1011, 422] on link "Courses" at bounding box center [1028, 427] width 35 height 10
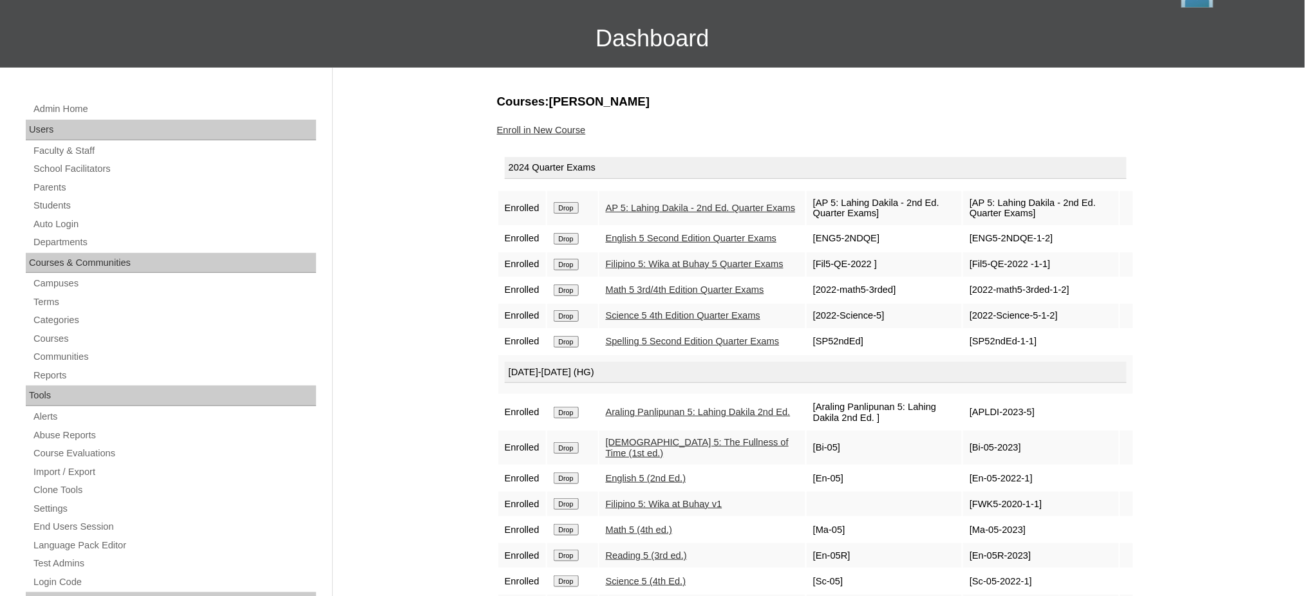
scroll to position [86, 0]
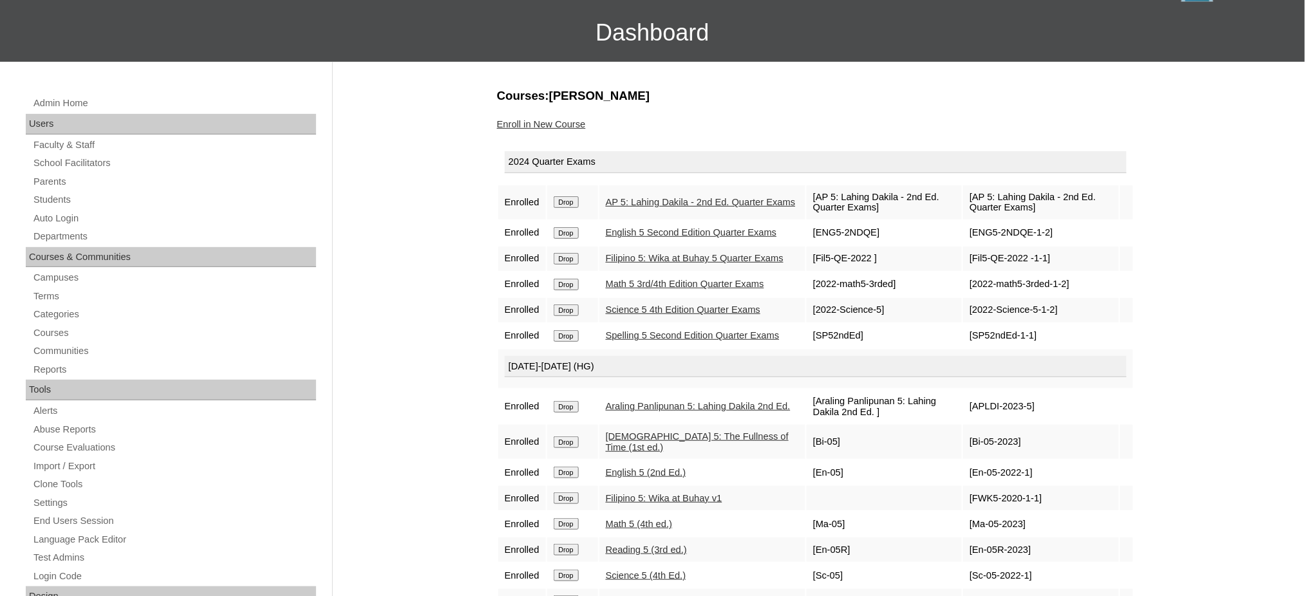
click at [573, 201] on input "Drop" at bounding box center [566, 202] width 25 height 12
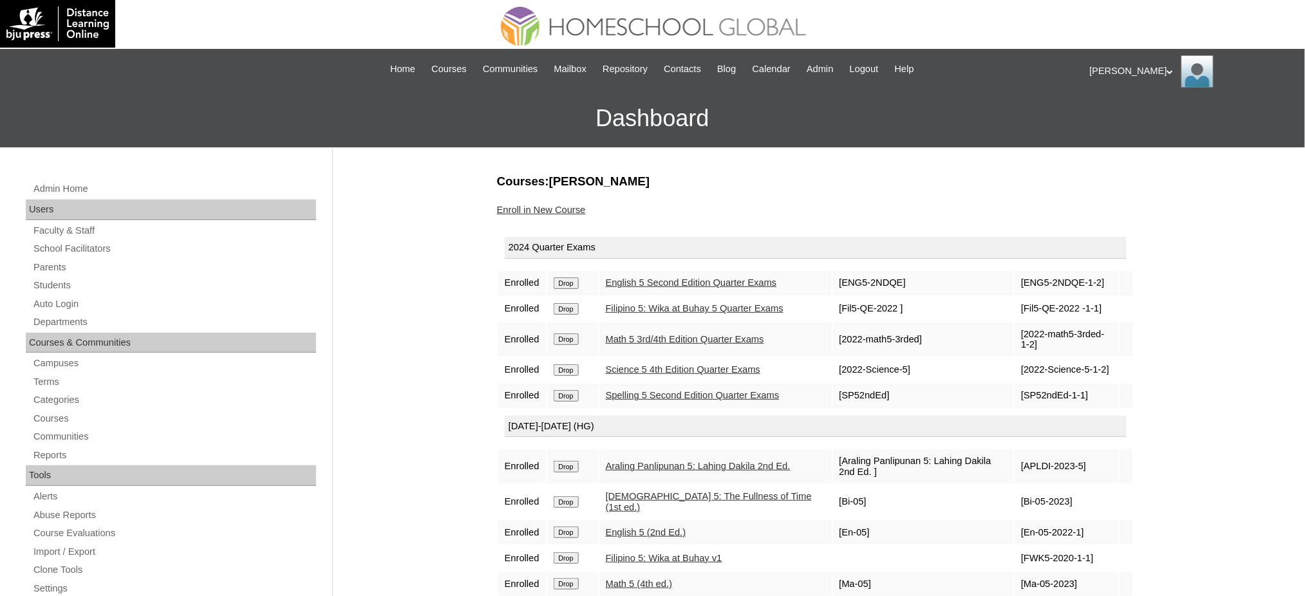
click at [577, 279] on input "Drop" at bounding box center [566, 283] width 25 height 12
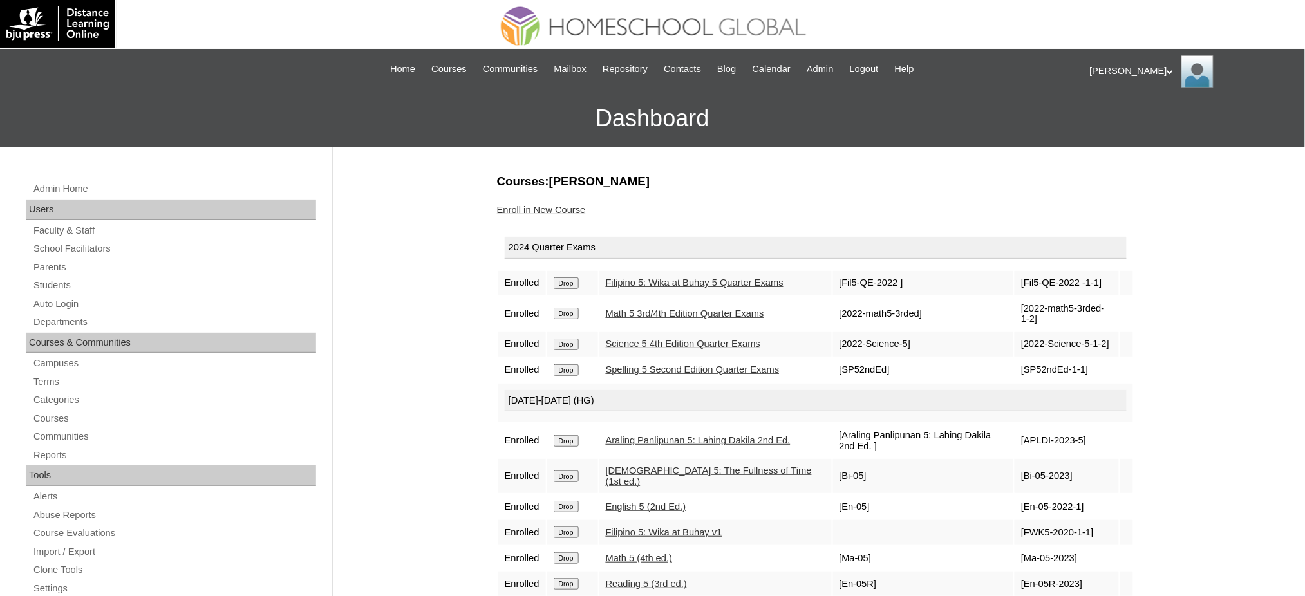
click at [573, 283] on input "Drop" at bounding box center [566, 283] width 25 height 12
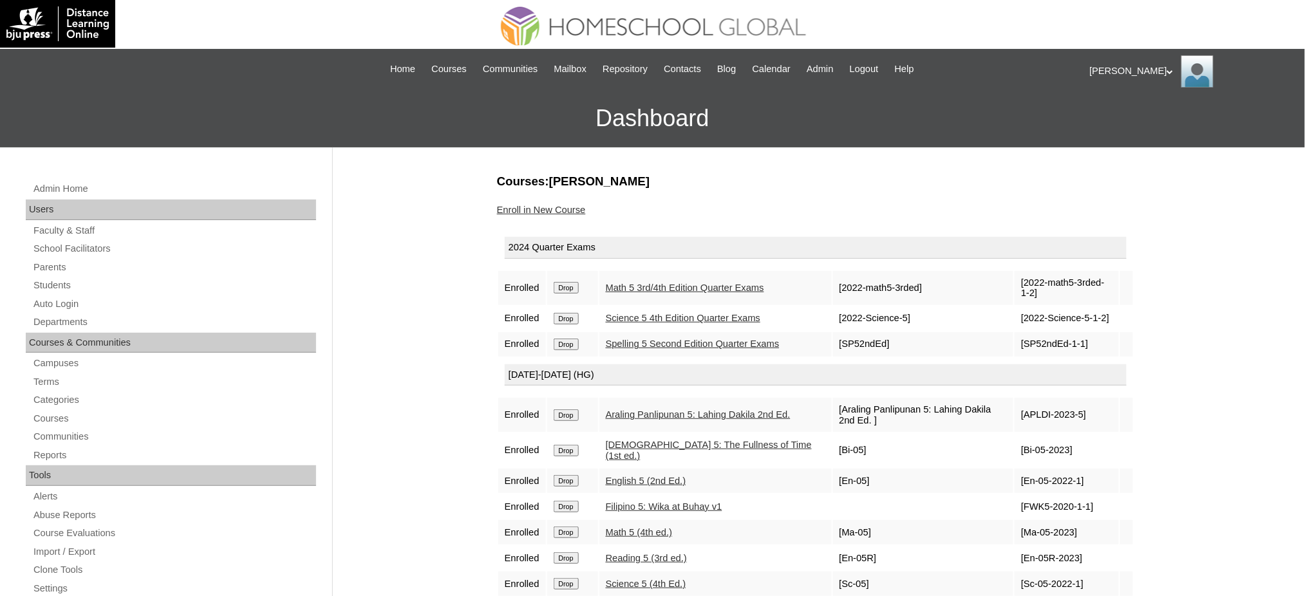
click at [562, 282] on input "Drop" at bounding box center [566, 288] width 25 height 12
click at [716, 50] on div "|N|Staff|| Skip to Main Content Skip to Sub Navigation Home Courses Communities…" at bounding box center [652, 69] width 861 height 41
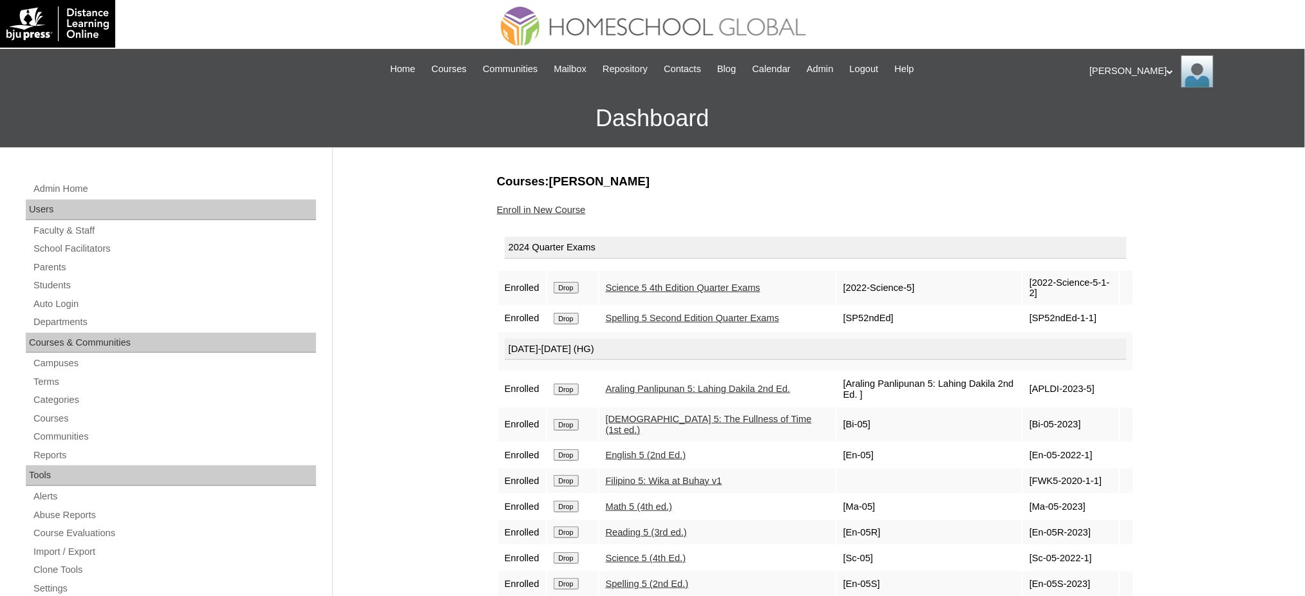
click at [570, 286] on input "Drop" at bounding box center [566, 288] width 25 height 12
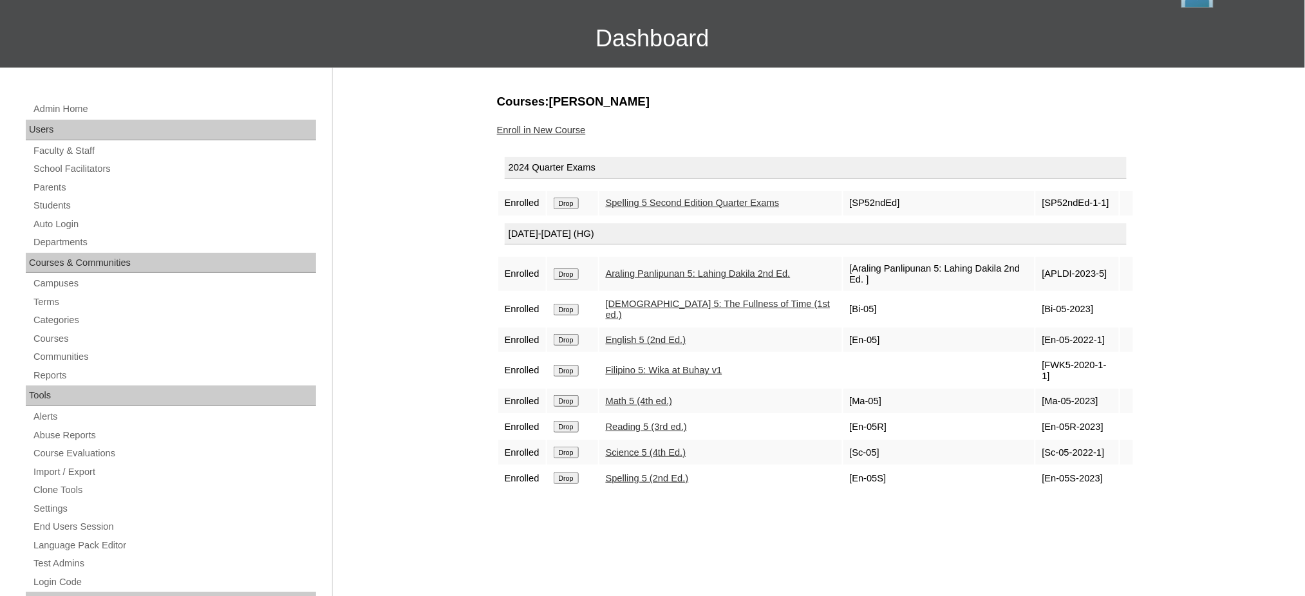
scroll to position [86, 0]
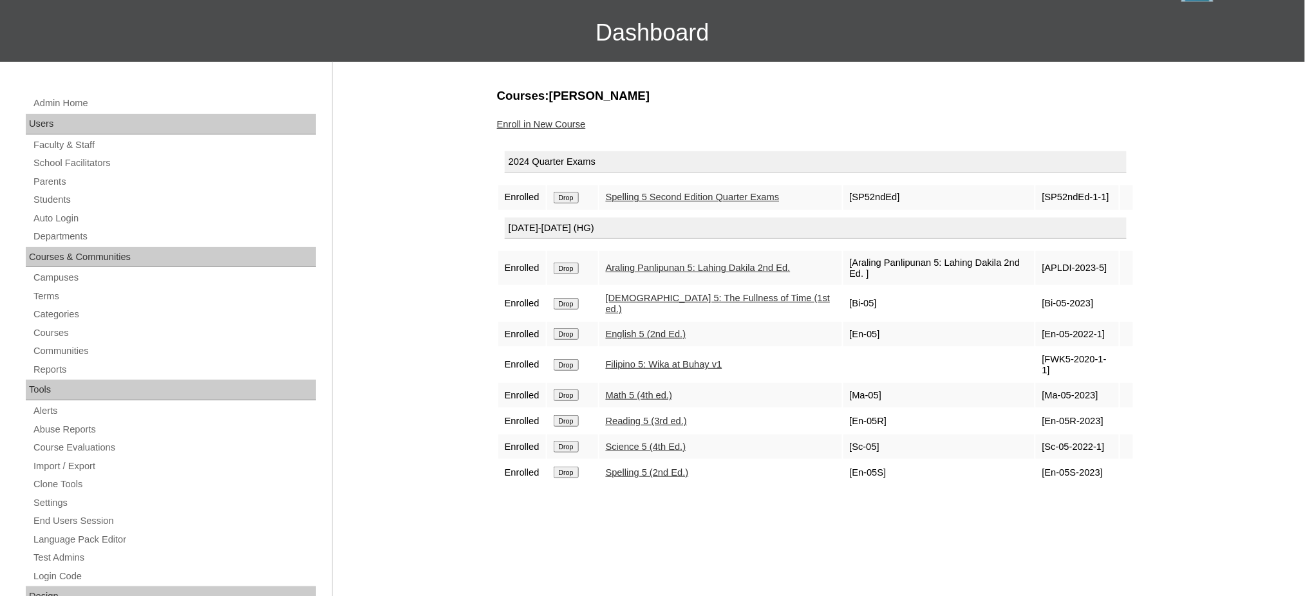
click at [575, 196] on input "Drop" at bounding box center [566, 198] width 25 height 12
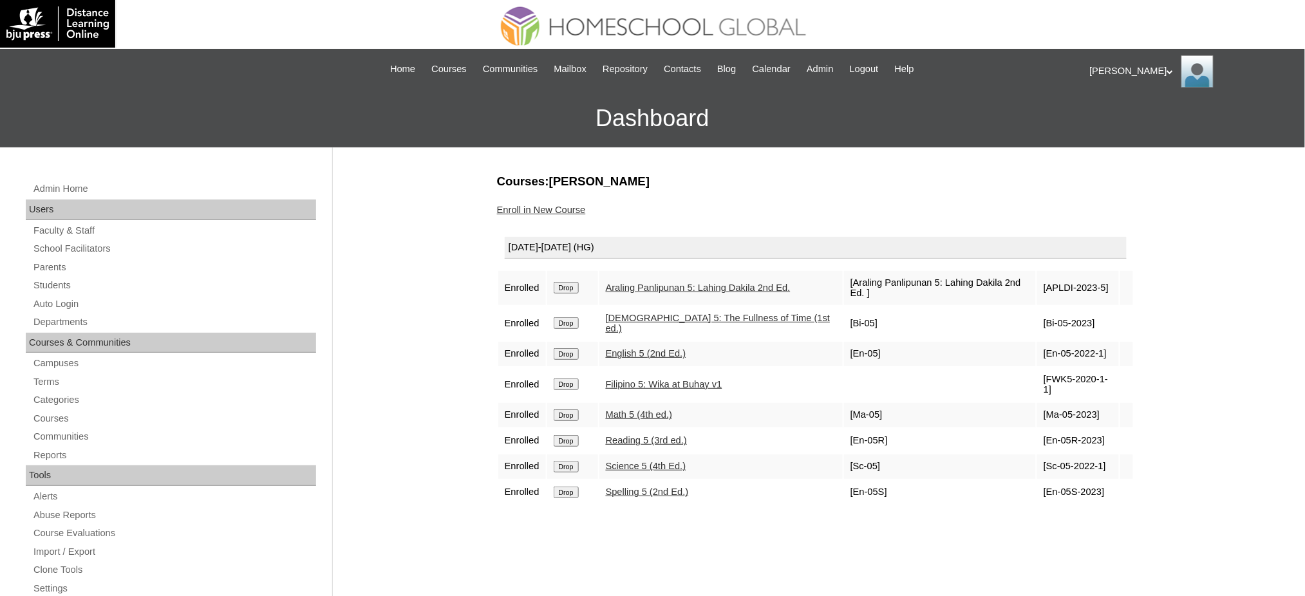
click at [565, 282] on input "Drop" at bounding box center [566, 288] width 25 height 12
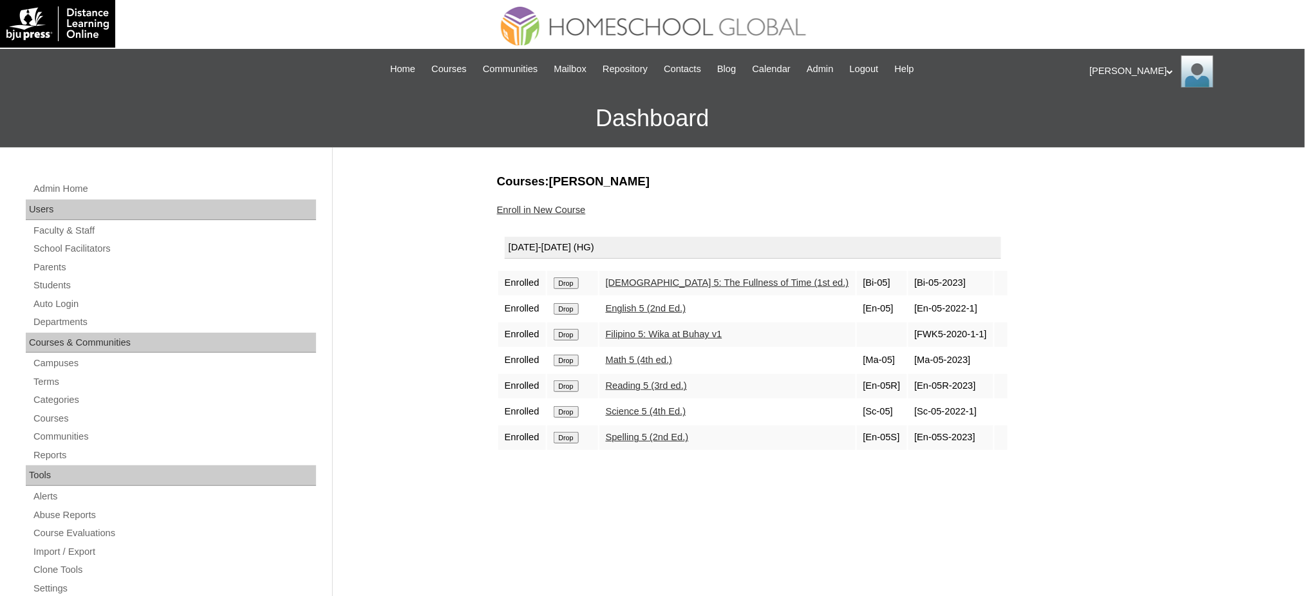
click at [577, 279] on input "Drop" at bounding box center [566, 283] width 25 height 12
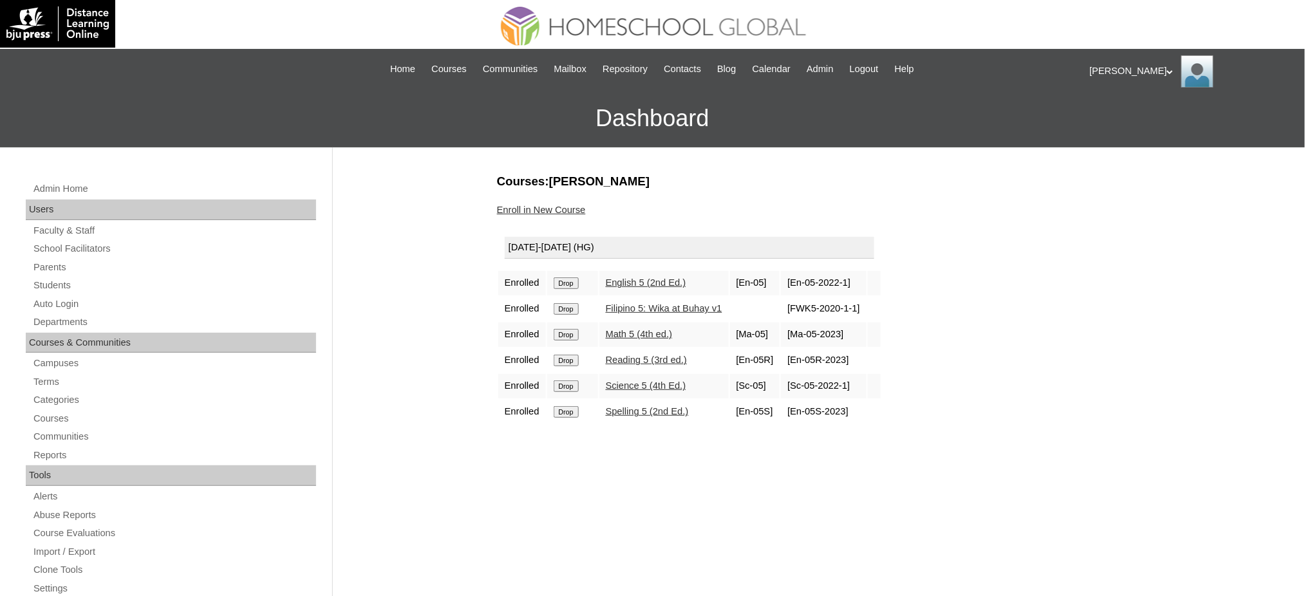
click at [569, 282] on input "Drop" at bounding box center [566, 283] width 25 height 12
click at [561, 281] on input "Drop" at bounding box center [566, 283] width 25 height 12
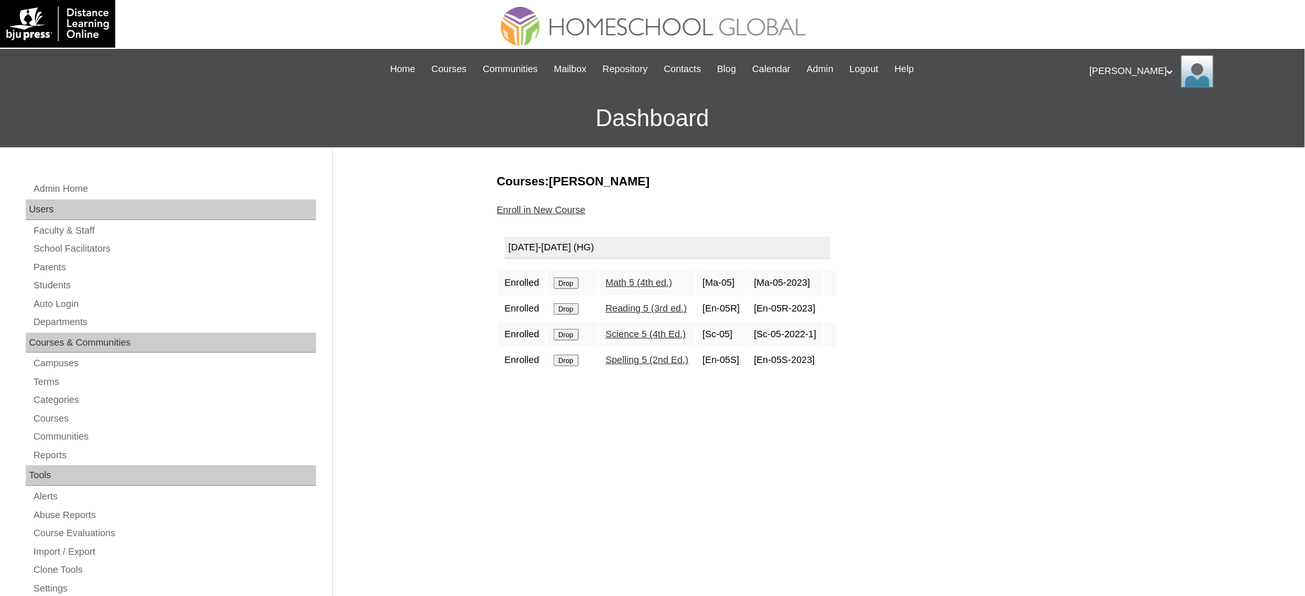
click at [577, 278] on input "Drop" at bounding box center [566, 283] width 25 height 12
click at [569, 279] on input "Drop" at bounding box center [566, 283] width 25 height 12
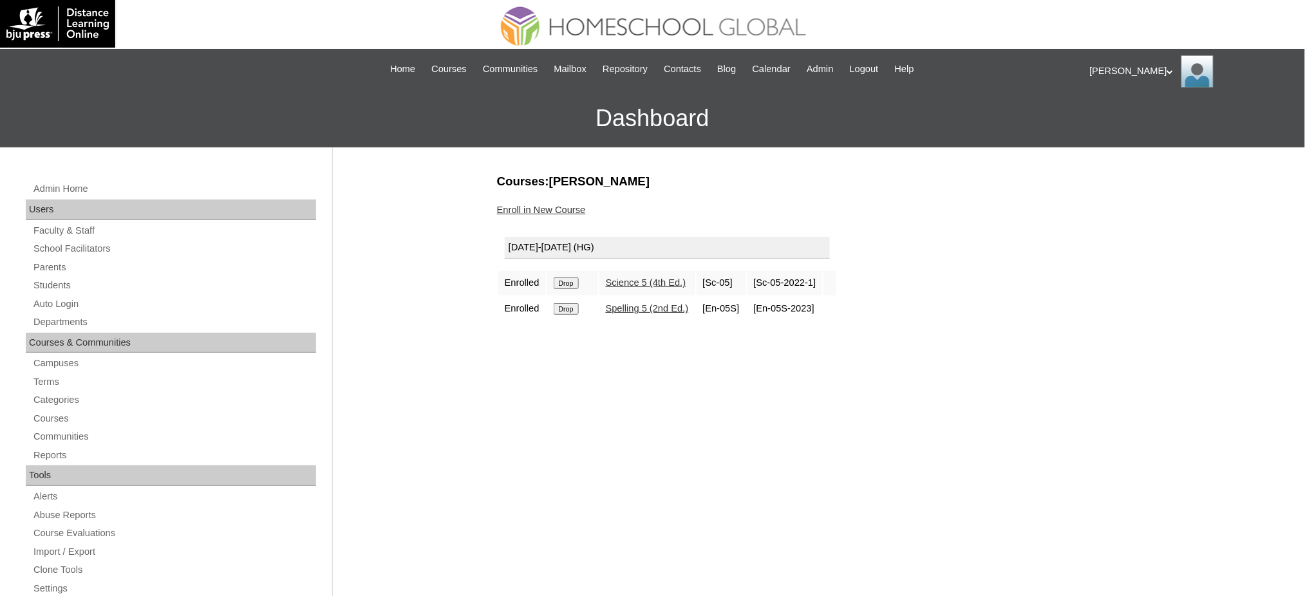
click at [569, 282] on input "Drop" at bounding box center [566, 283] width 25 height 12
click at [572, 277] on input "Drop" at bounding box center [566, 283] width 25 height 12
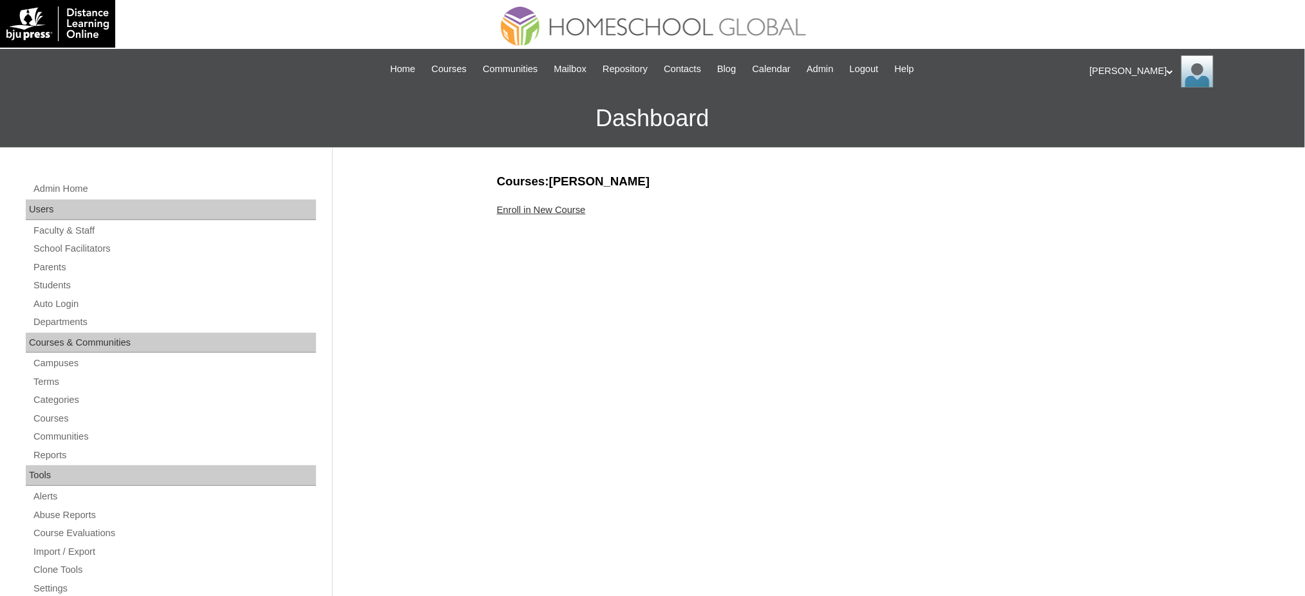
click at [529, 212] on link "Enroll in New Course" at bounding box center [541, 210] width 89 height 10
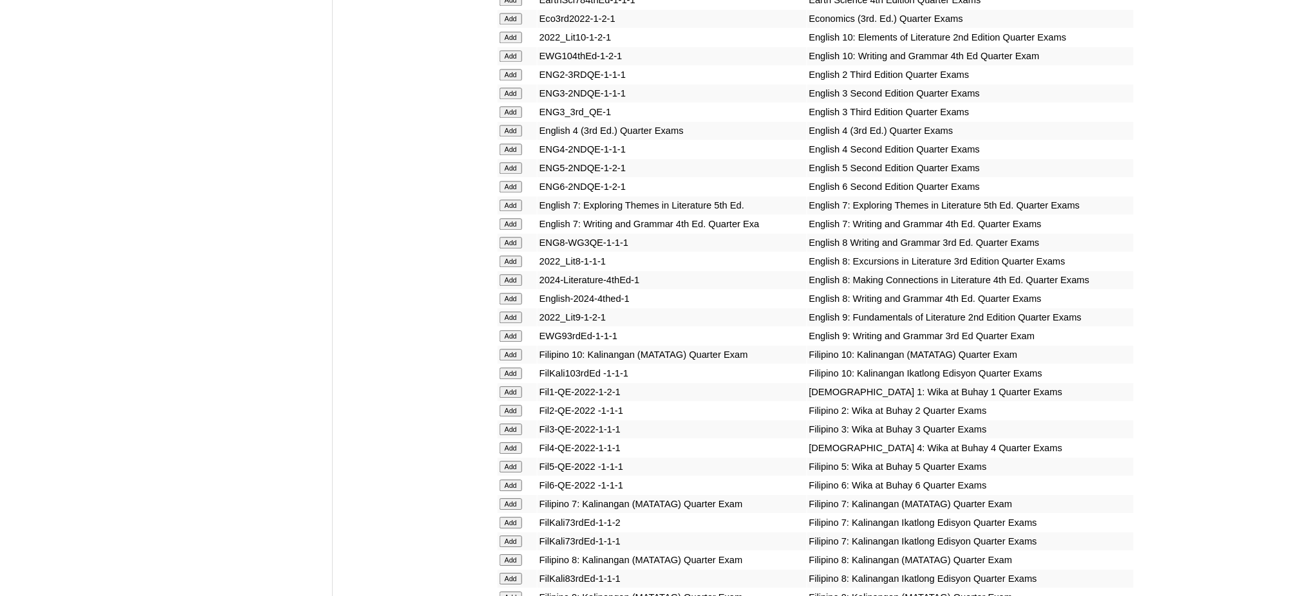
scroll to position [1116, 0]
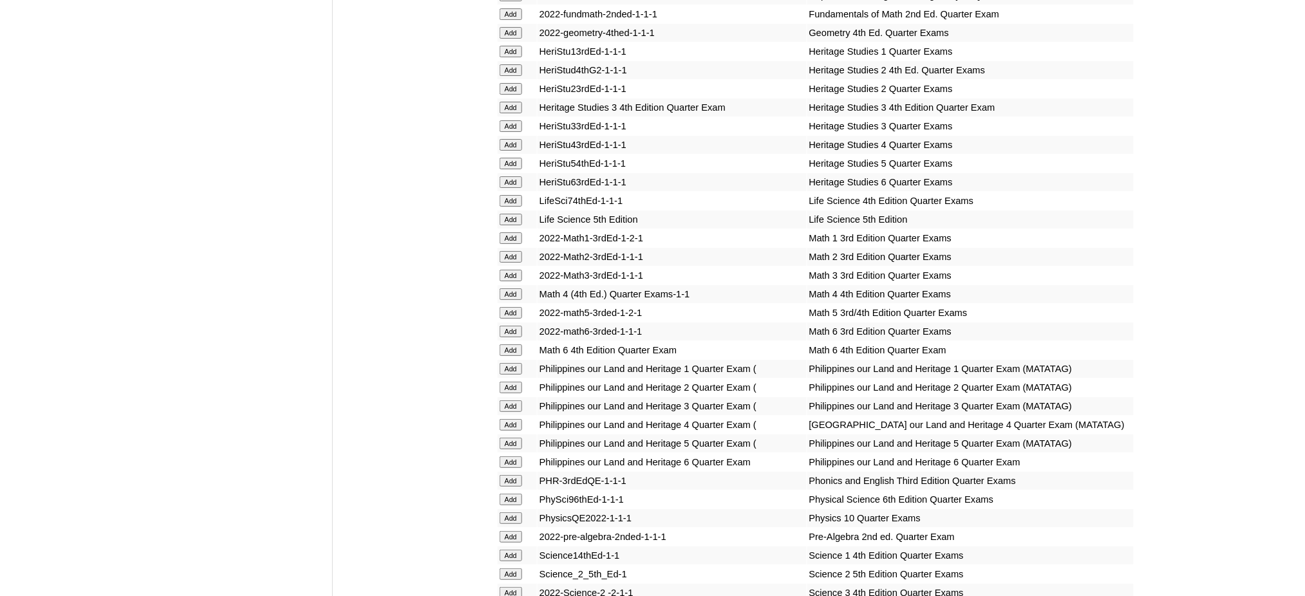
scroll to position [1716, 0]
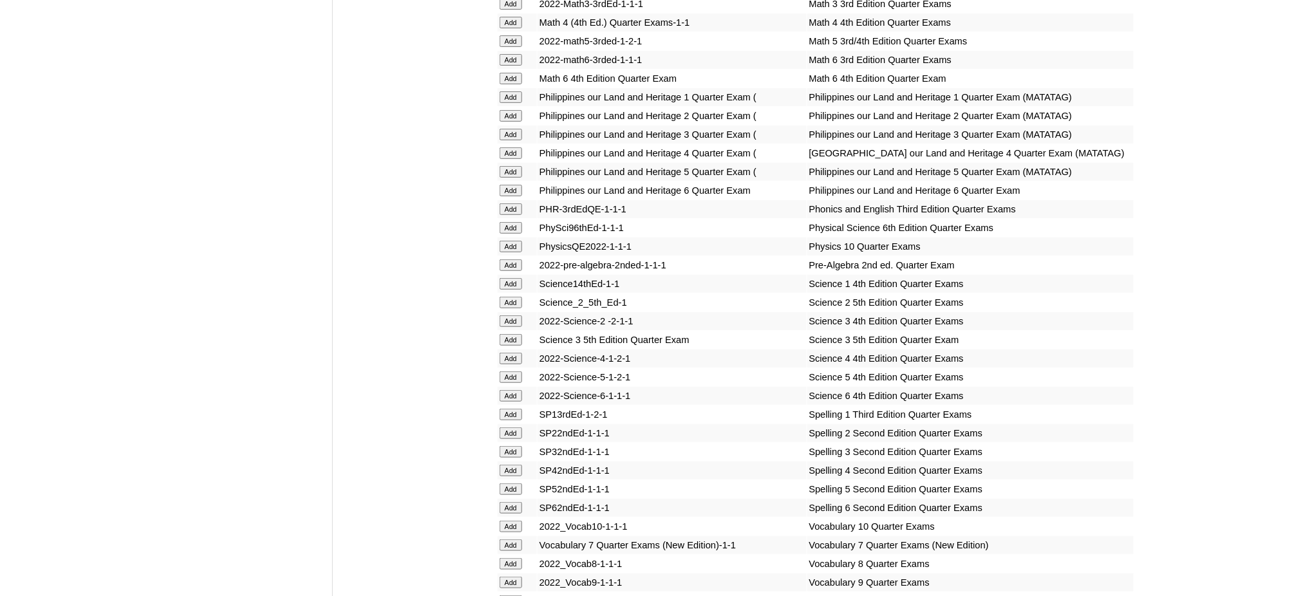
scroll to position [1974, 0]
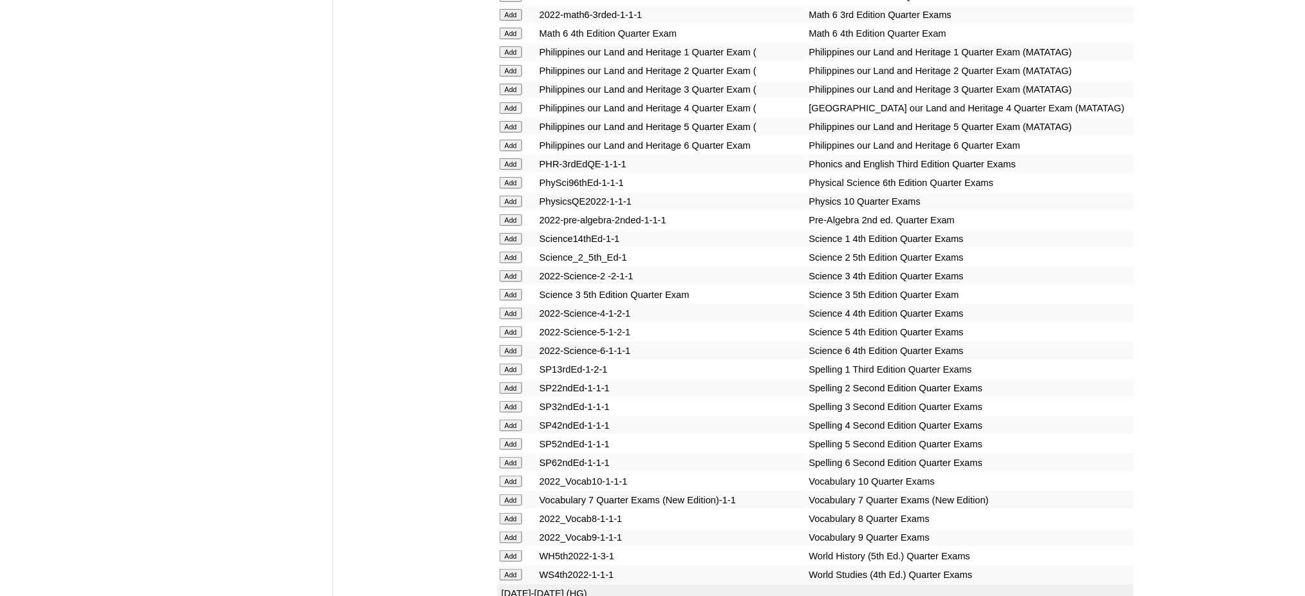
drag, startPoint x: 511, startPoint y: 454, endPoint x: 514, endPoint y: 446, distance: 8.1
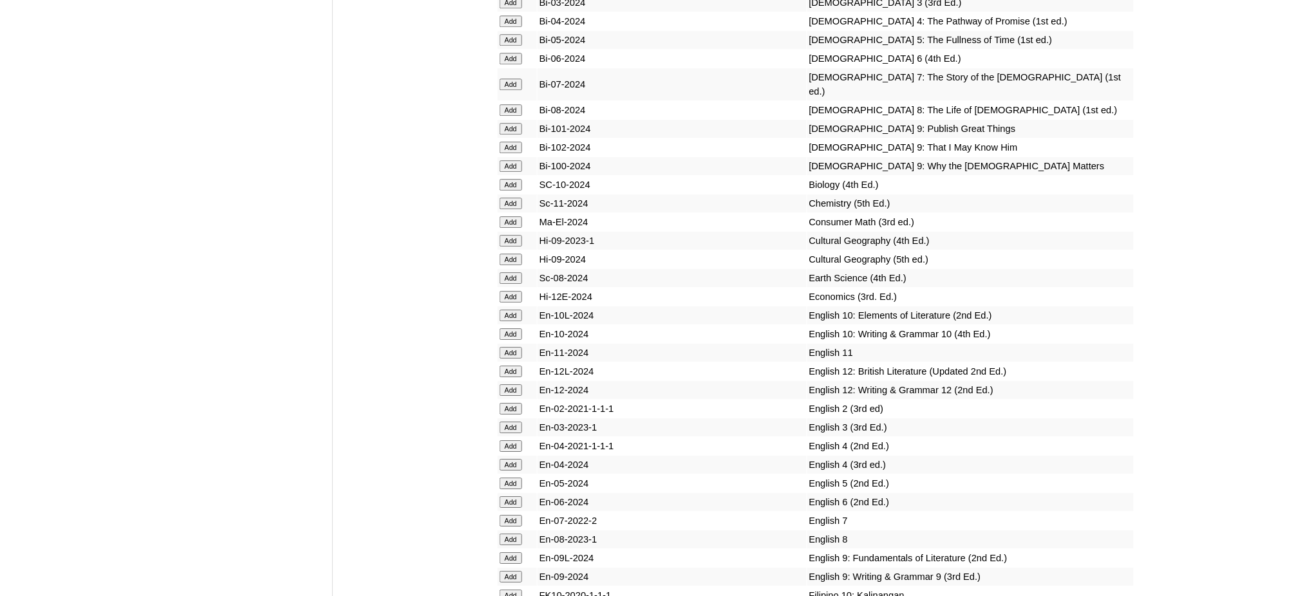
scroll to position [3090, 0]
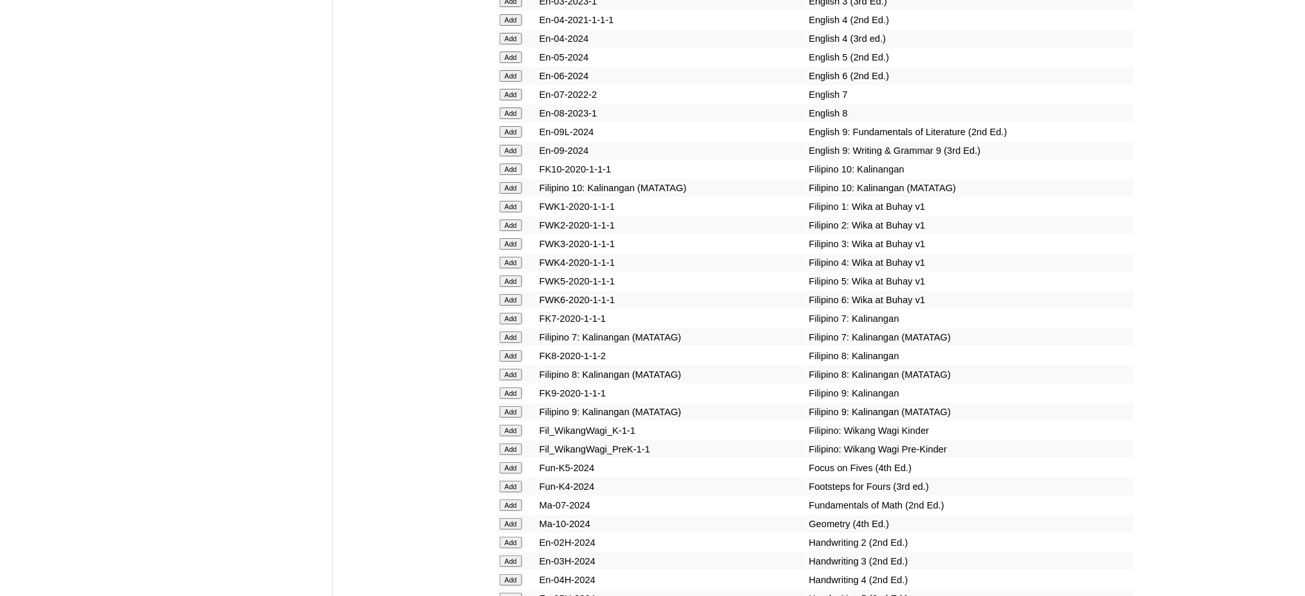
scroll to position [3519, 0]
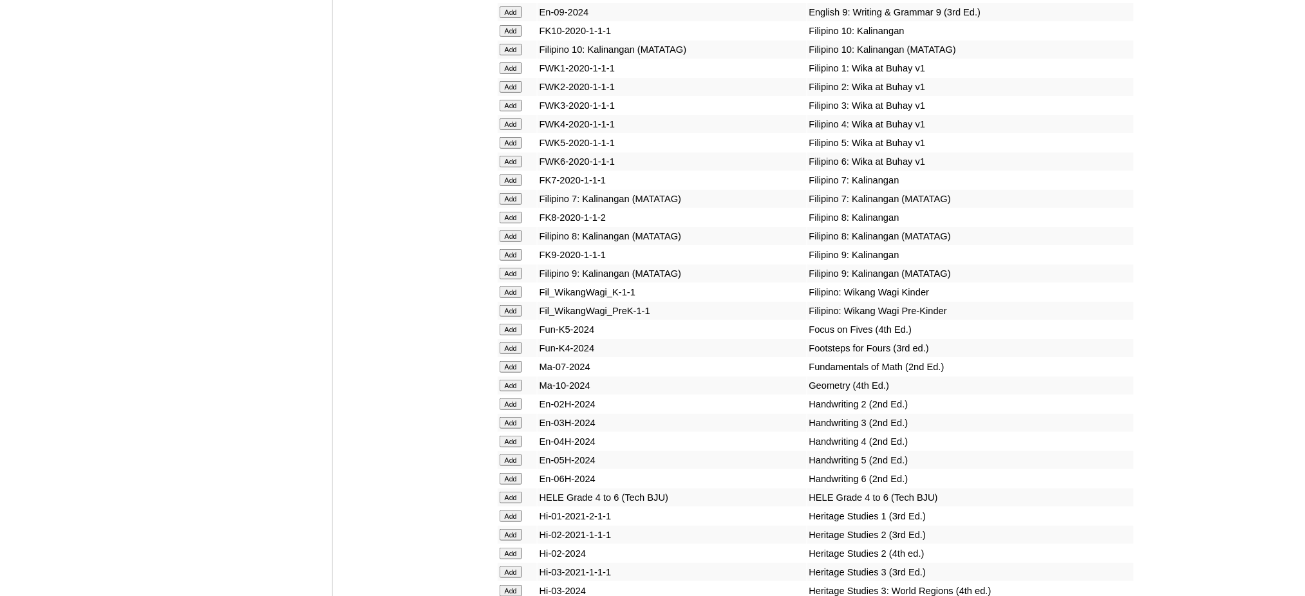
scroll to position [3691, 0]
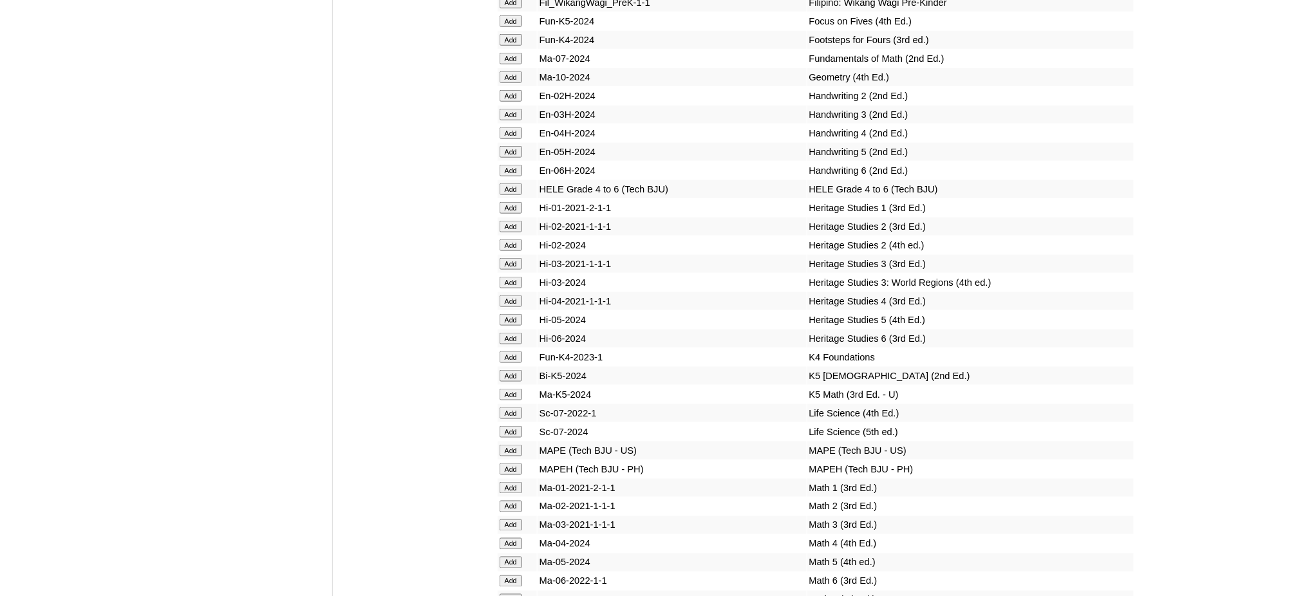
scroll to position [4120, 0]
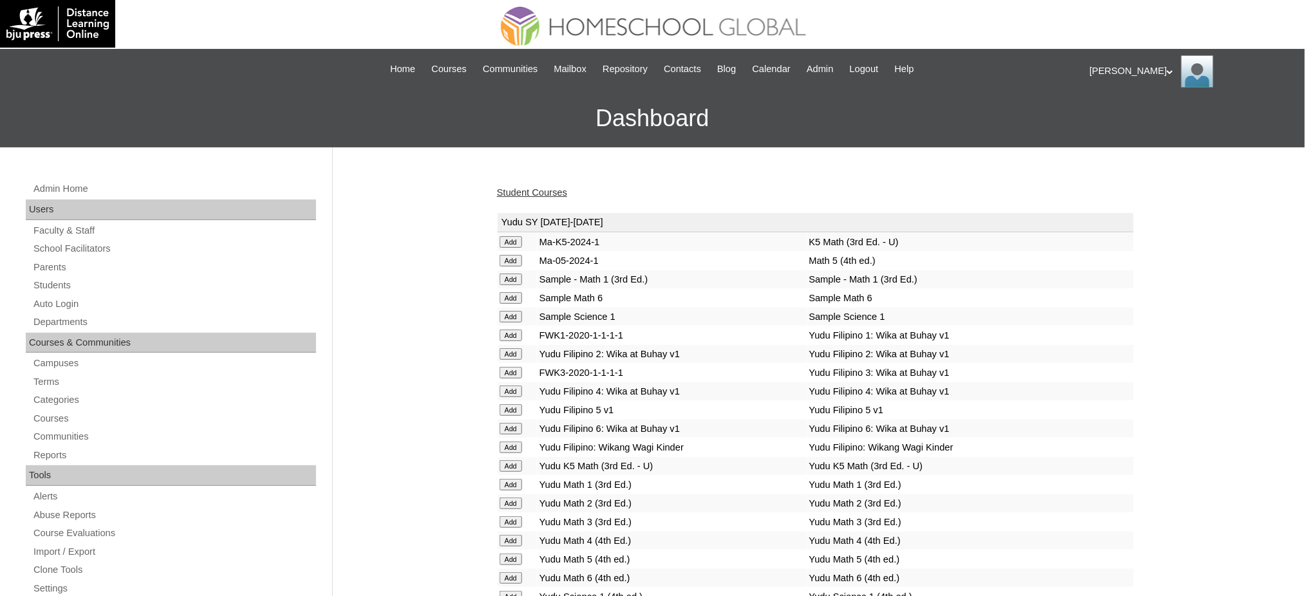
click at [554, 190] on link "Student Courses" at bounding box center [532, 192] width 70 height 10
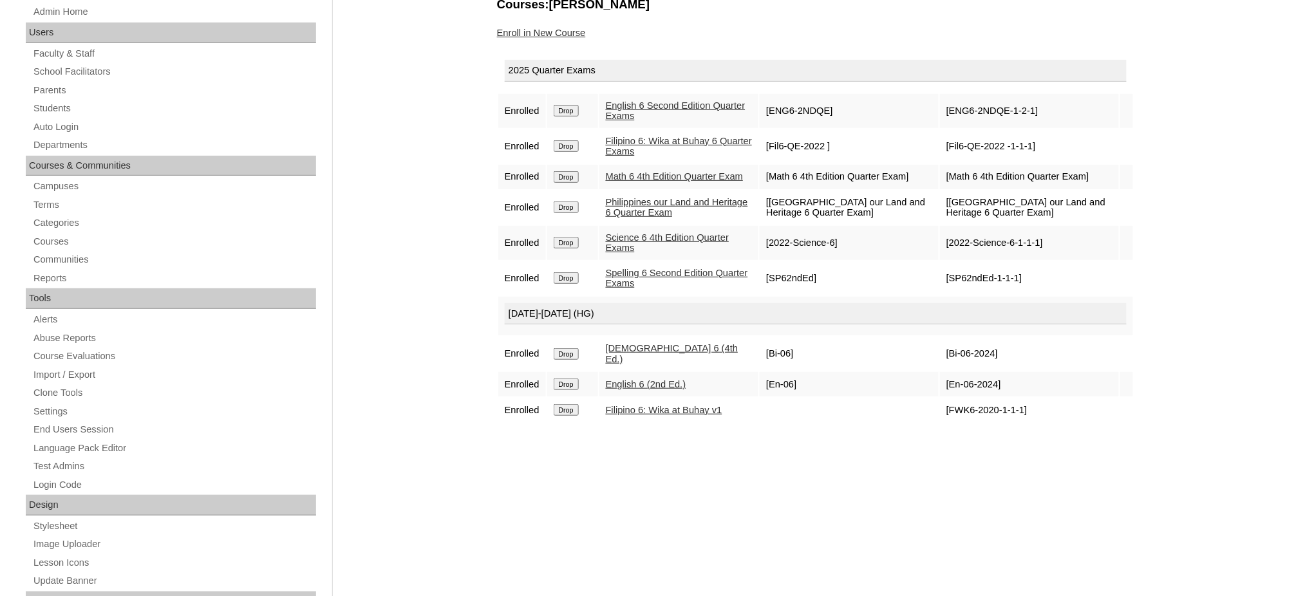
scroll to position [171, 0]
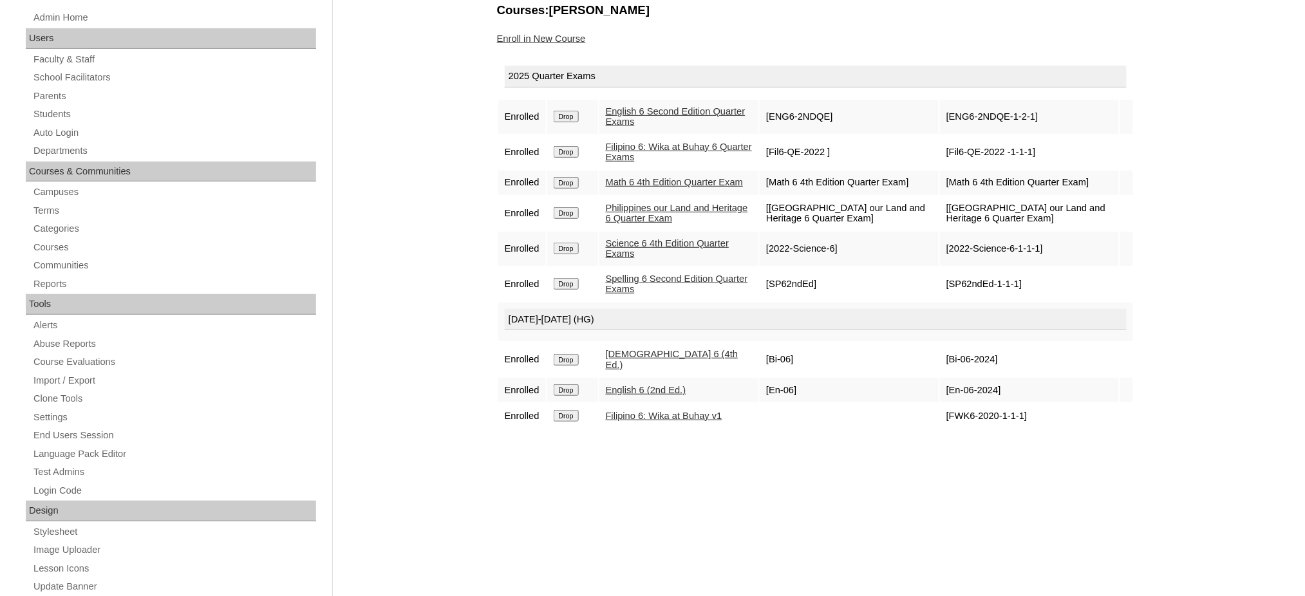
click at [568, 38] on link "Enroll in New Course" at bounding box center [541, 38] width 89 height 10
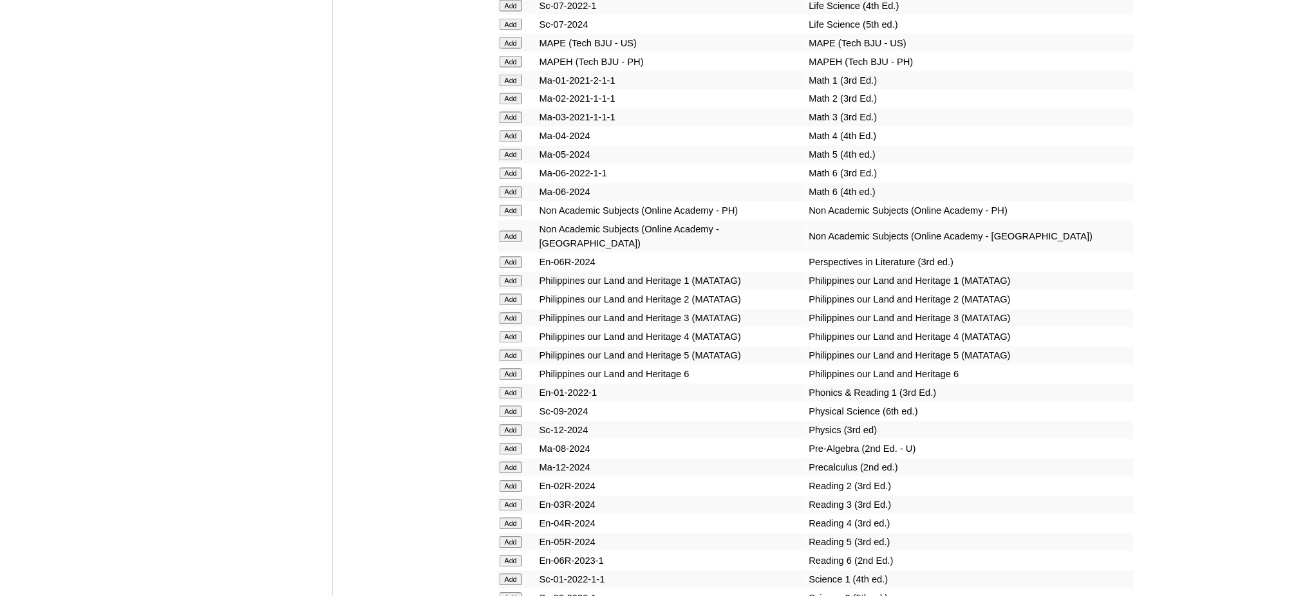
scroll to position [4377, 0]
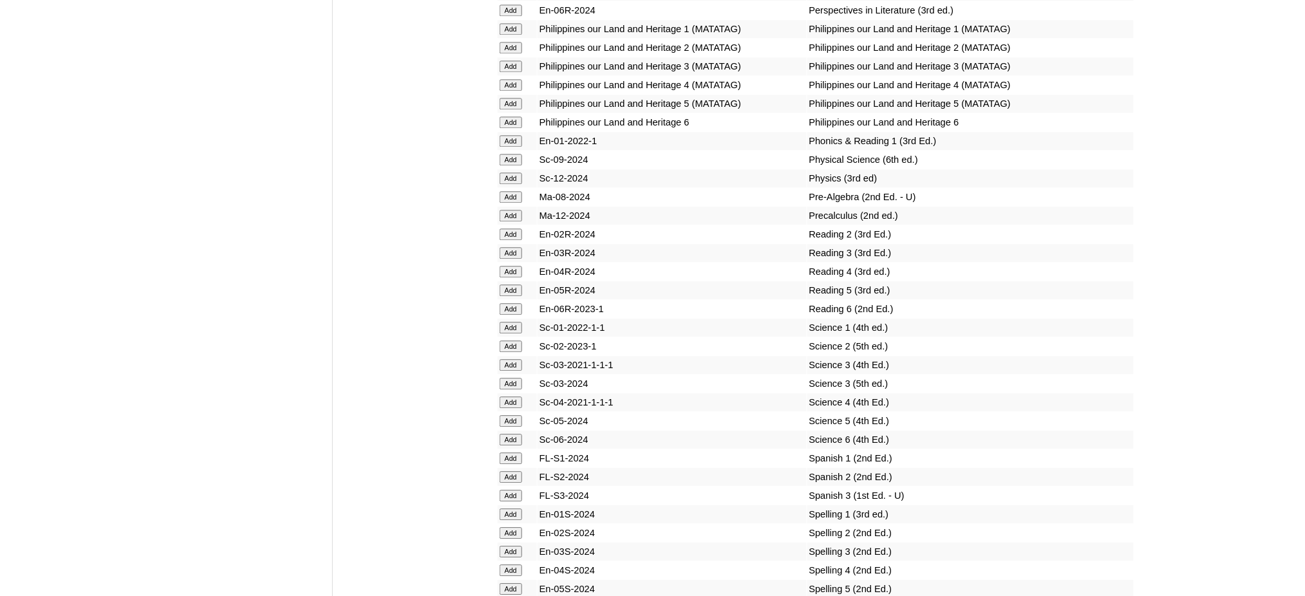
scroll to position [4635, 0]
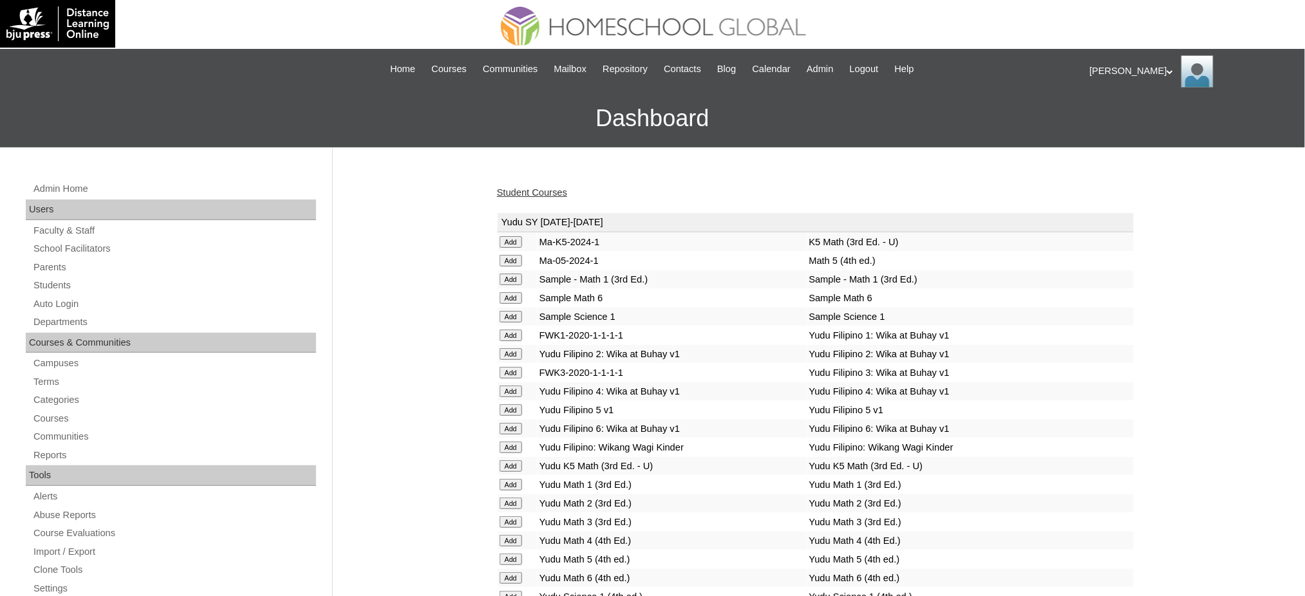
click at [534, 189] on link "Student Courses" at bounding box center [532, 192] width 70 height 10
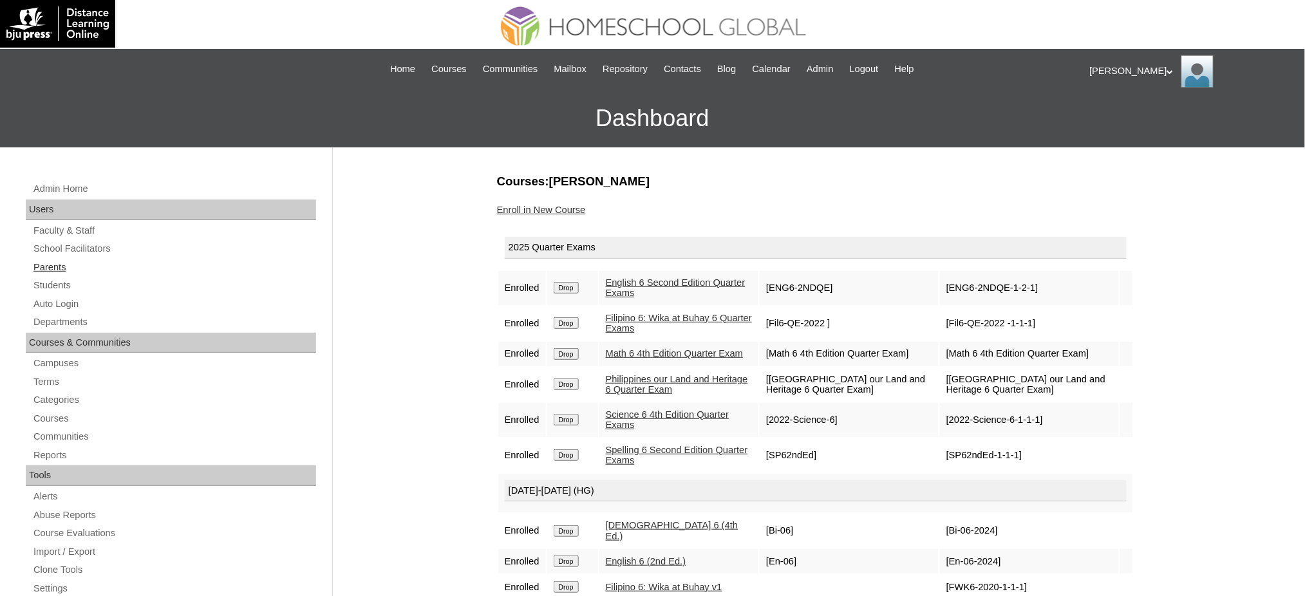
click at [49, 264] on link "Parents" at bounding box center [174, 267] width 284 height 16
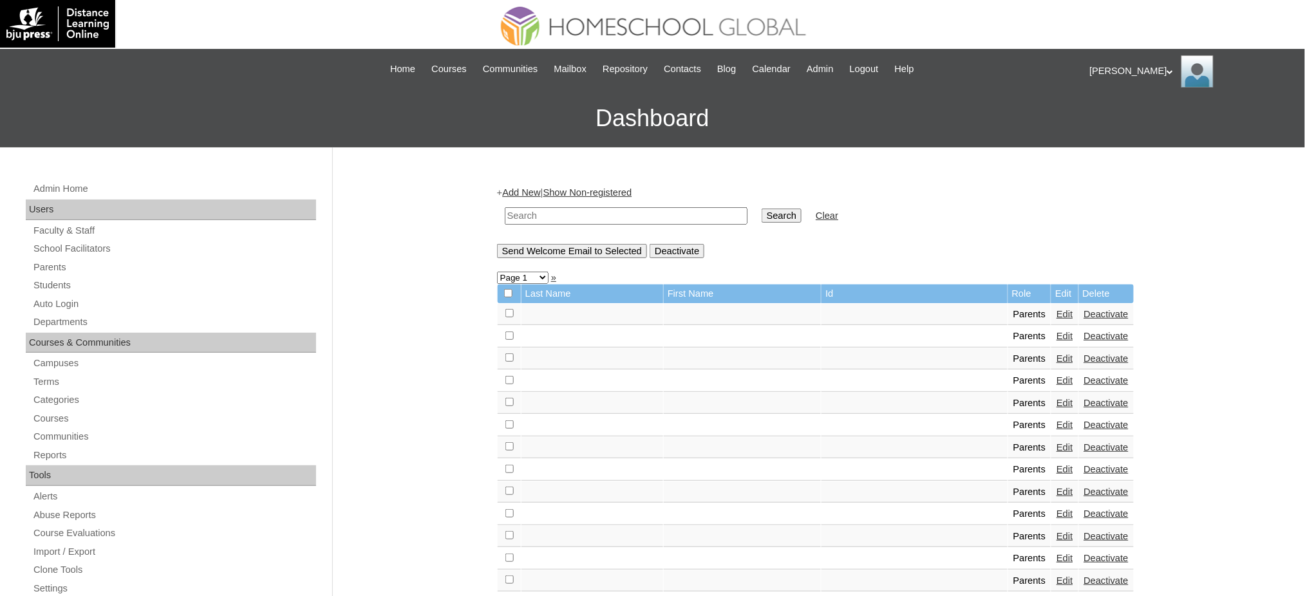
click at [42, 273] on link "Parents" at bounding box center [174, 267] width 284 height 16
click at [539, 220] on input "text" at bounding box center [626, 215] width 243 height 17
paste input "MHP00290-TECHPH2022"
type input "MHP00290-TECHPH2022"
click at [762, 213] on input "Search" at bounding box center [782, 216] width 40 height 14
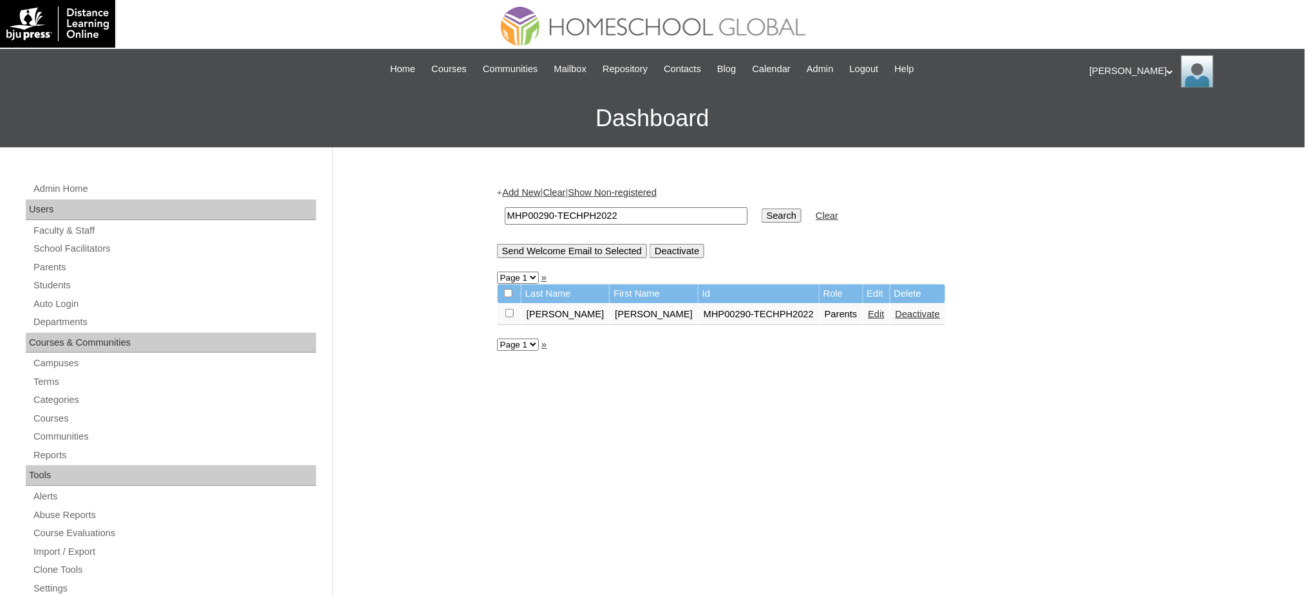
click at [868, 309] on link "Edit" at bounding box center [876, 314] width 16 height 10
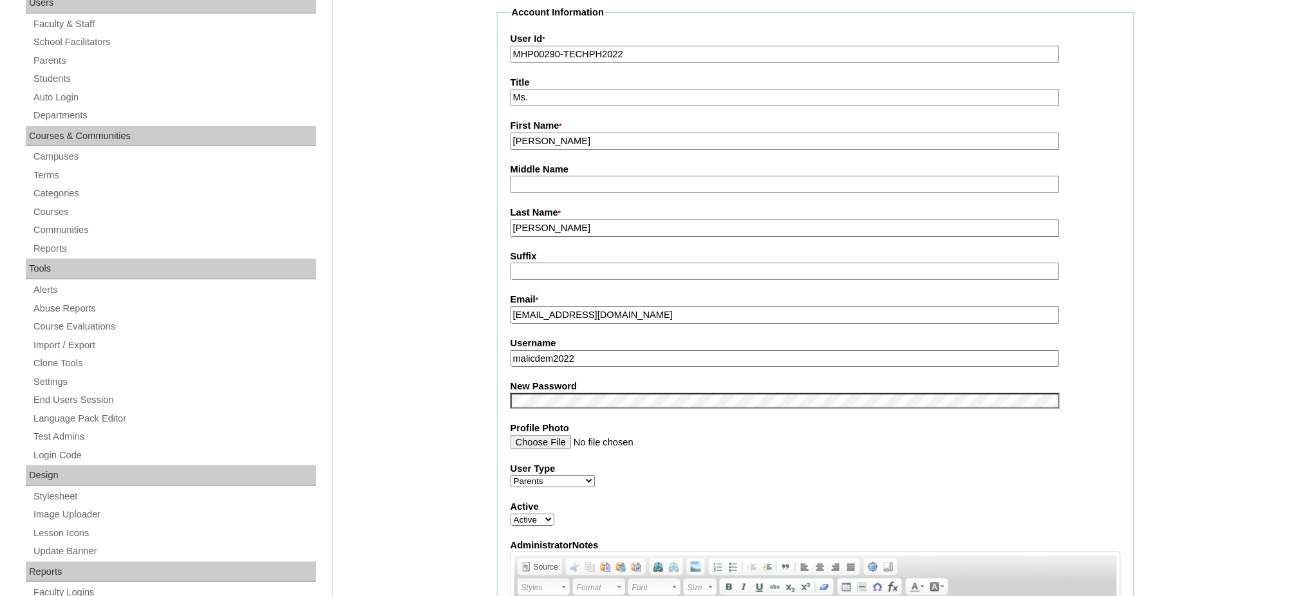
scroll to position [257, 0]
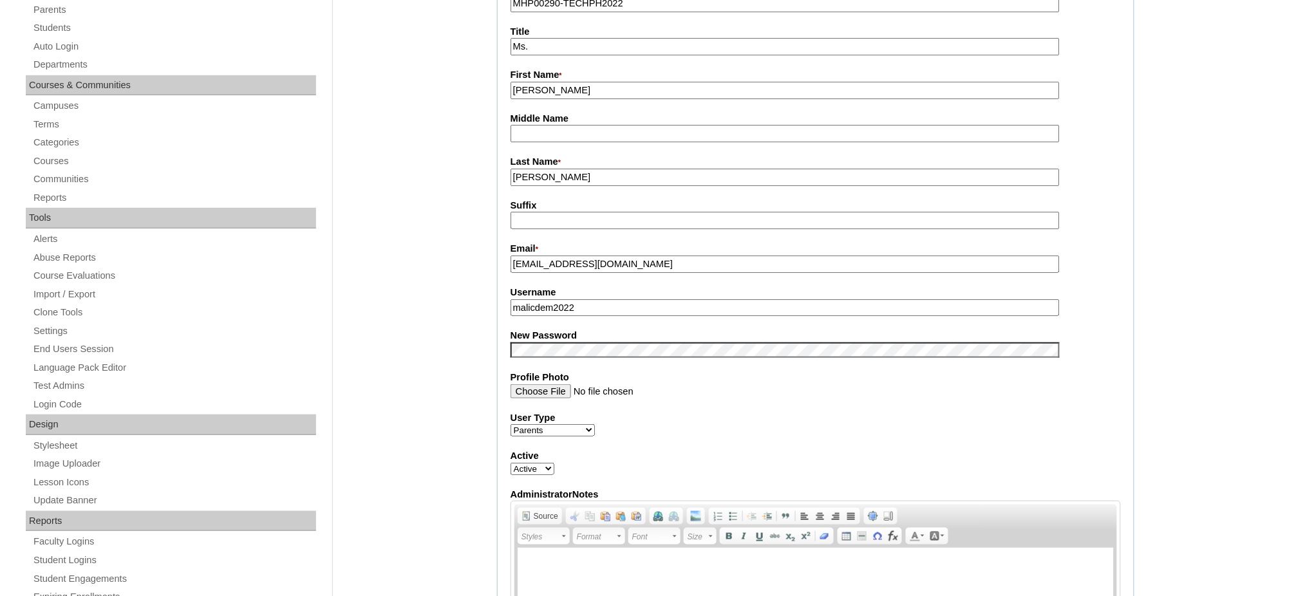
click at [559, 301] on input "malicdem2022" at bounding box center [784, 307] width 549 height 17
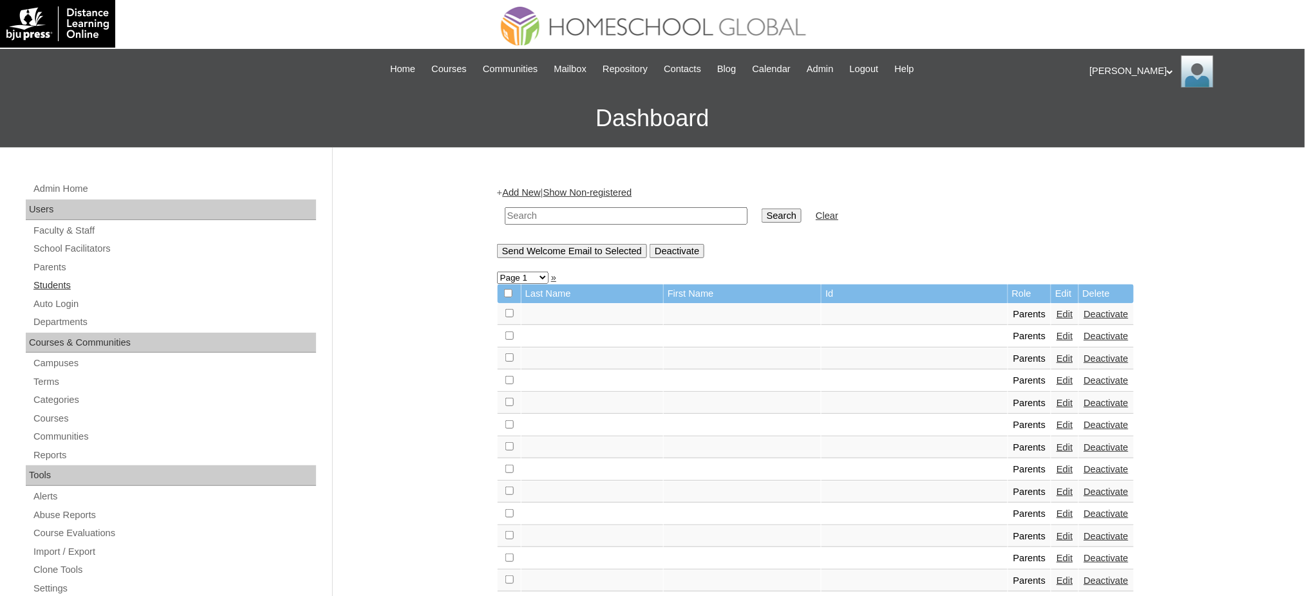
click at [46, 284] on link "Students" at bounding box center [174, 285] width 284 height 16
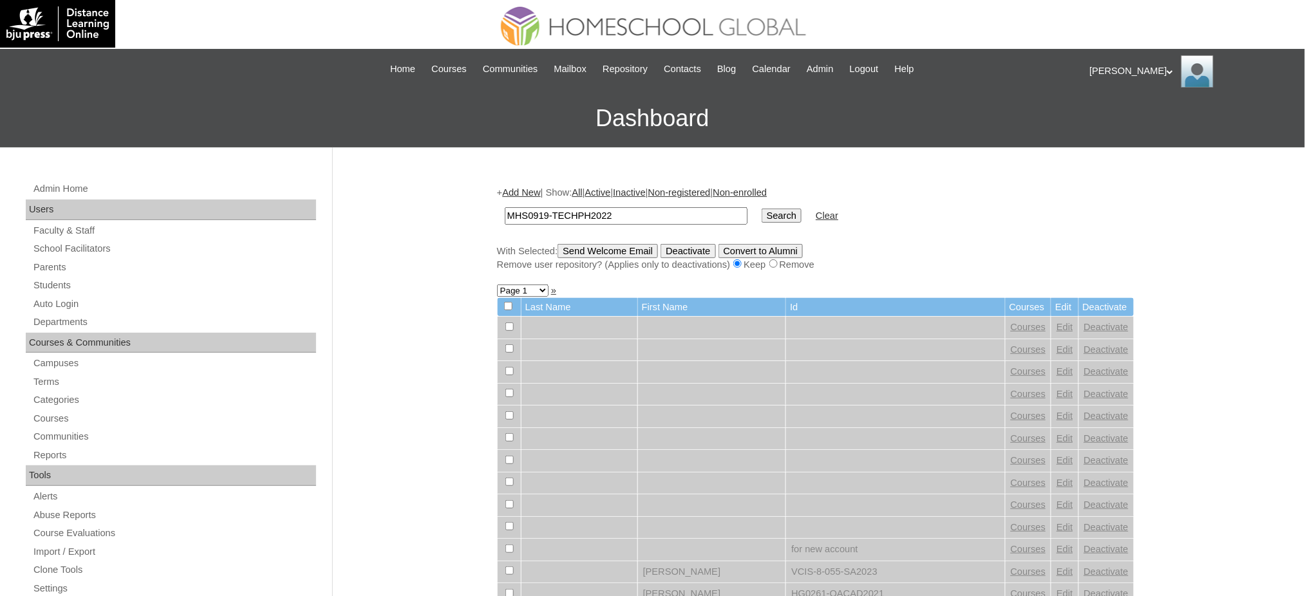
type input "MHS0919-TECHPH2022"
click at [762, 212] on input "Search" at bounding box center [782, 216] width 40 height 14
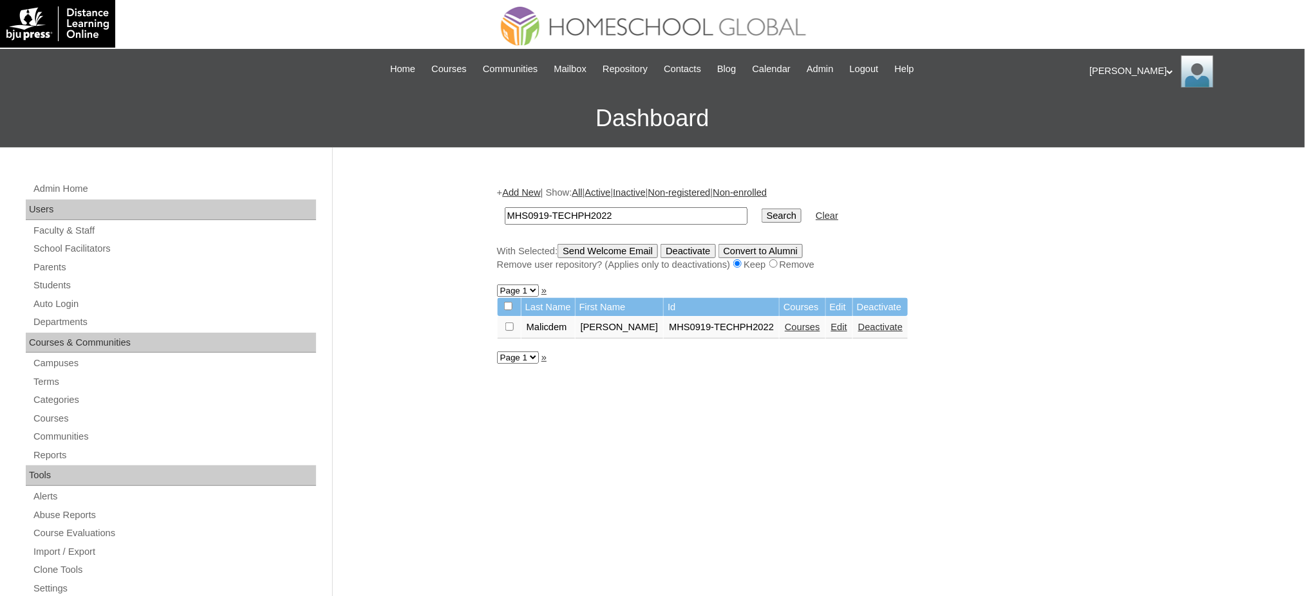
click at [831, 324] on link "Edit" at bounding box center [839, 327] width 16 height 10
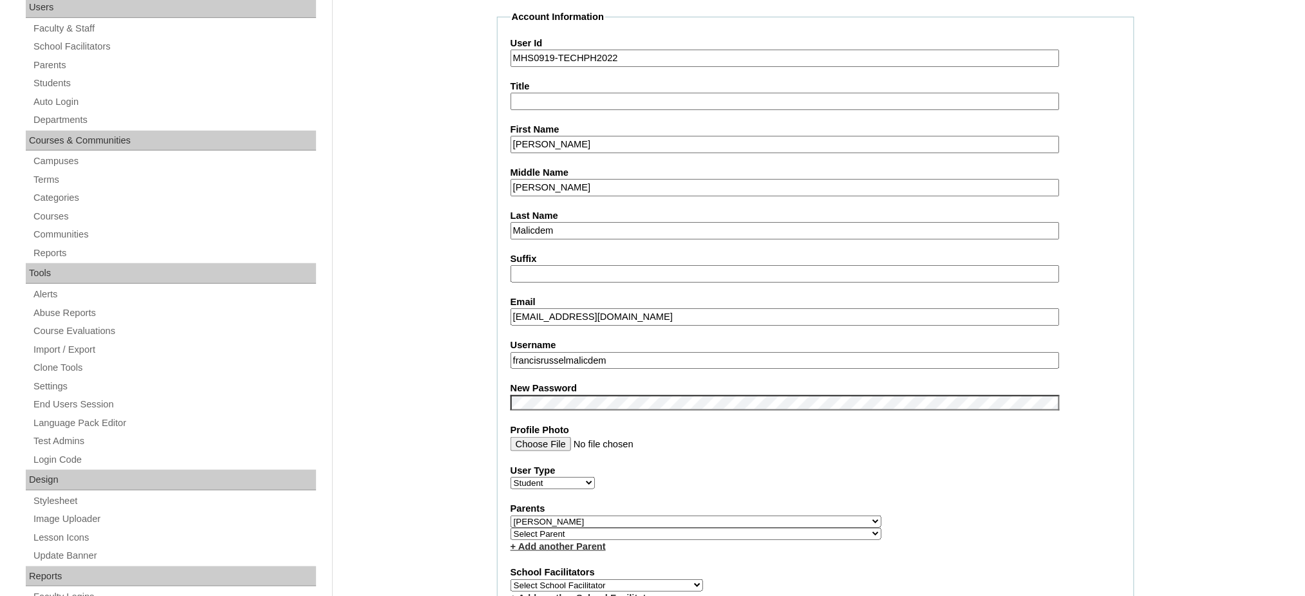
scroll to position [257, 0]
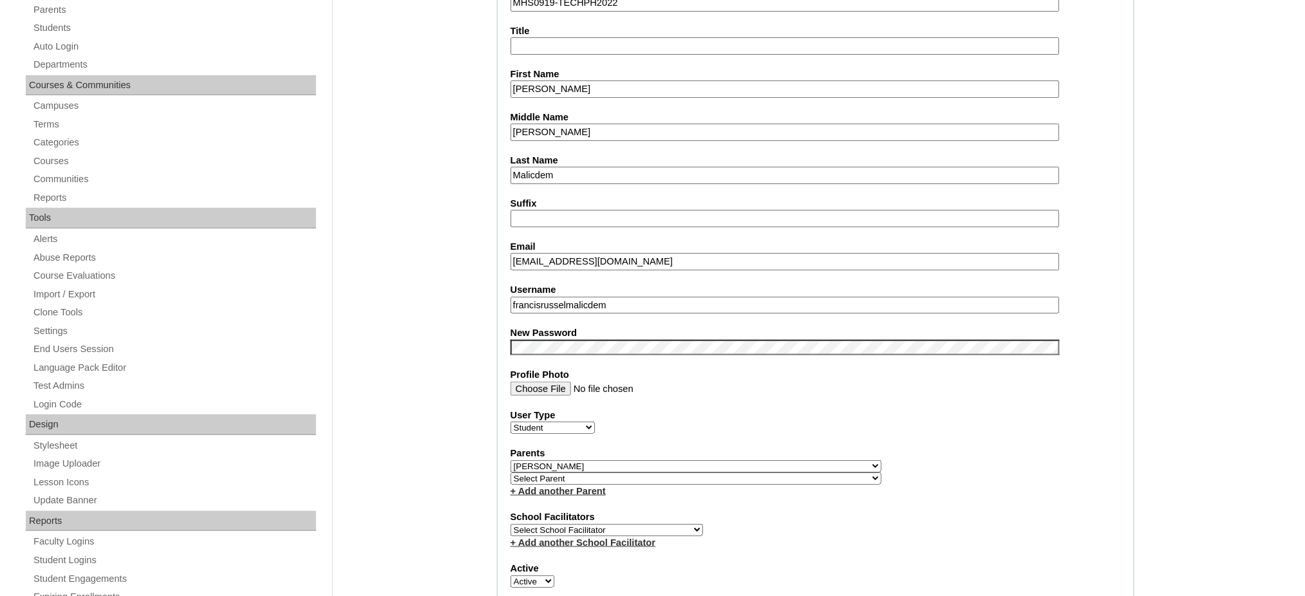
click at [572, 297] on input "francisrusselmalicdem" at bounding box center [784, 305] width 549 height 17
click at [601, 82] on input "Francis Russel" at bounding box center [784, 88] width 549 height 17
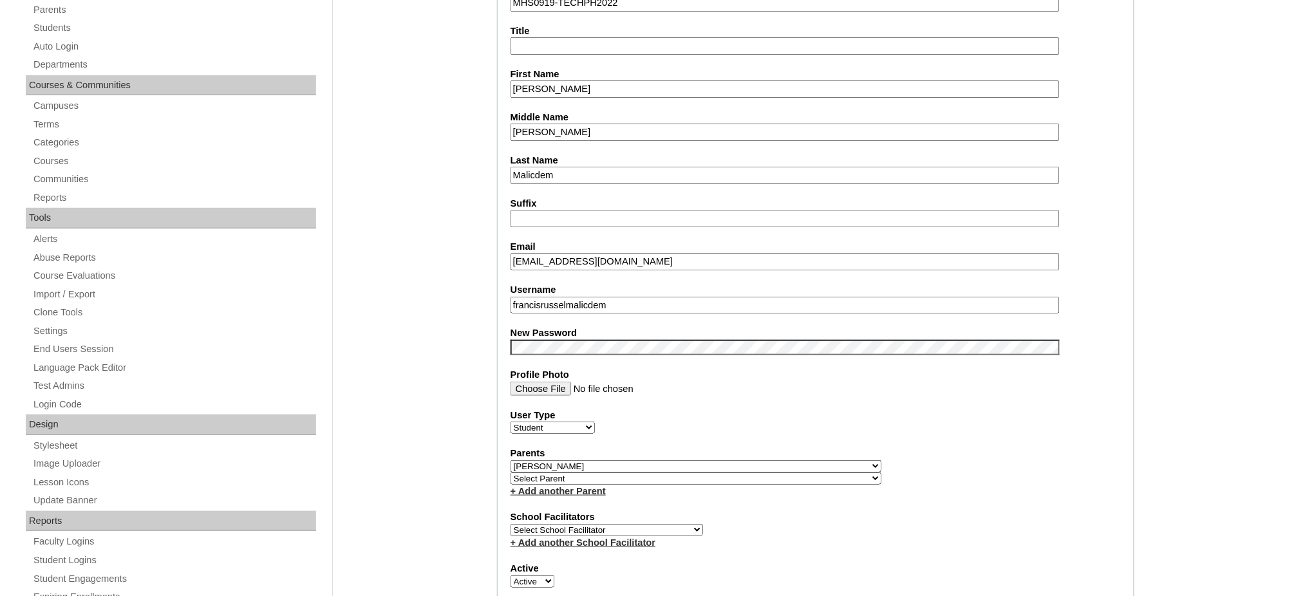
click at [601, 82] on input "Francis Russel" at bounding box center [784, 88] width 549 height 17
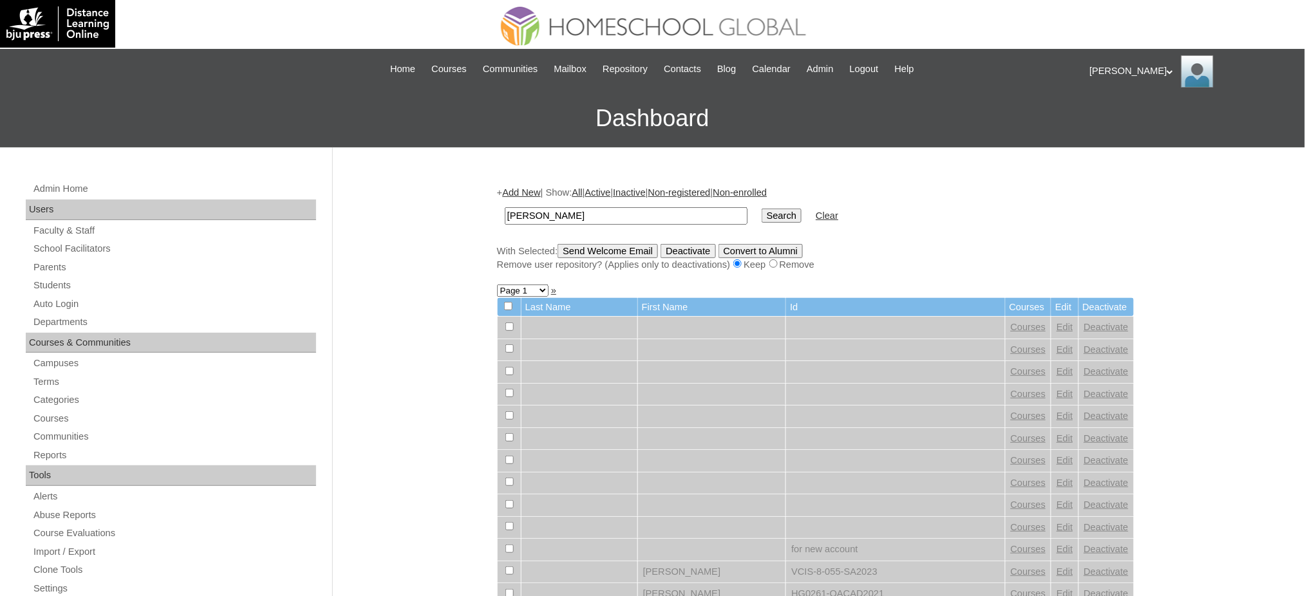
type input "[PERSON_NAME]"
click at [762, 211] on input "Search" at bounding box center [782, 216] width 40 height 14
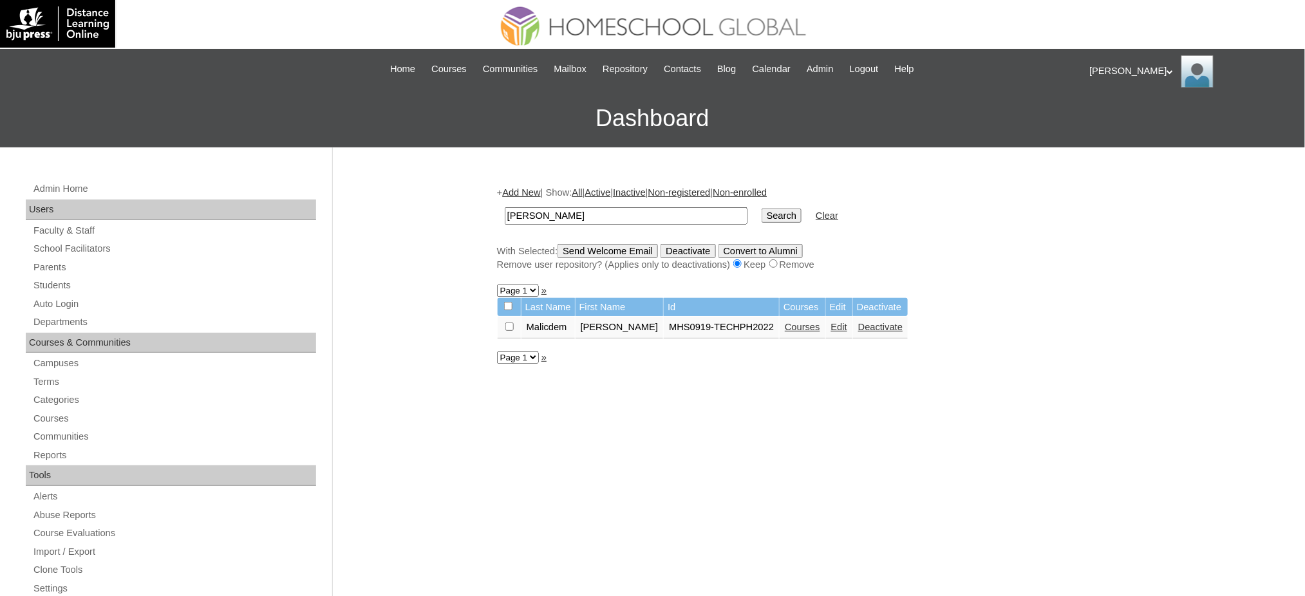
click at [785, 322] on link "Courses" at bounding box center [802, 327] width 35 height 10
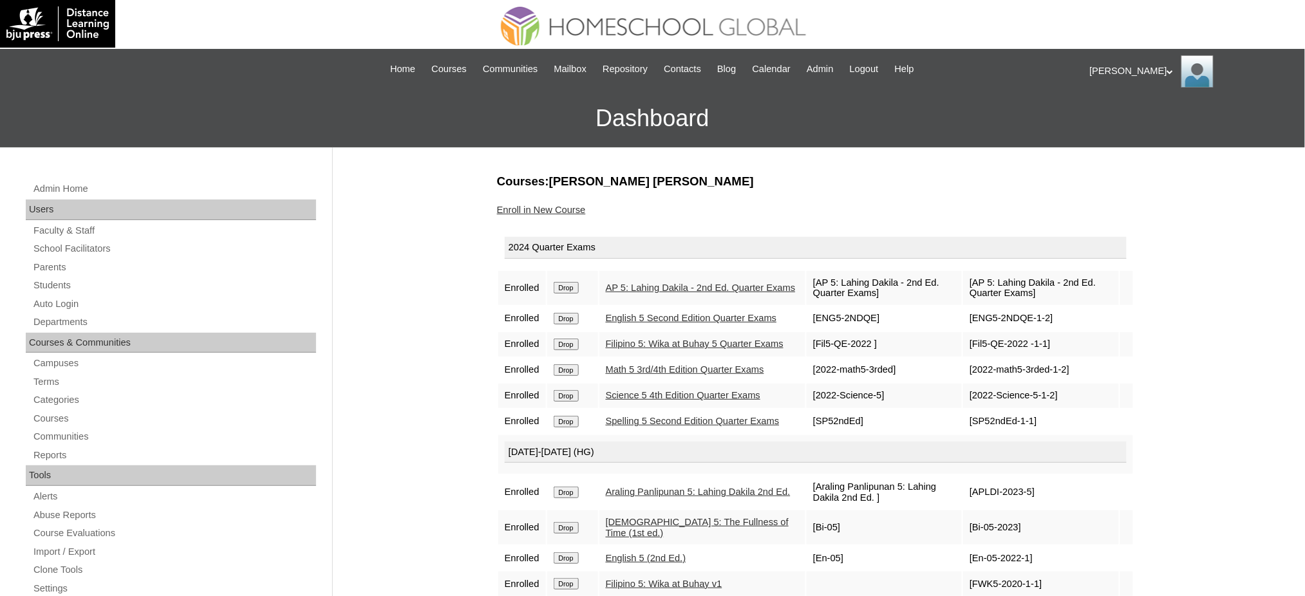
click at [568, 283] on input "Drop" at bounding box center [566, 288] width 25 height 12
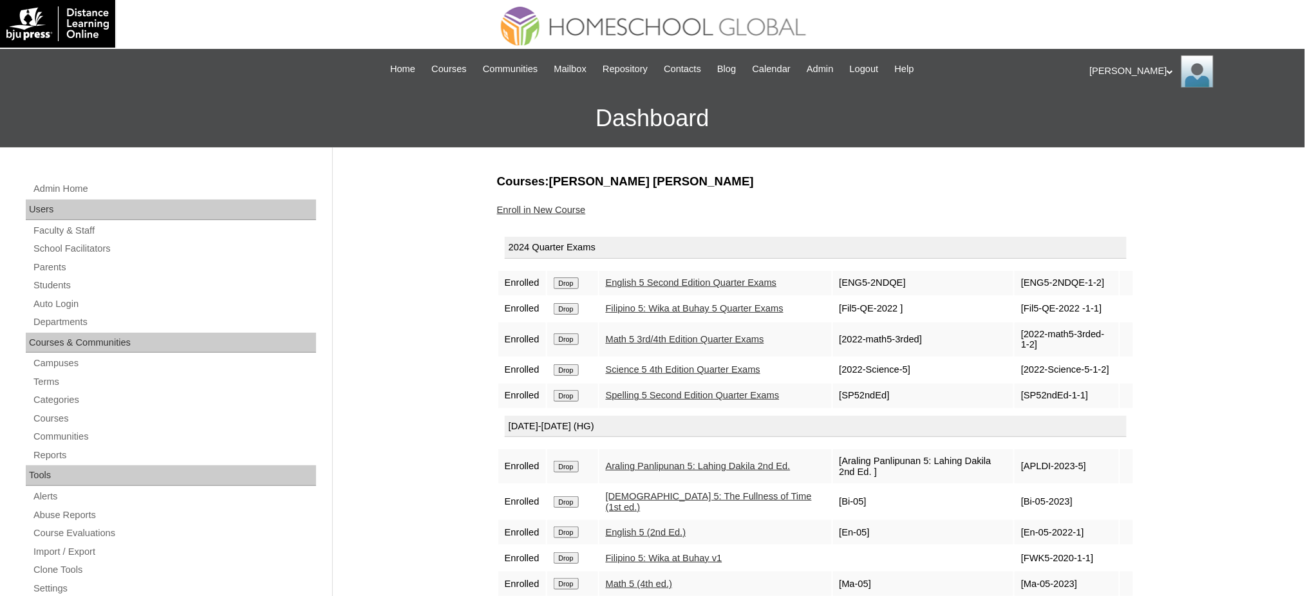
click at [567, 279] on input "Drop" at bounding box center [566, 283] width 25 height 12
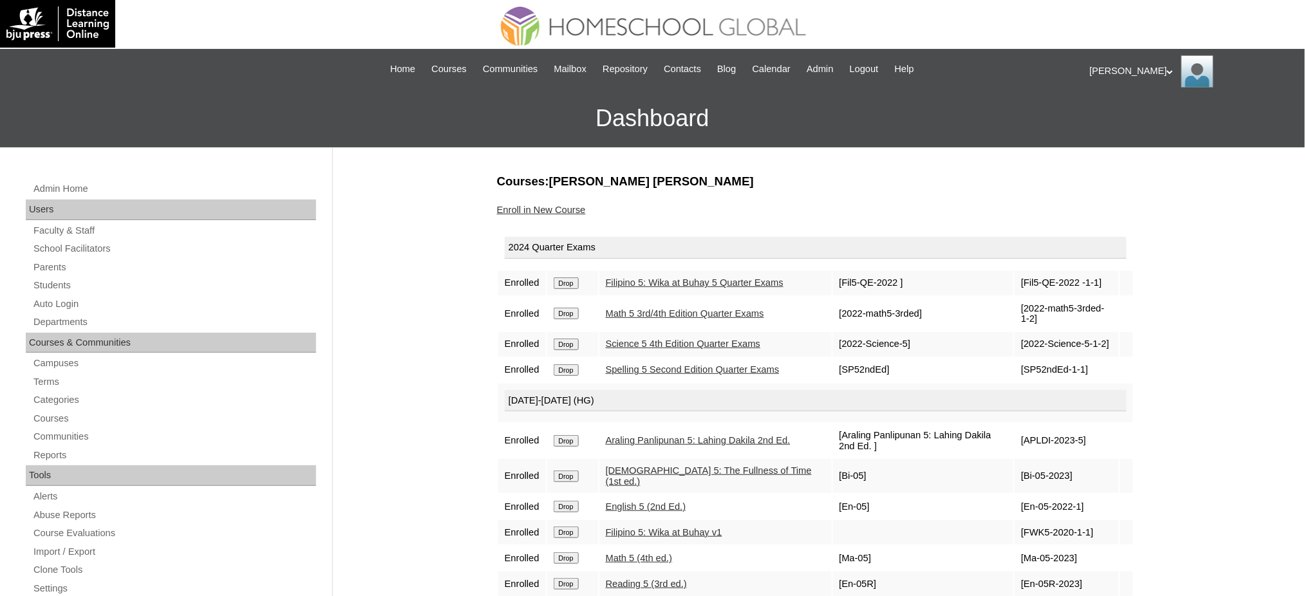
click at [574, 284] on input "Drop" at bounding box center [566, 283] width 25 height 12
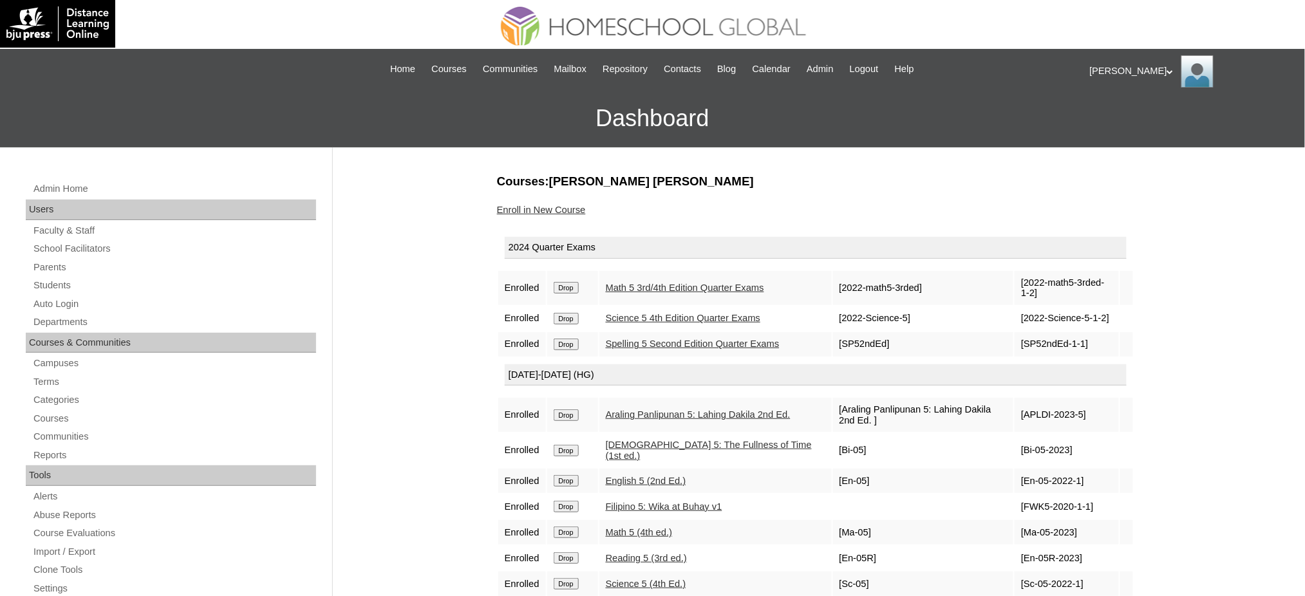
click at [568, 286] on input "Drop" at bounding box center [566, 288] width 25 height 12
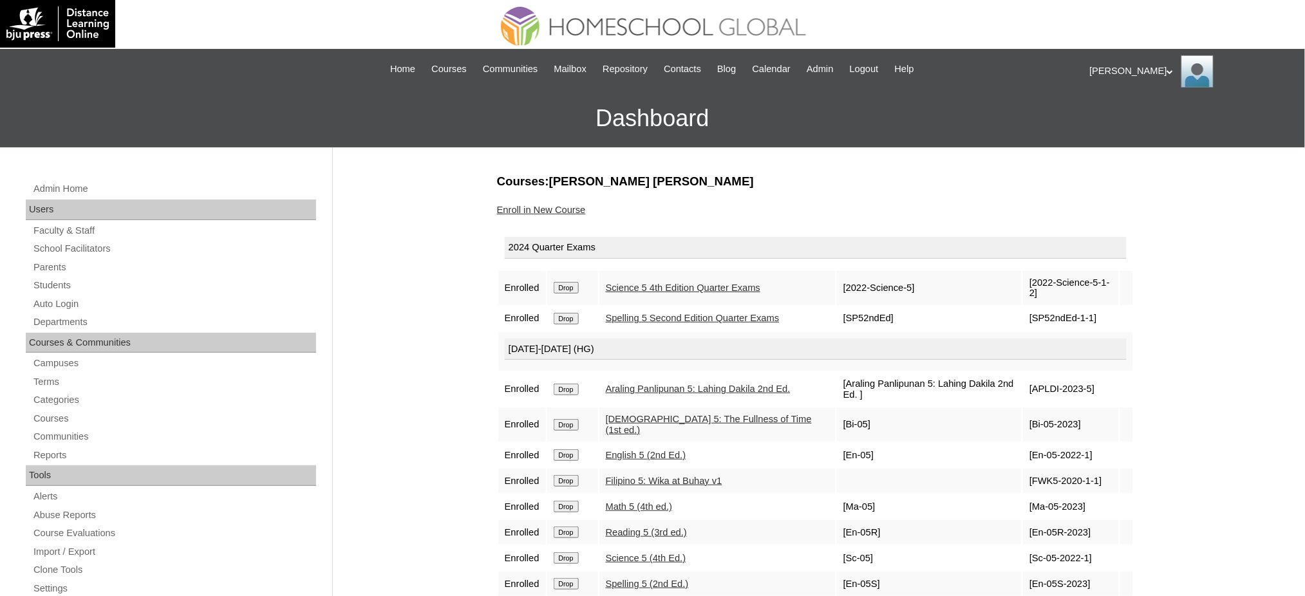
click at [562, 287] on input "Drop" at bounding box center [566, 288] width 25 height 12
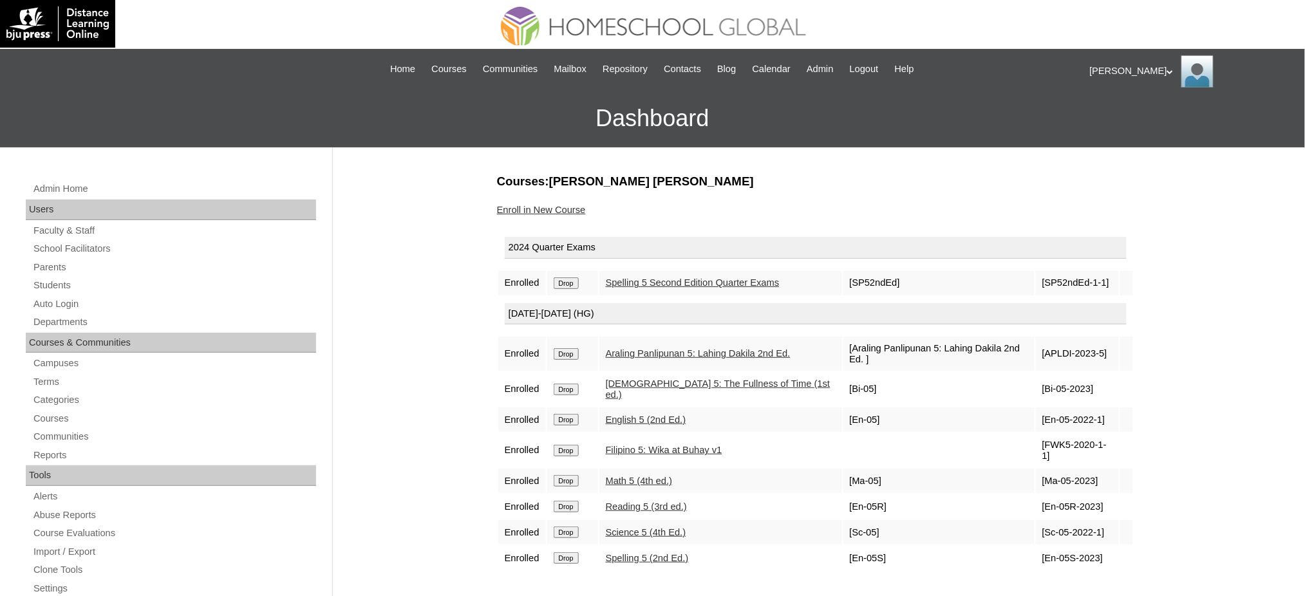
click at [570, 282] on input "Drop" at bounding box center [566, 283] width 25 height 12
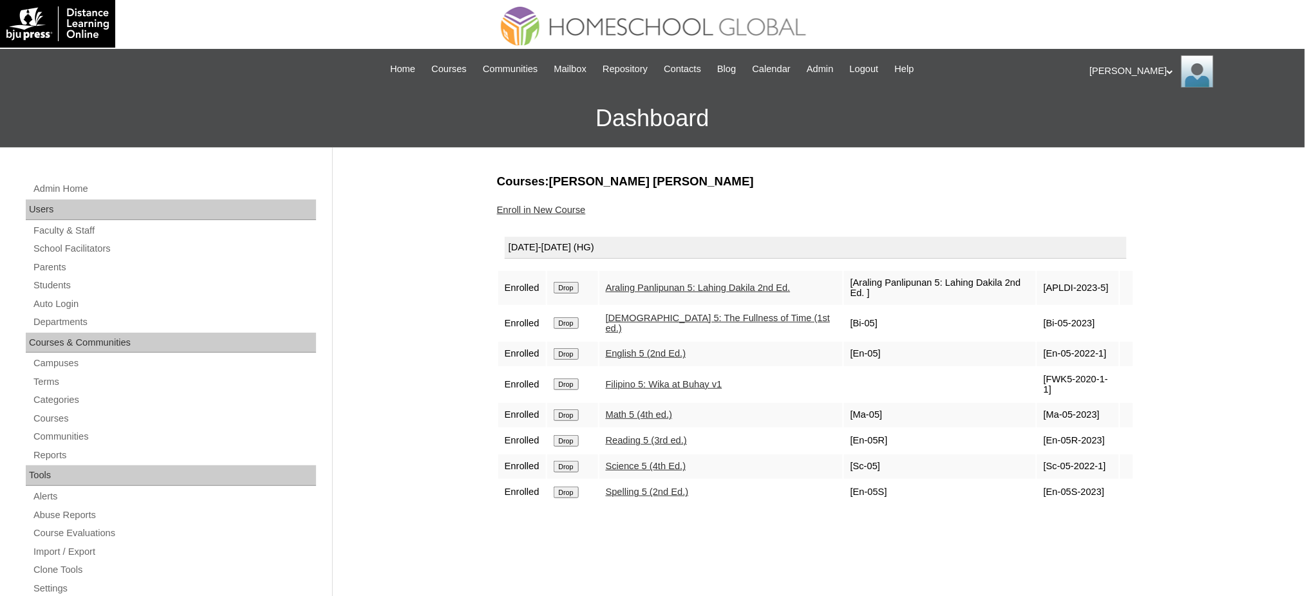
click at [572, 282] on input "Drop" at bounding box center [566, 288] width 25 height 12
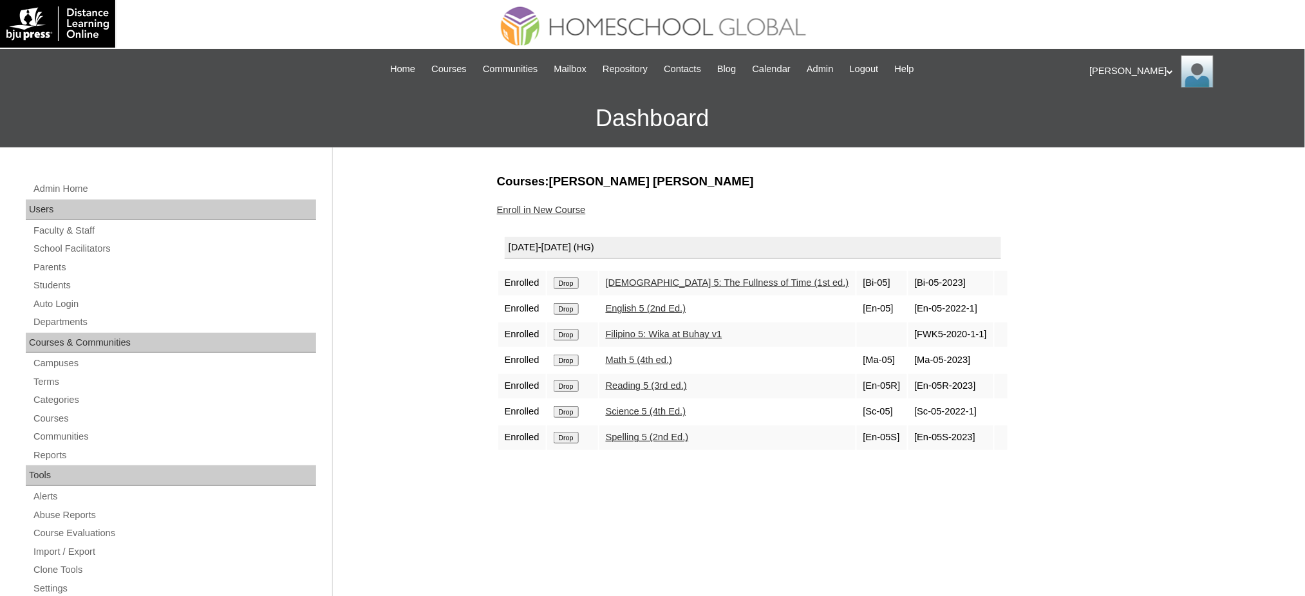
click at [566, 284] on input "Drop" at bounding box center [566, 283] width 25 height 12
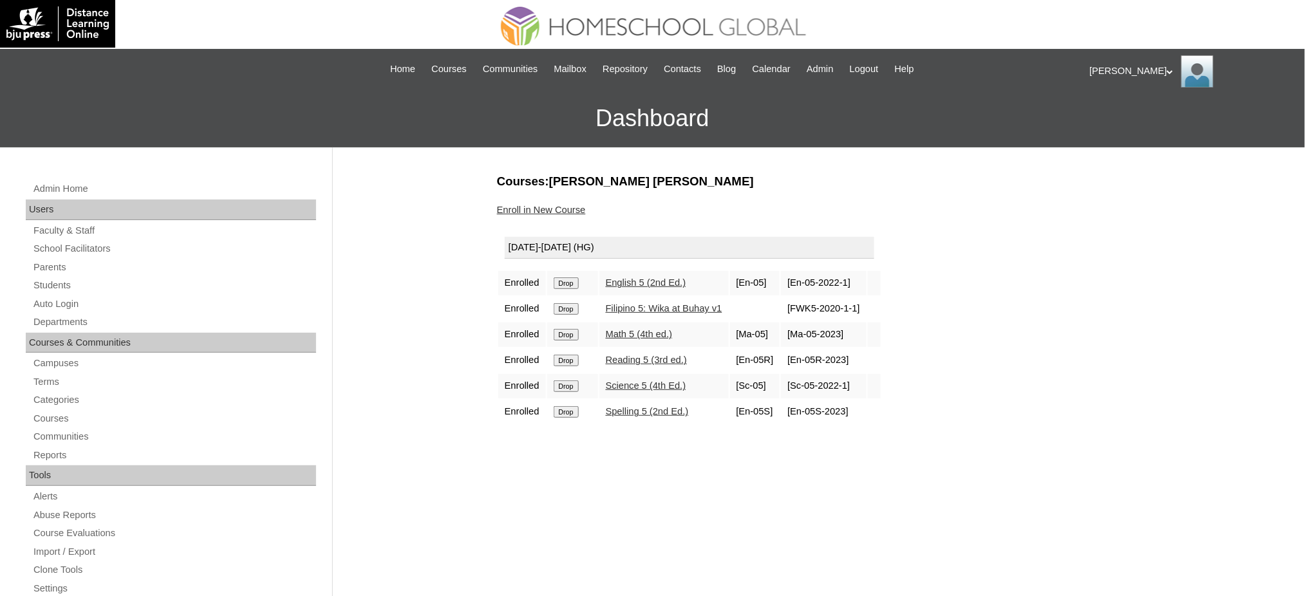
drag, startPoint x: 0, startPoint y: 0, endPoint x: 572, endPoint y: 285, distance: 638.8
click at [572, 285] on input "Drop" at bounding box center [566, 283] width 25 height 12
drag, startPoint x: 0, startPoint y: 0, endPoint x: 727, endPoint y: 68, distance: 730.6
click at [576, 282] on input "Drop" at bounding box center [566, 283] width 25 height 12
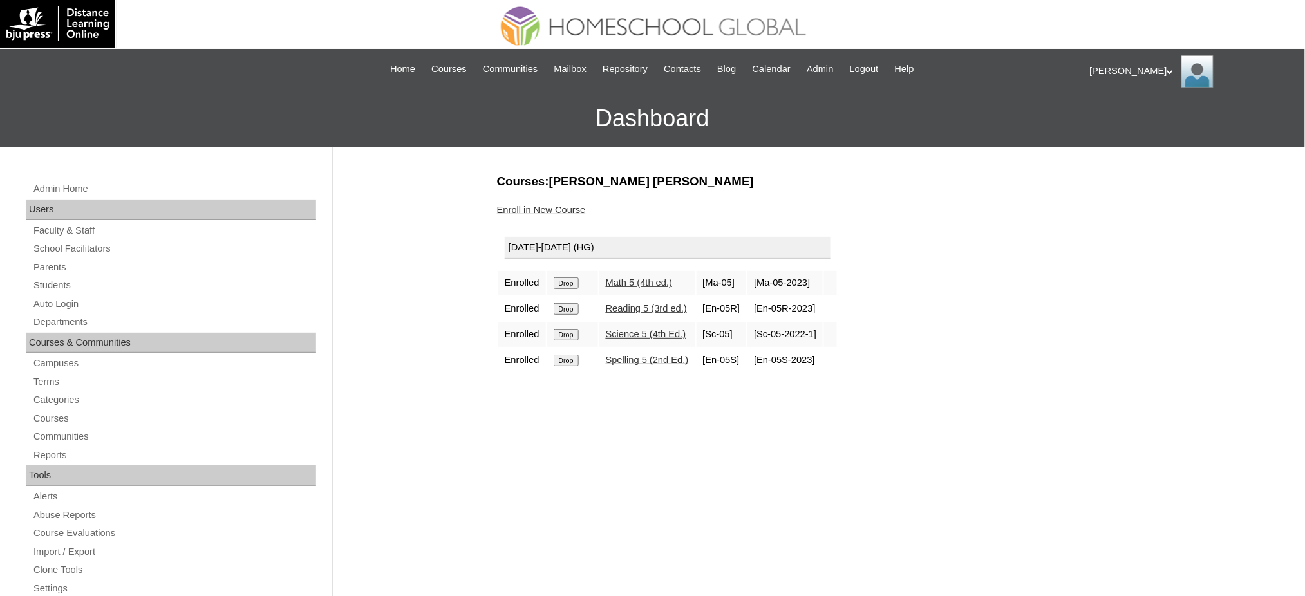
click at [574, 281] on input "Drop" at bounding box center [566, 283] width 25 height 12
click at [572, 284] on input "Drop" at bounding box center [566, 283] width 25 height 12
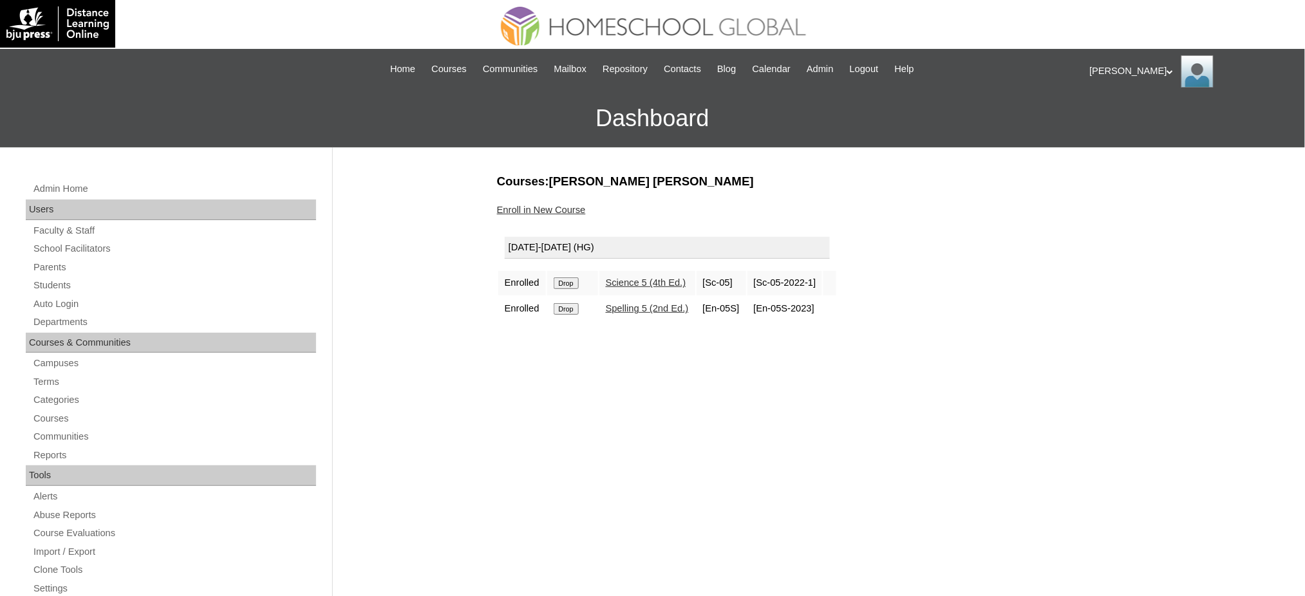
click at [567, 279] on input "Drop" at bounding box center [566, 283] width 25 height 12
click at [571, 278] on input "Drop" at bounding box center [566, 283] width 25 height 12
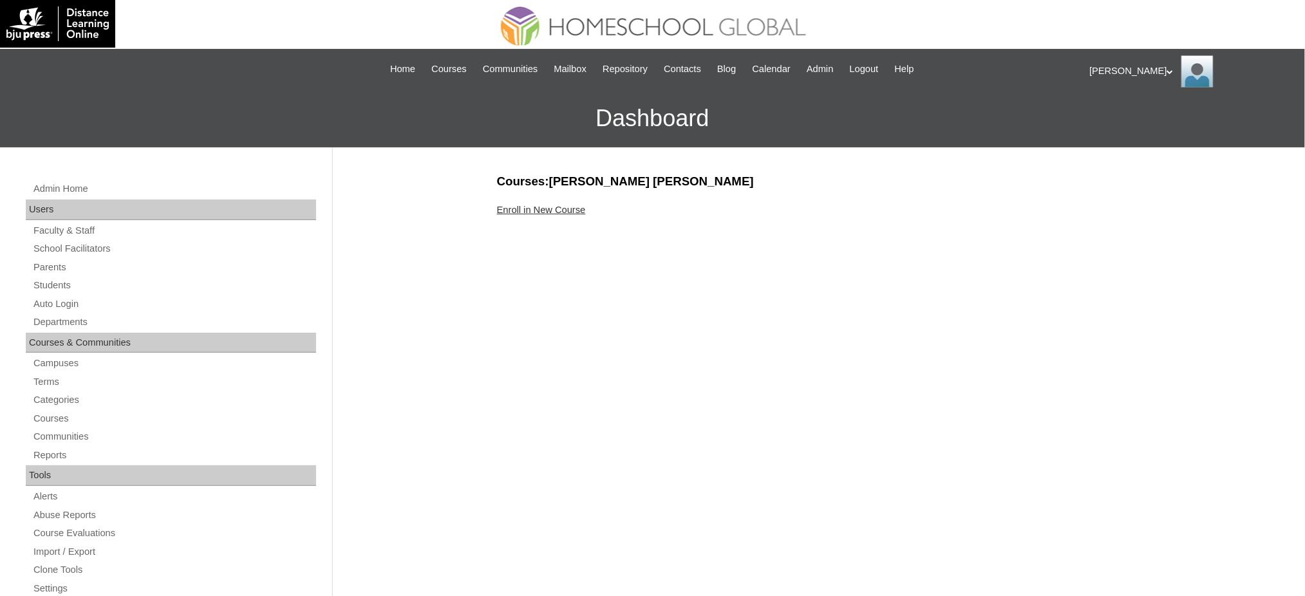
click at [545, 209] on link "Enroll in New Course" at bounding box center [541, 210] width 89 height 10
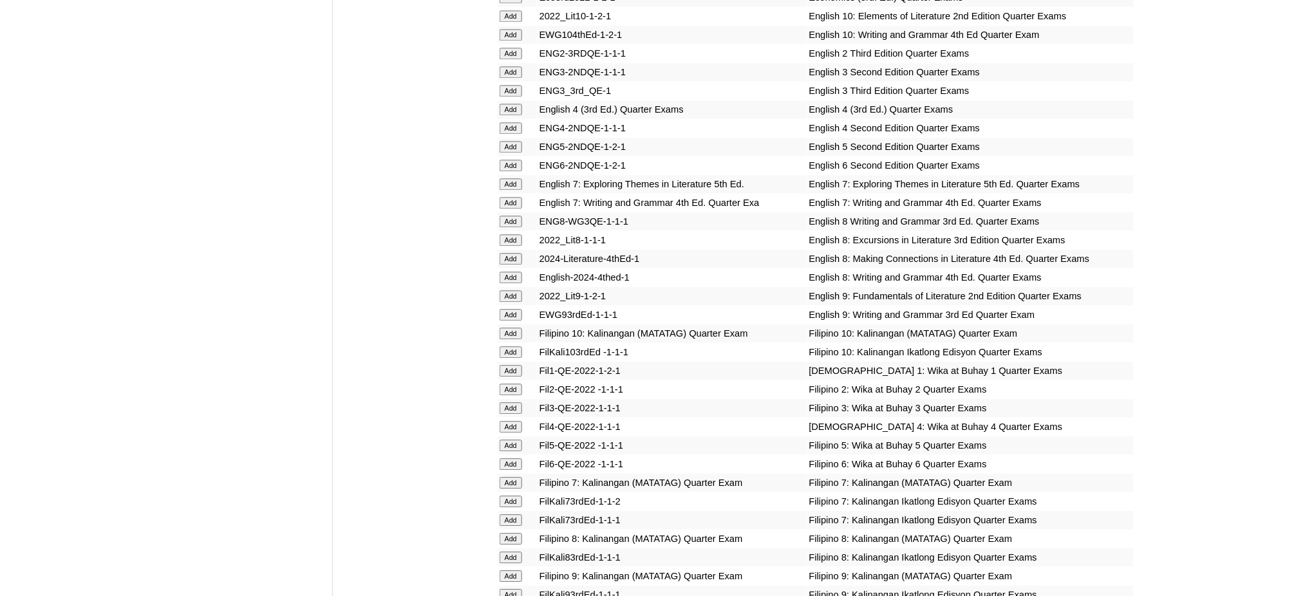
scroll to position [1116, 0]
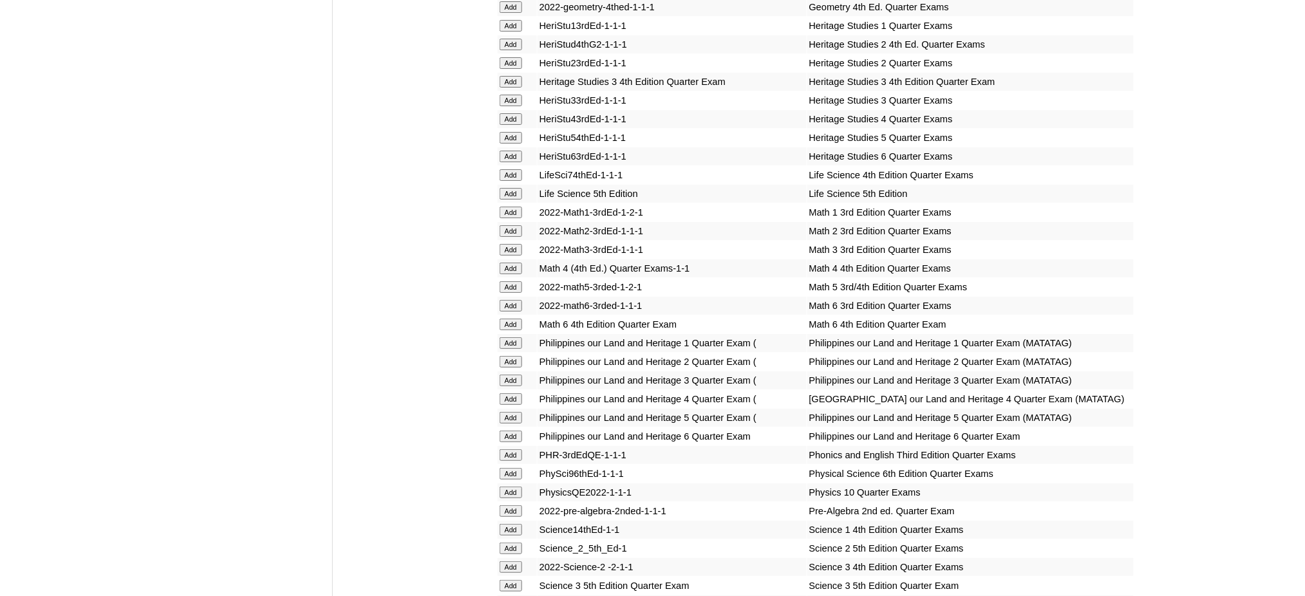
scroll to position [1716, 0]
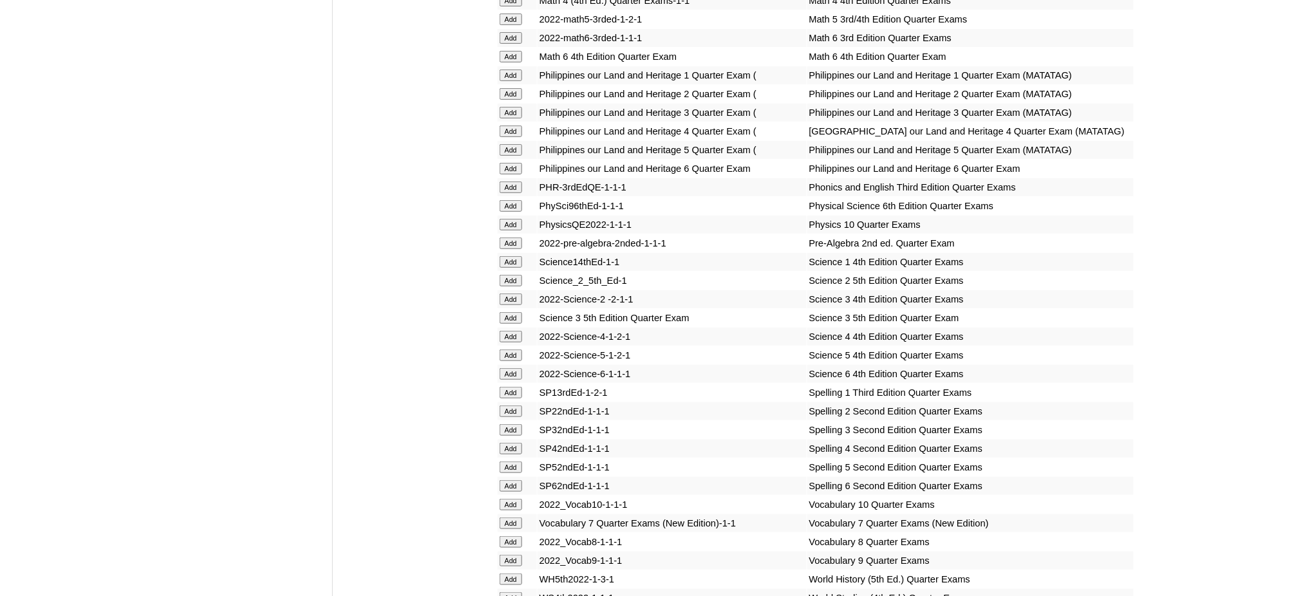
scroll to position [1974, 0]
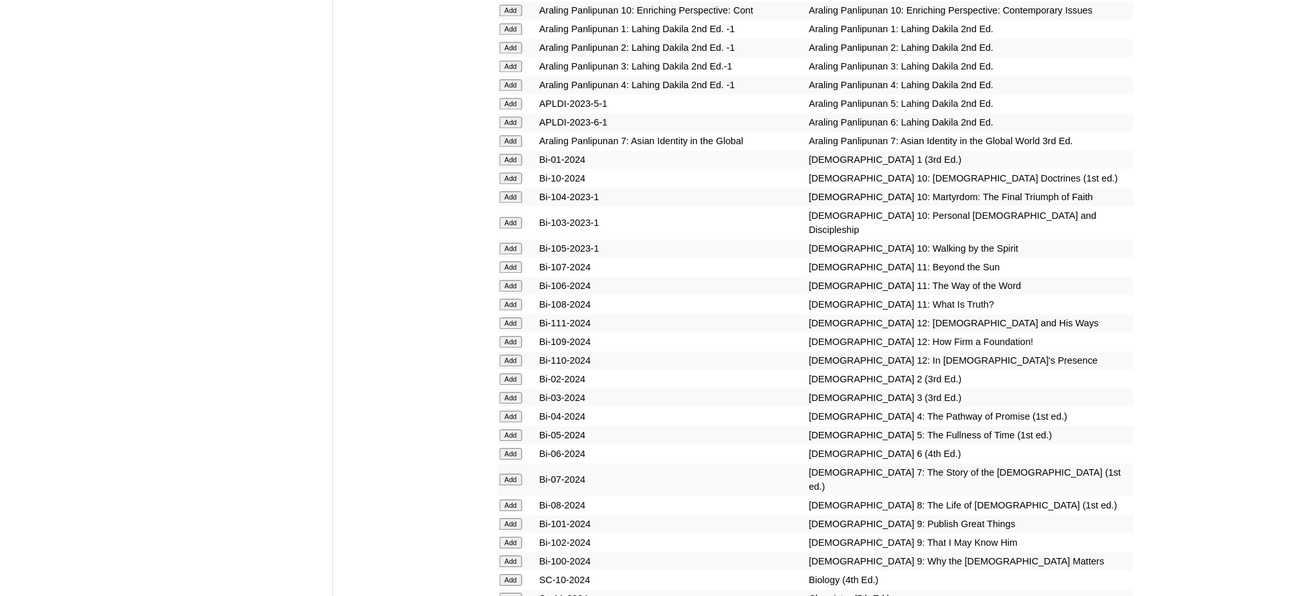
scroll to position [2746, 0]
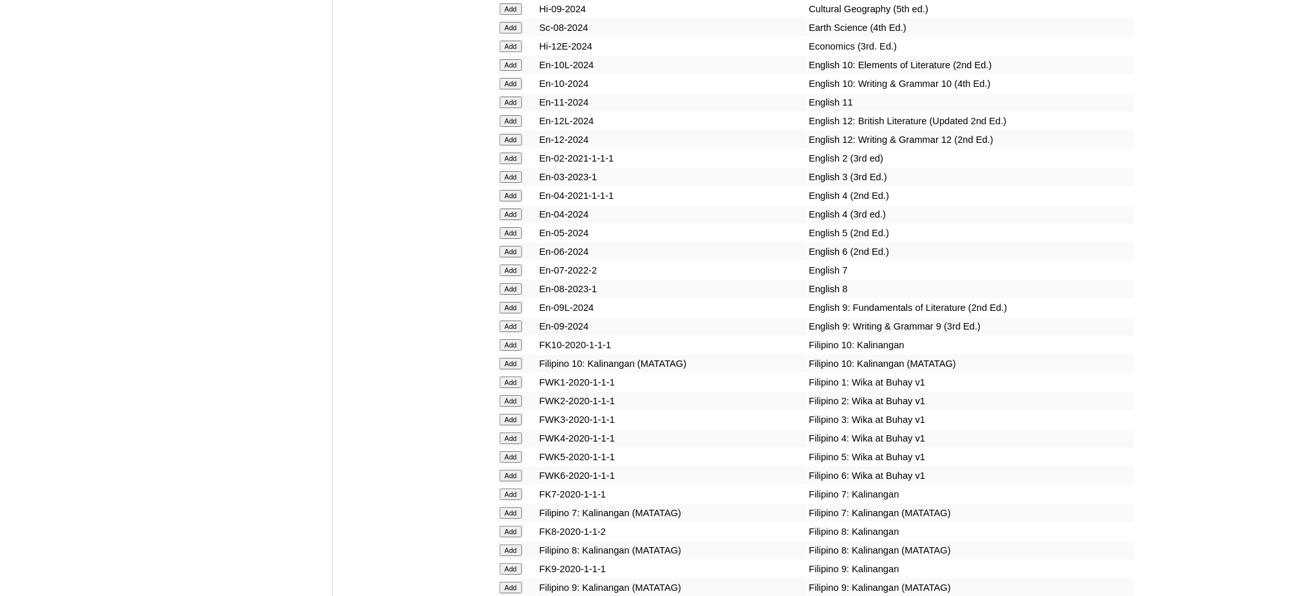
scroll to position [3347, 0]
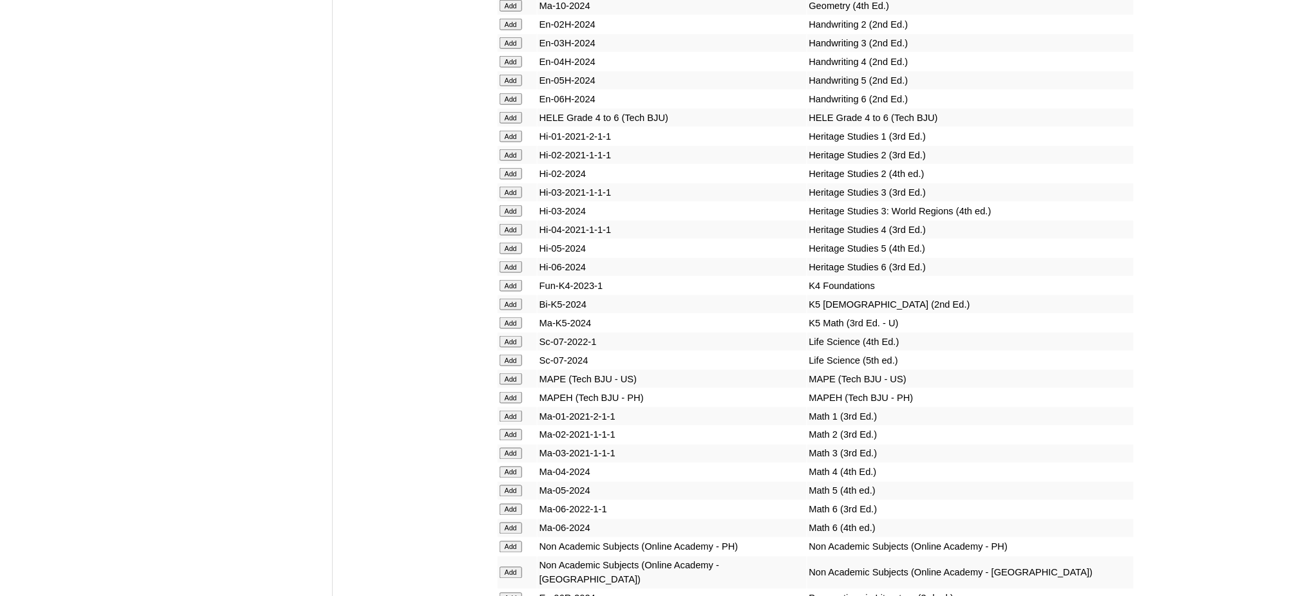
scroll to position [4034, 0]
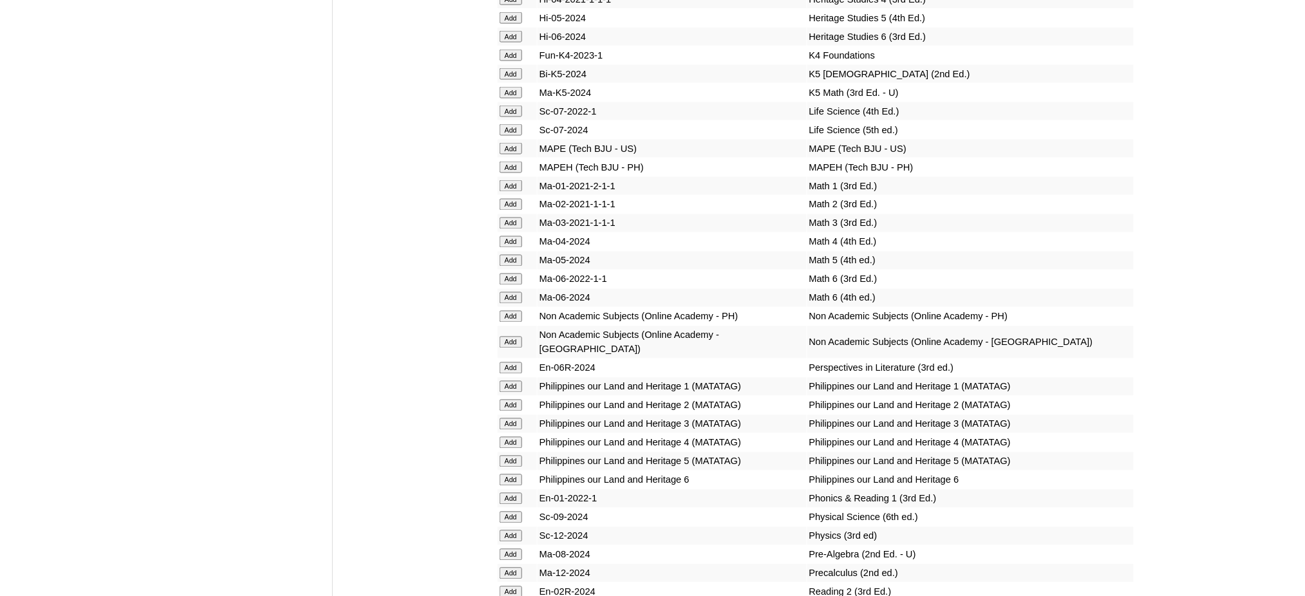
scroll to position [4291, 0]
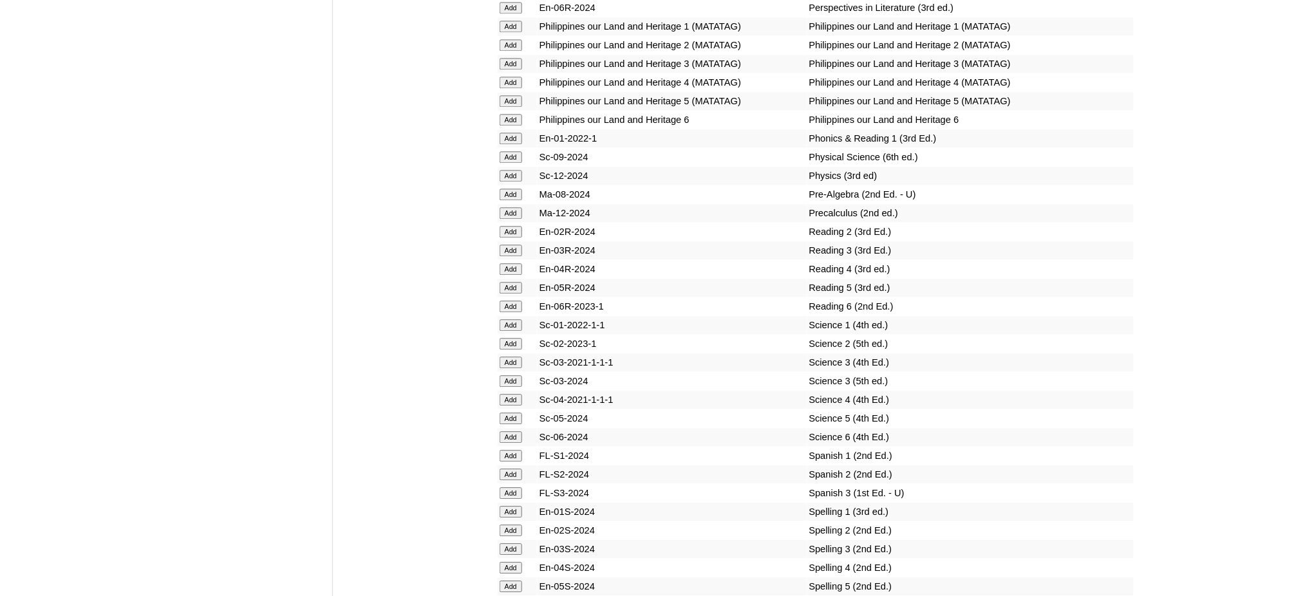
scroll to position [4635, 0]
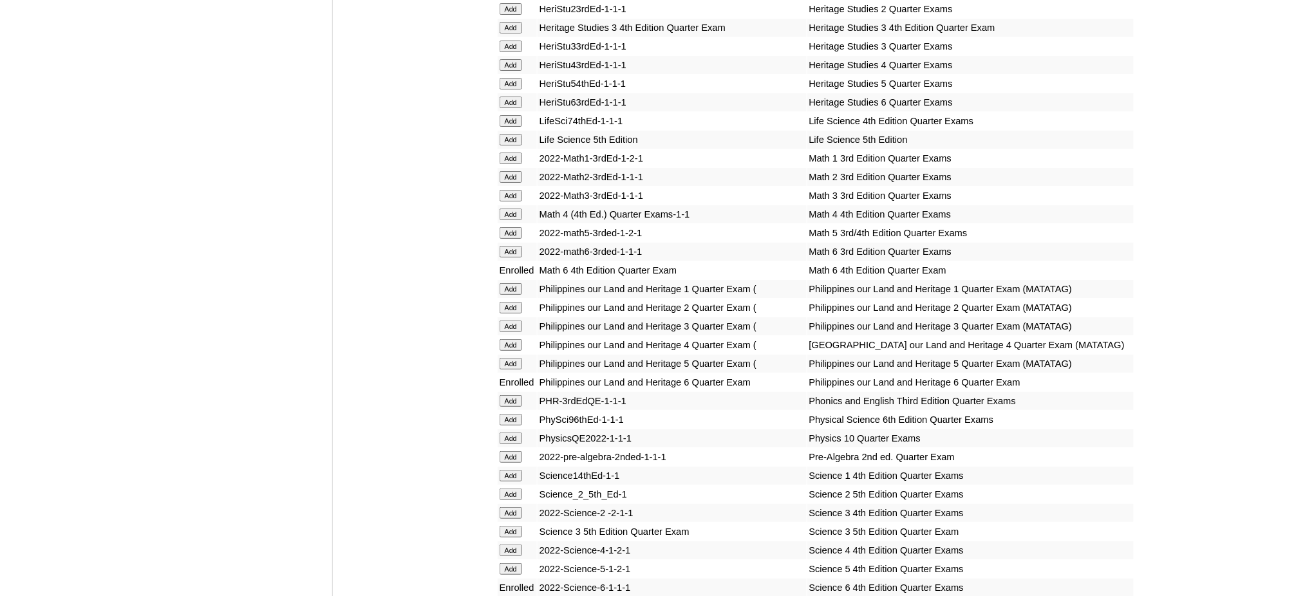
scroll to position [0, 0]
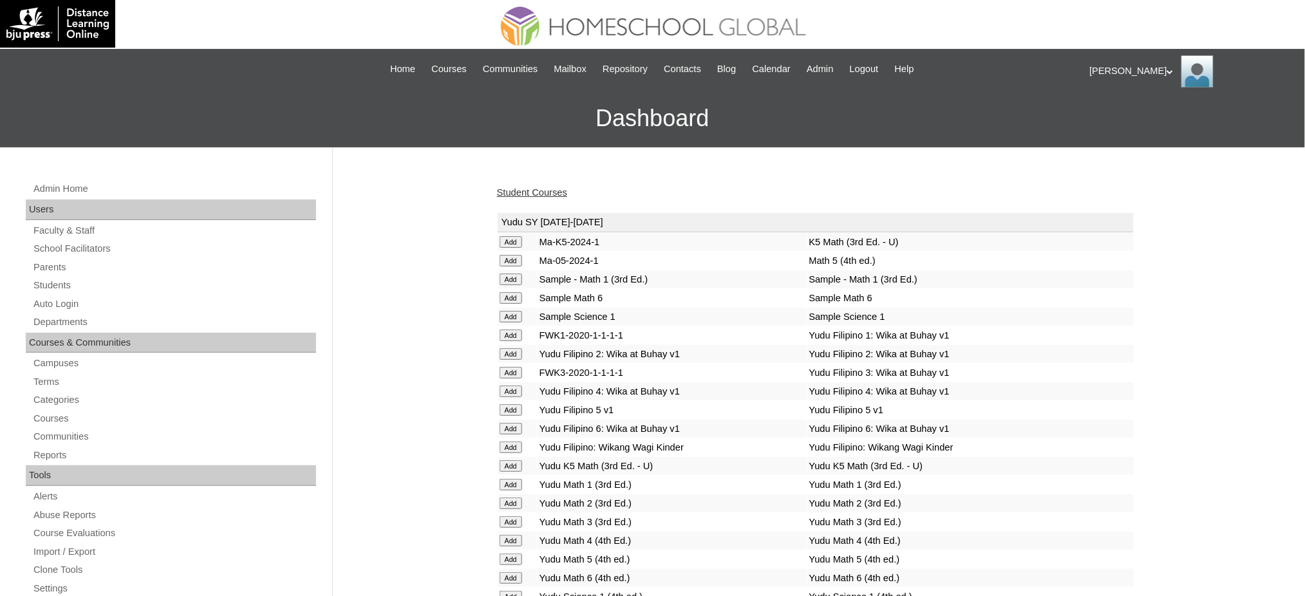
click at [512, 192] on link "Student Courses" at bounding box center [532, 192] width 70 height 10
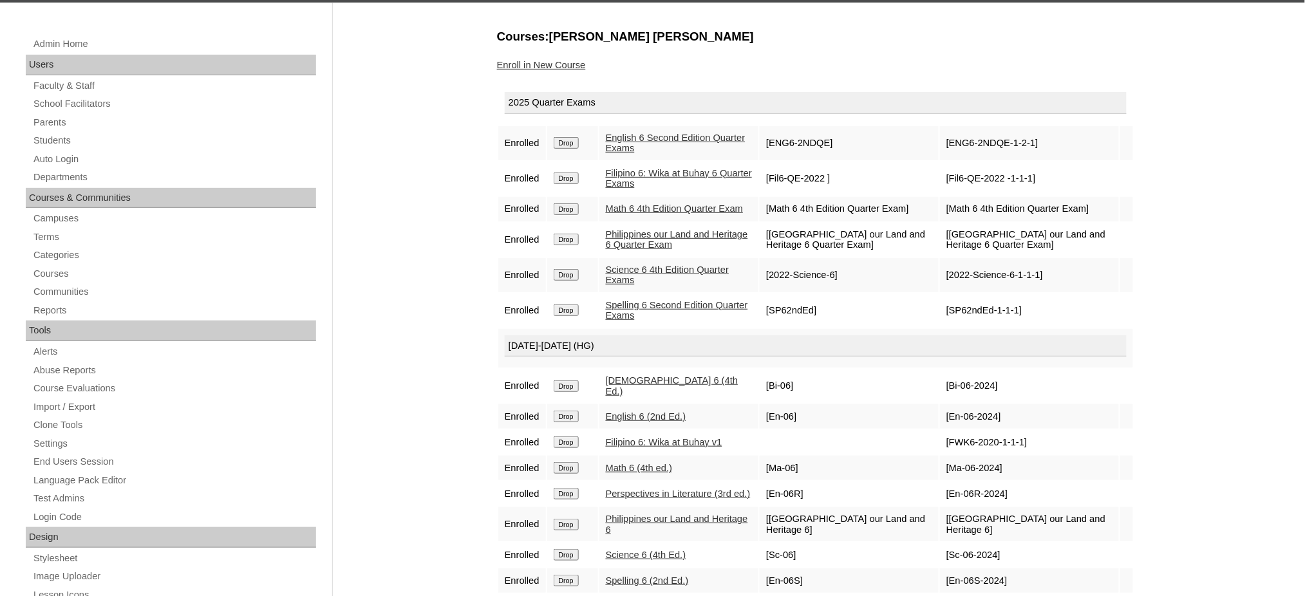
scroll to position [86, 0]
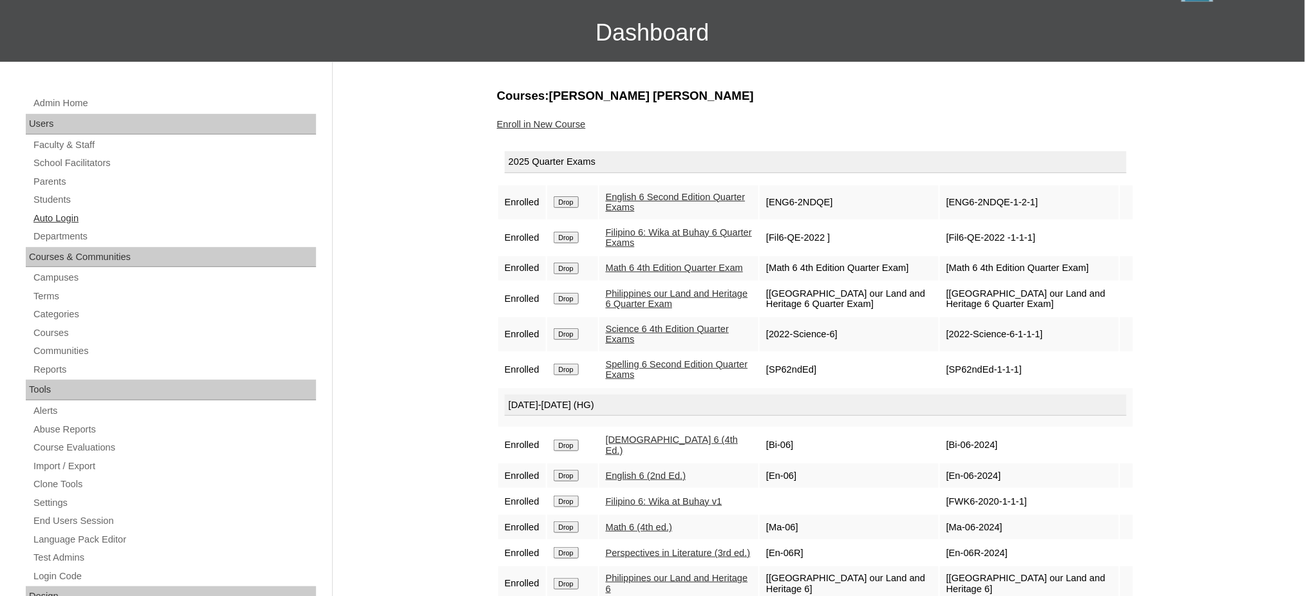
click at [53, 221] on link "Auto Login" at bounding box center [174, 219] width 284 height 16
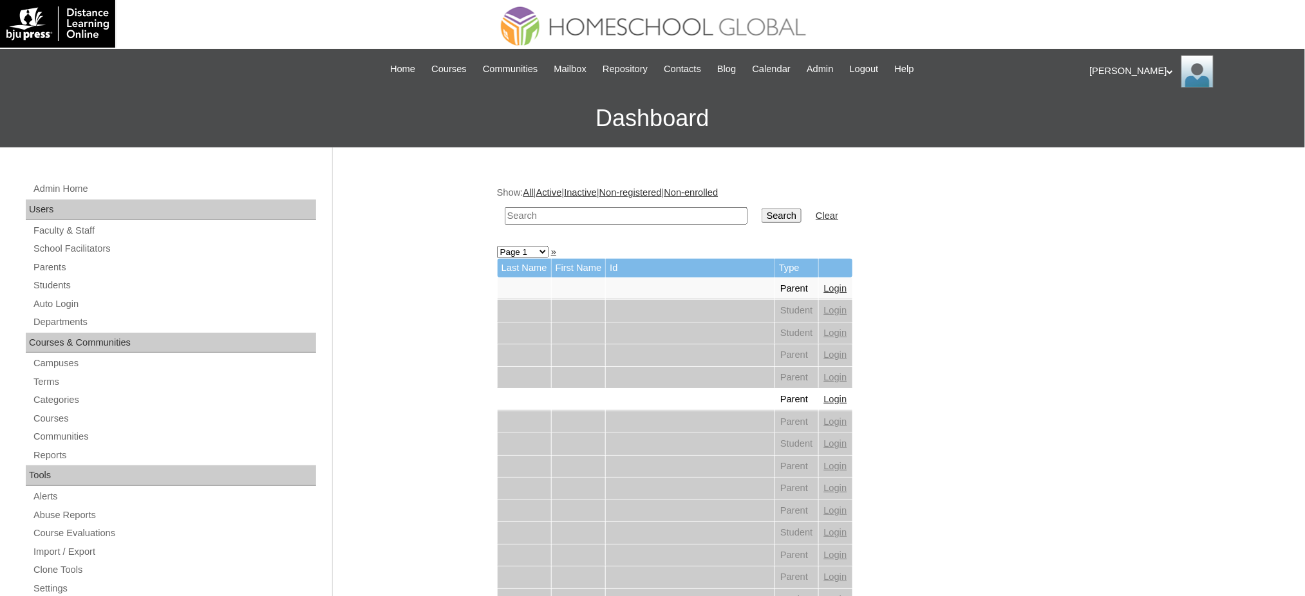
click at [563, 214] on input "text" at bounding box center [626, 215] width 243 height 17
click at [604, 219] on input "v" at bounding box center [626, 215] width 243 height 17
paste input "Alexandria Maxenne"
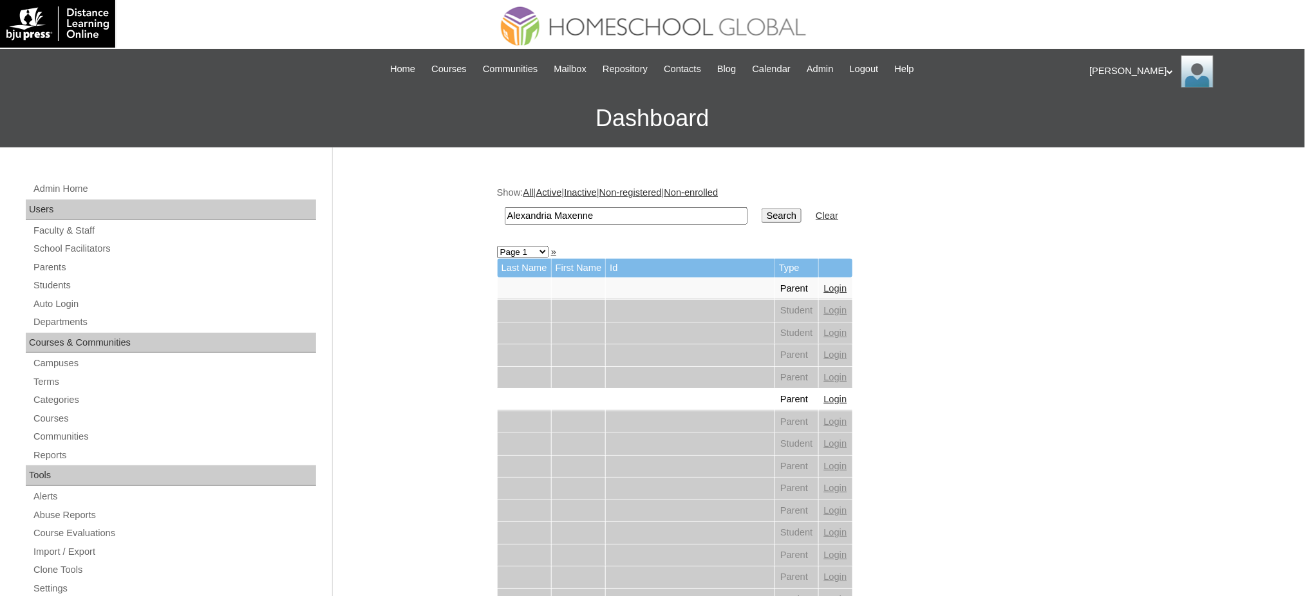
type input "Alexandria Maxenne"
click at [762, 216] on input "Search" at bounding box center [782, 216] width 40 height 14
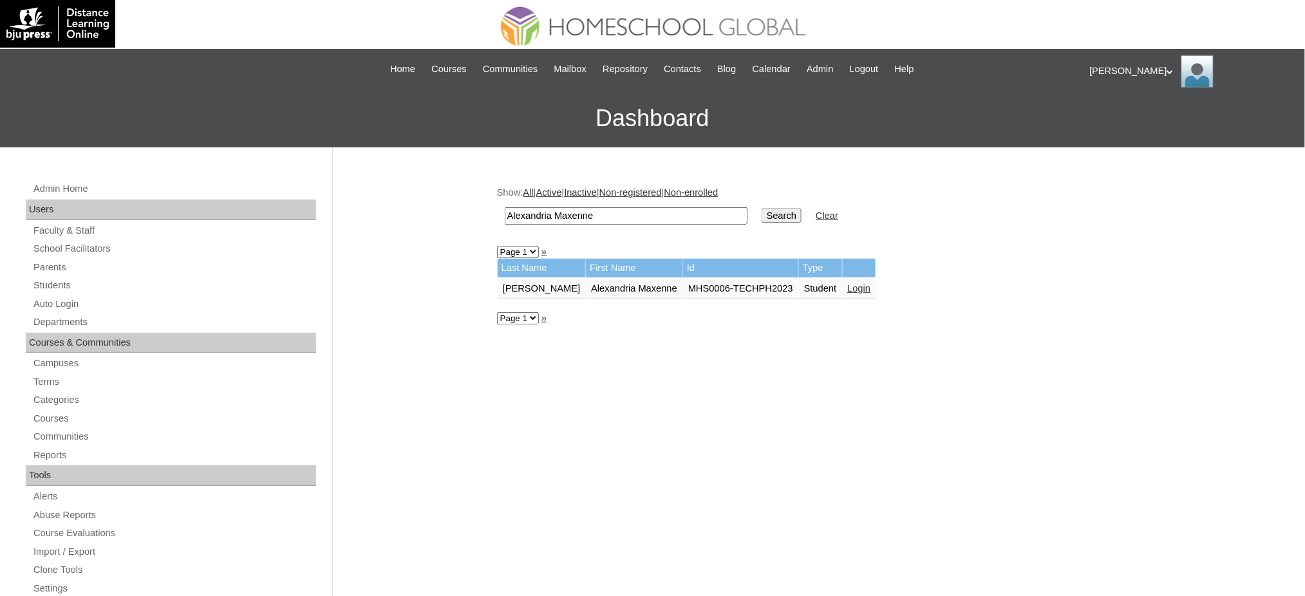
click at [848, 285] on link "Login" at bounding box center [859, 288] width 23 height 10
